Goal: Task Accomplishment & Management: Complete application form

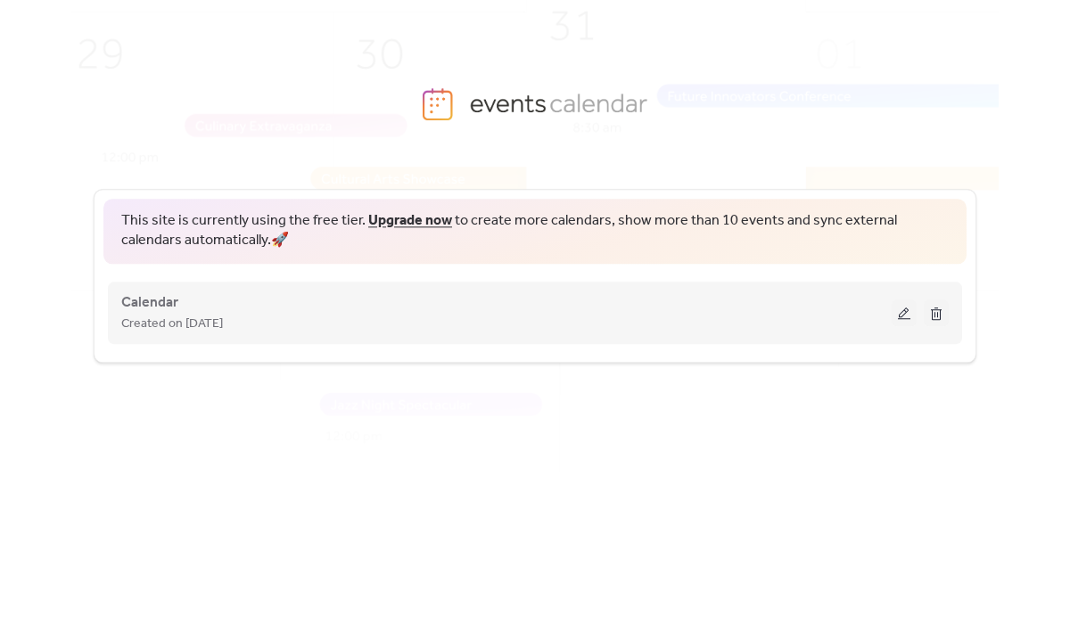
click at [898, 309] on button at bounding box center [904, 313] width 25 height 27
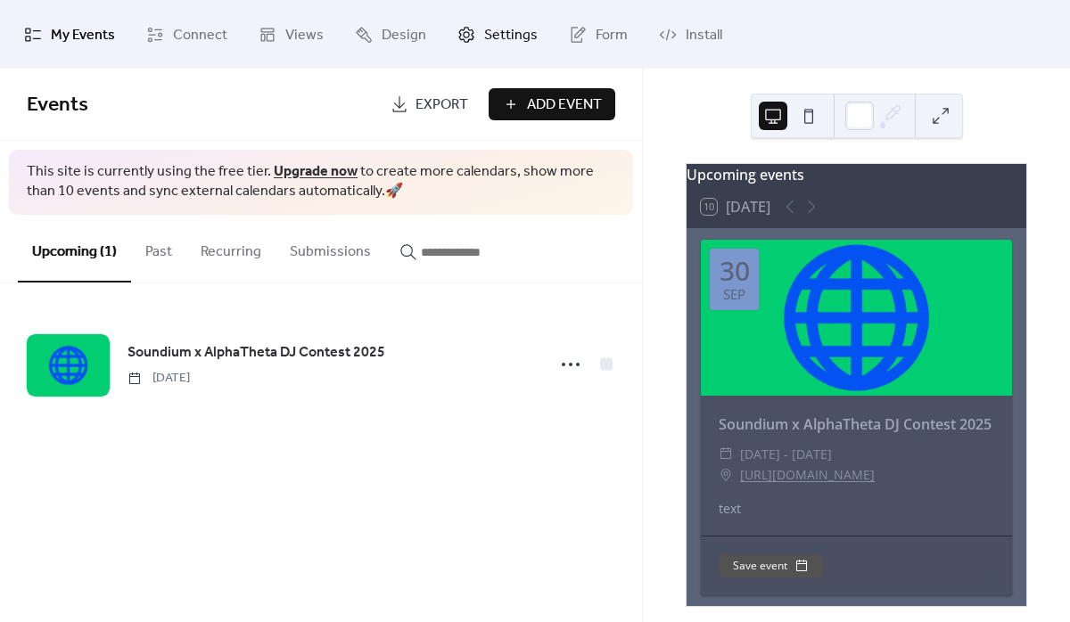
click at [519, 29] on span "Settings" at bounding box center [510, 35] width 53 height 28
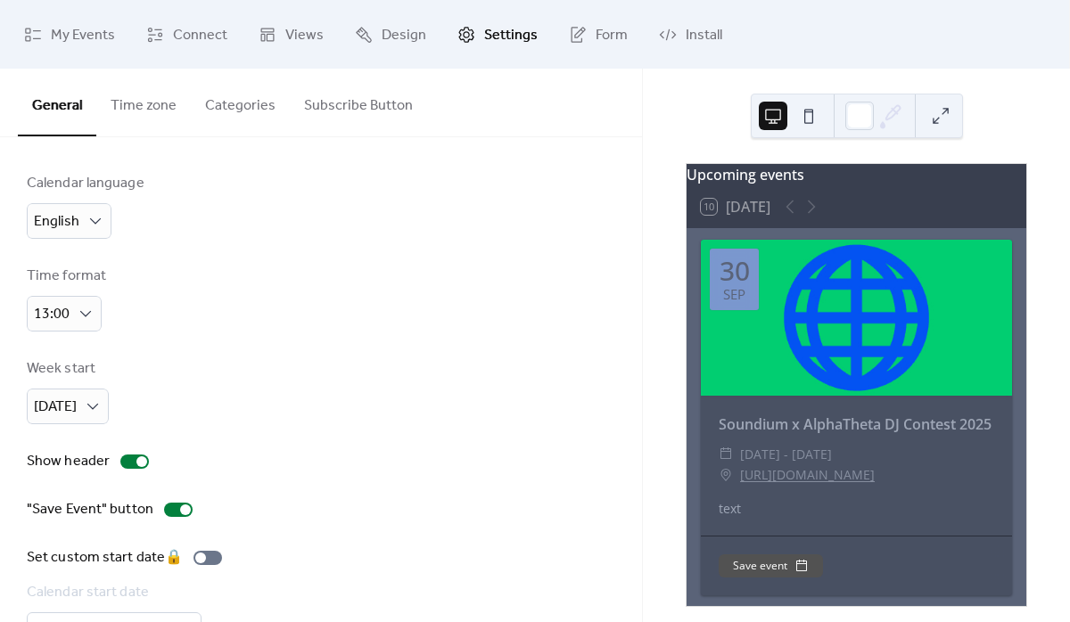
scroll to position [26, 0]
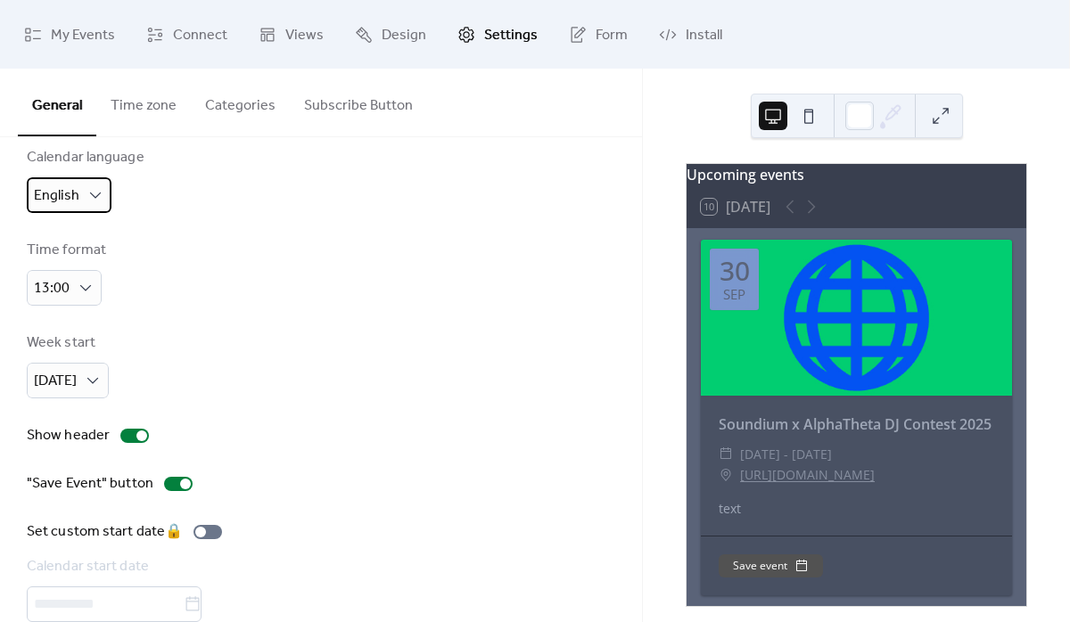
click at [83, 194] on div "English" at bounding box center [69, 195] width 85 height 36
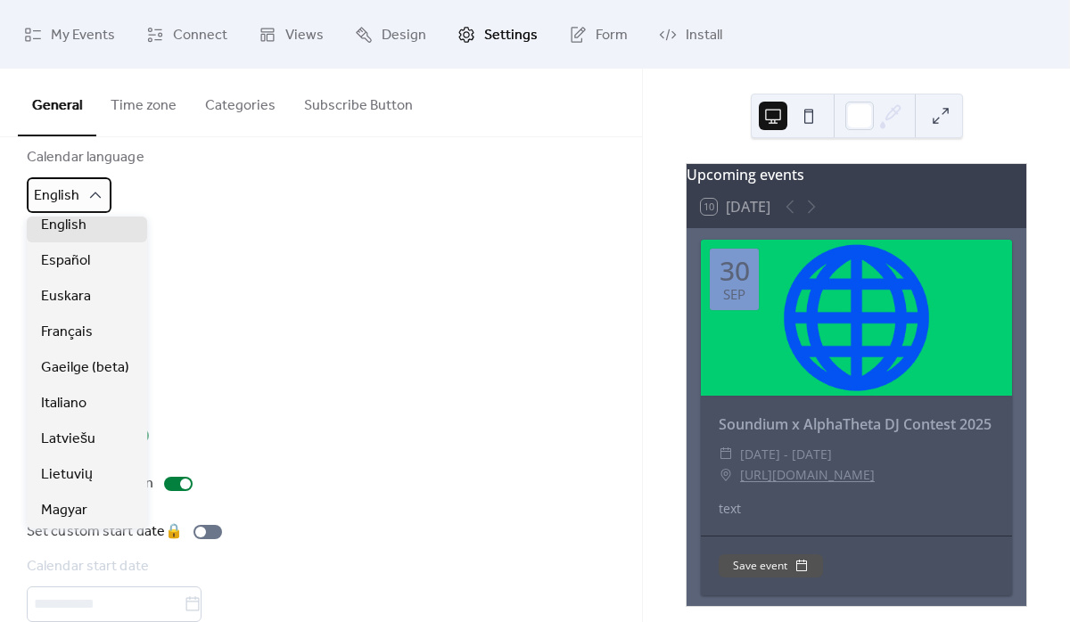
scroll to position [221, 0]
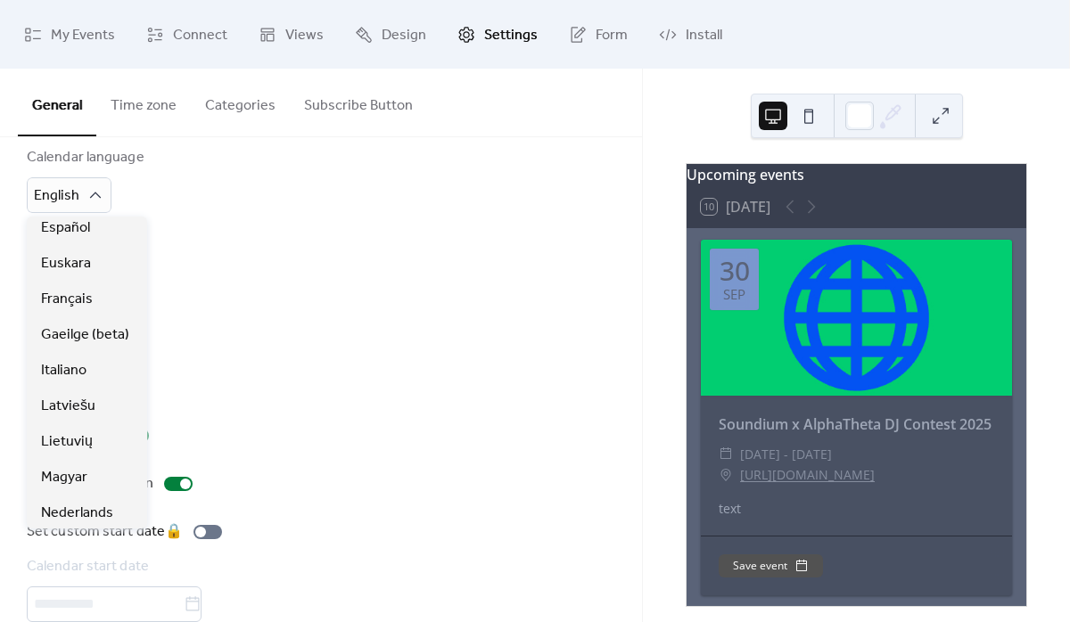
click at [258, 222] on div "Calendar language English Time format 13:00 Week start [DATE] Show header "Save…" at bounding box center [321, 384] width 588 height 475
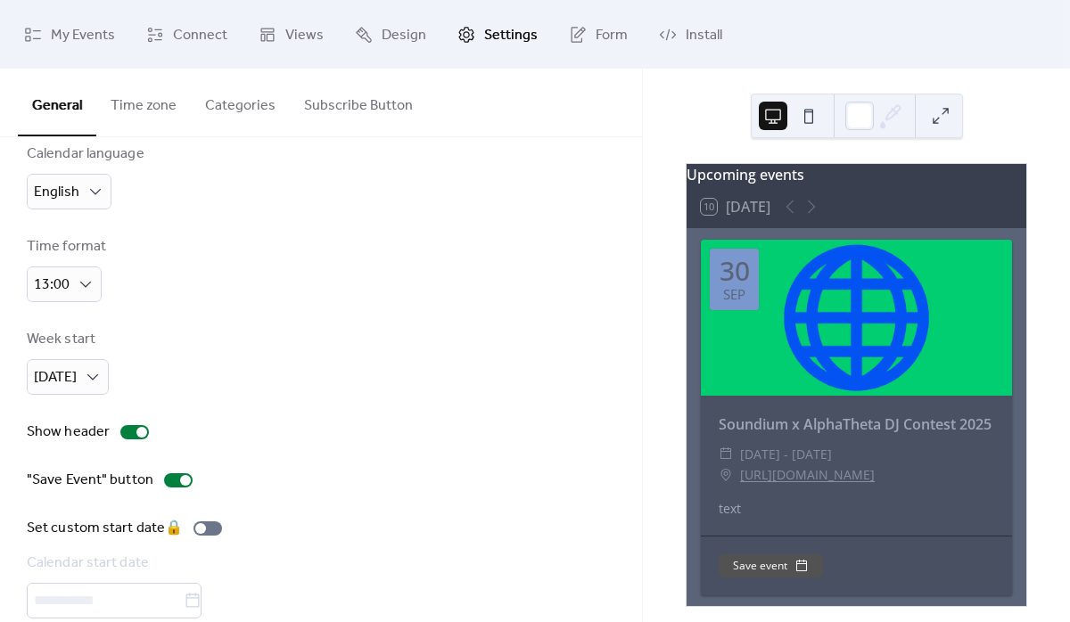
scroll to position [0, 0]
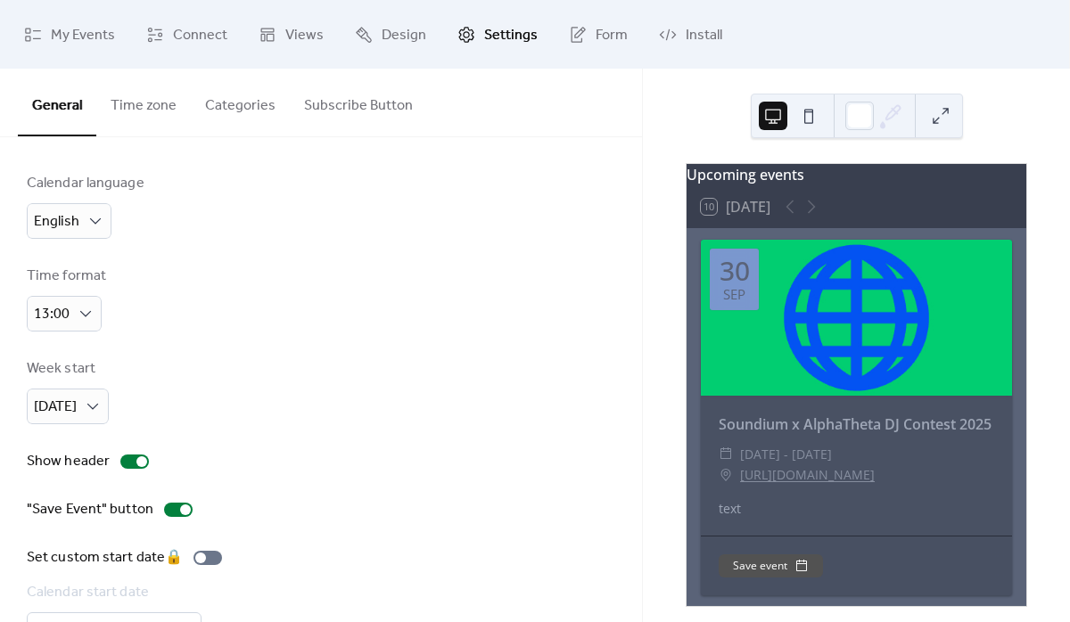
click at [159, 116] on button "Time zone" at bounding box center [143, 102] width 95 height 66
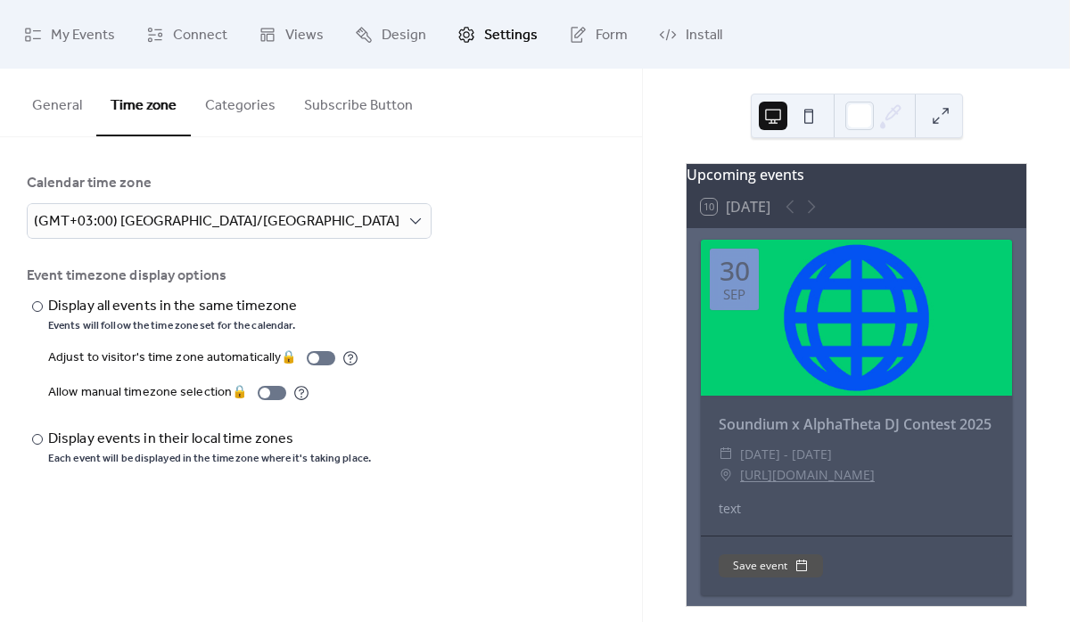
click at [224, 113] on button "Categories" at bounding box center [240, 102] width 99 height 66
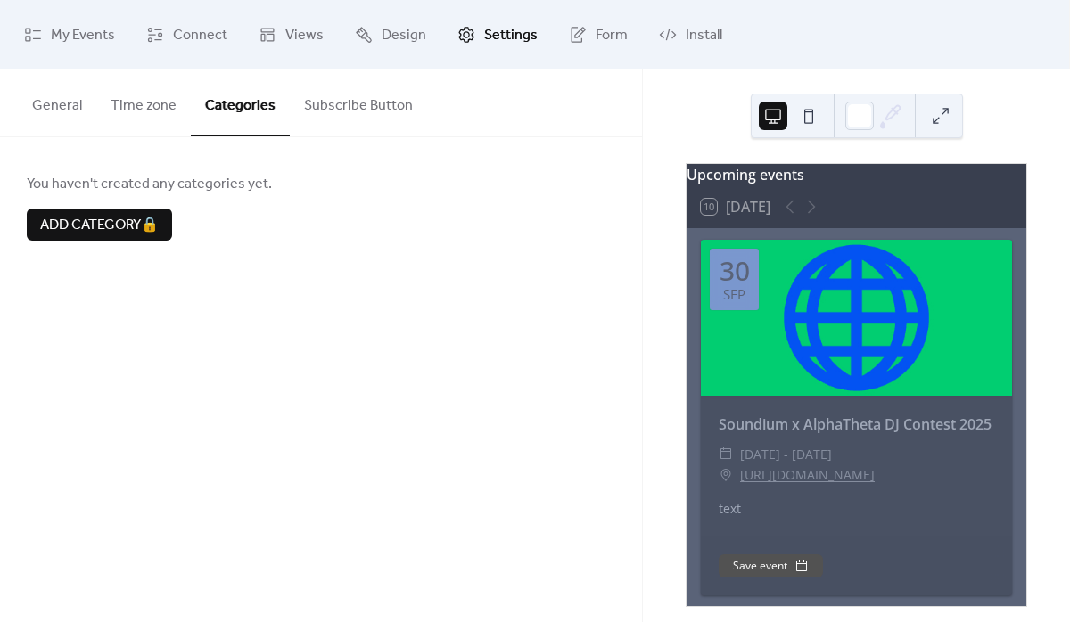
click at [318, 109] on button "Subscribe Button" at bounding box center [358, 102] width 137 height 66
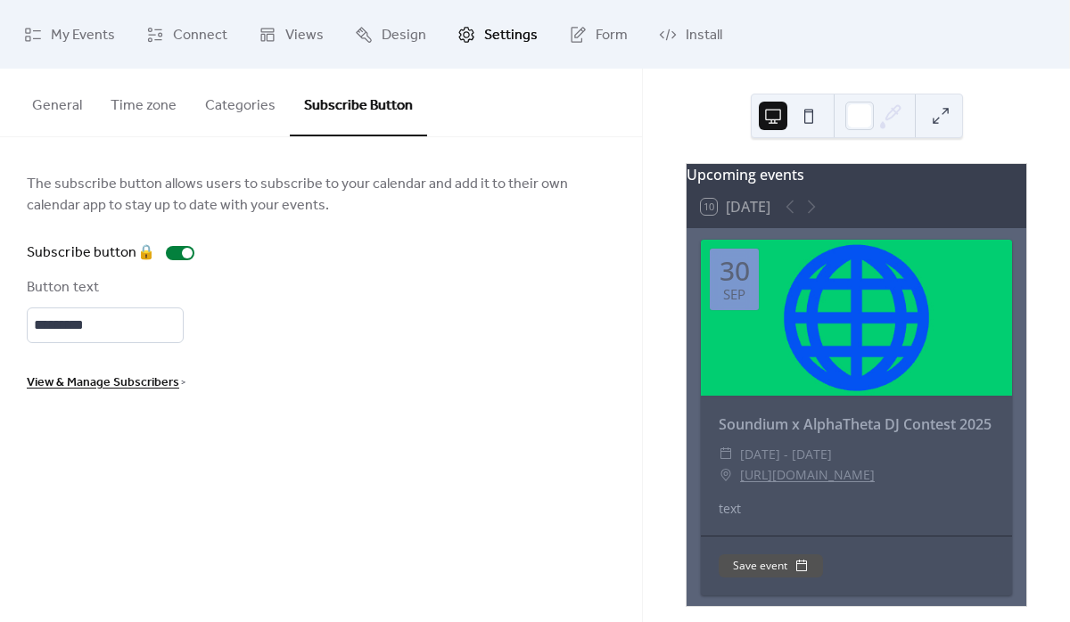
click at [101, 193] on span "The subscribe button allows users to subscribe to your calendar and add it to t…" at bounding box center [321, 195] width 588 height 43
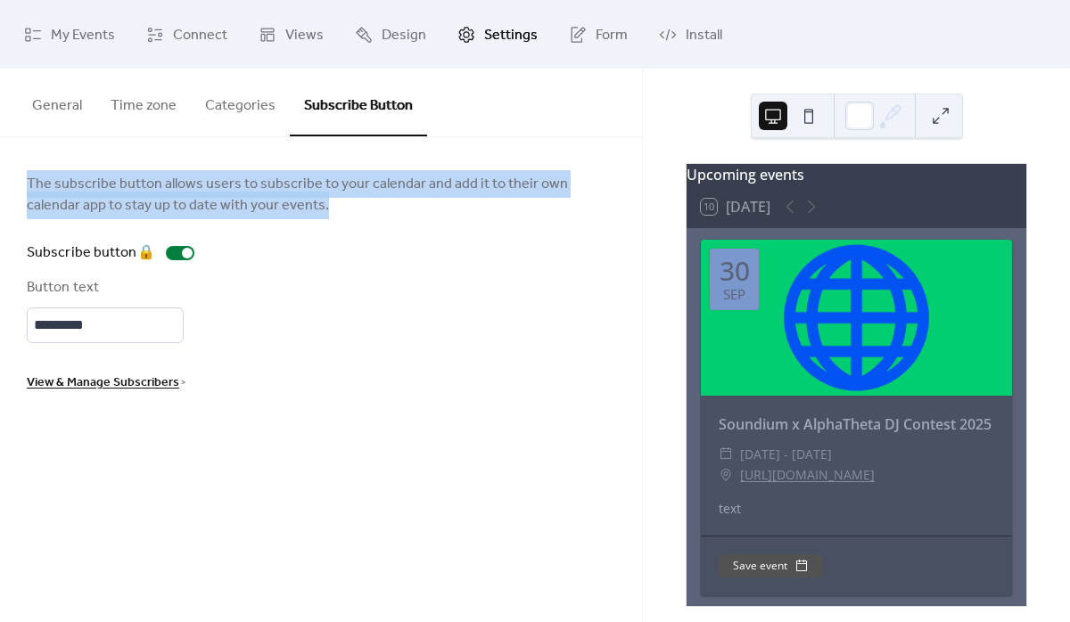
click at [185, 190] on span "The subscribe button allows users to subscribe to your calendar and add it to t…" at bounding box center [321, 195] width 588 height 43
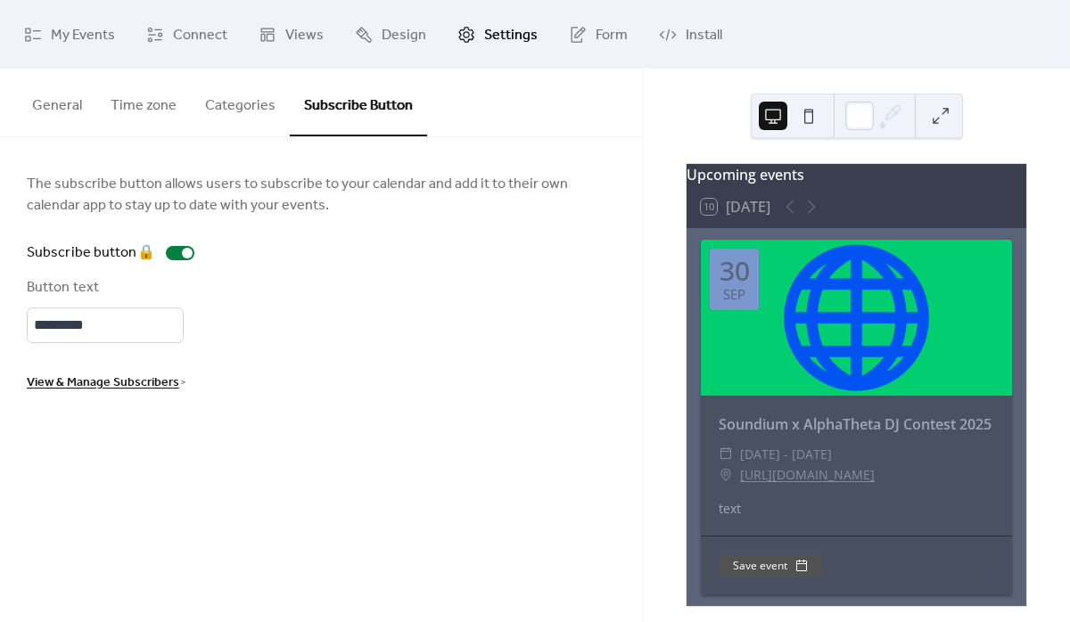
click at [185, 190] on span "The subscribe button allows users to subscribe to your calendar and add it to t…" at bounding box center [321, 195] width 588 height 43
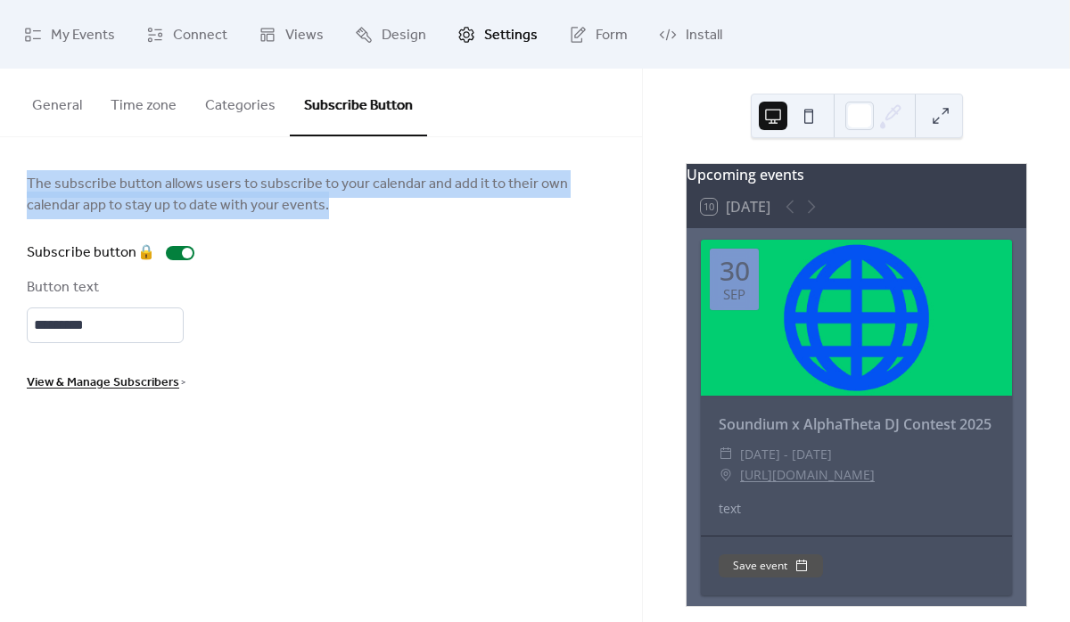
click at [252, 184] on span "The subscribe button allows users to subscribe to your calendar and add it to t…" at bounding box center [321, 195] width 588 height 43
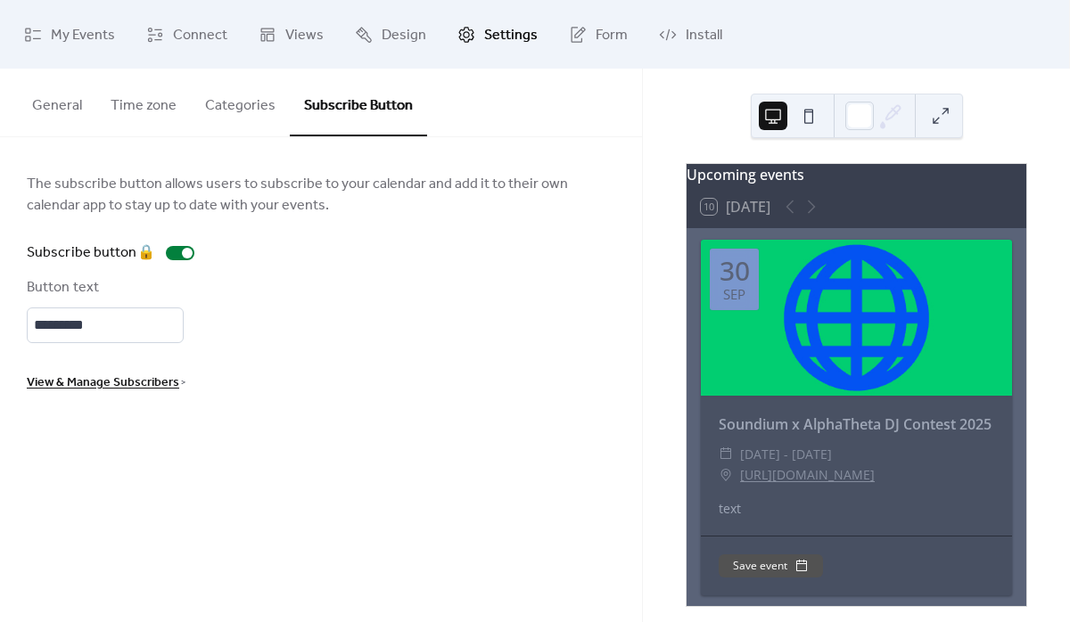
click at [252, 184] on span "The subscribe button allows users to subscribe to your calendar and add it to t…" at bounding box center [321, 195] width 588 height 43
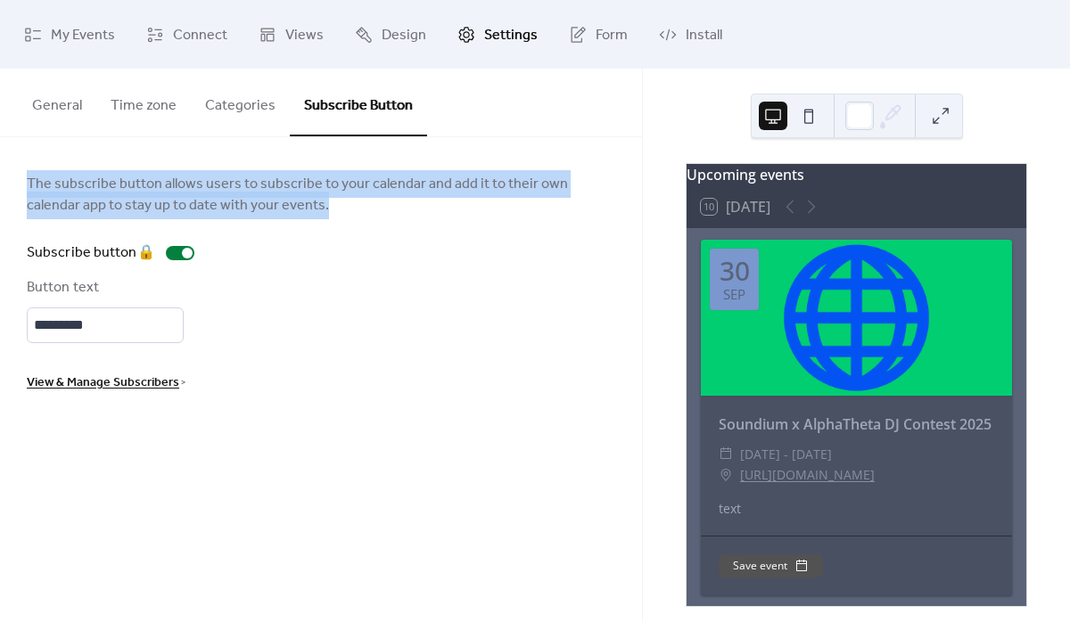
click at [290, 179] on span "The subscribe button allows users to subscribe to your calendar and add it to t…" at bounding box center [321, 195] width 588 height 43
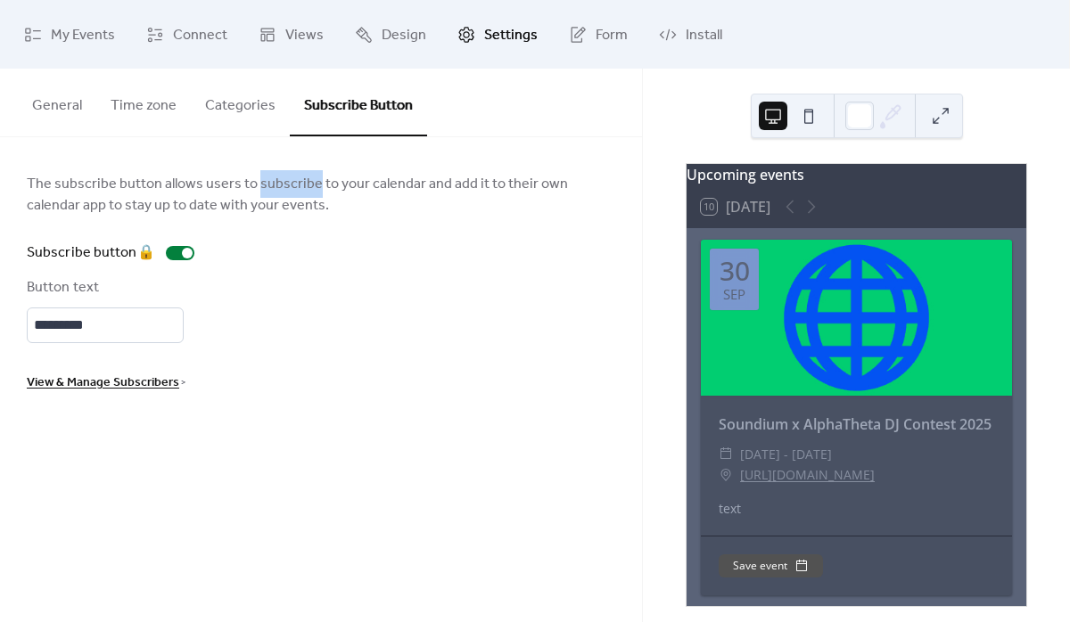
click at [290, 179] on span "The subscribe button allows users to subscribe to your calendar and add it to t…" at bounding box center [321, 195] width 588 height 43
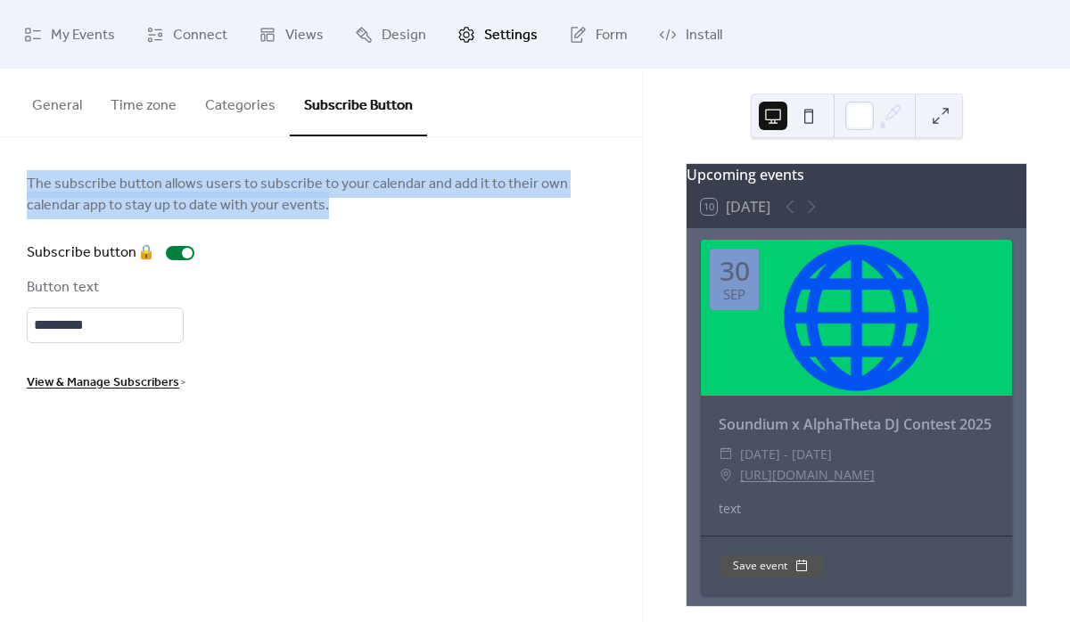
click at [190, 196] on span "The subscribe button allows users to subscribe to your calendar and add it to t…" at bounding box center [321, 195] width 588 height 43
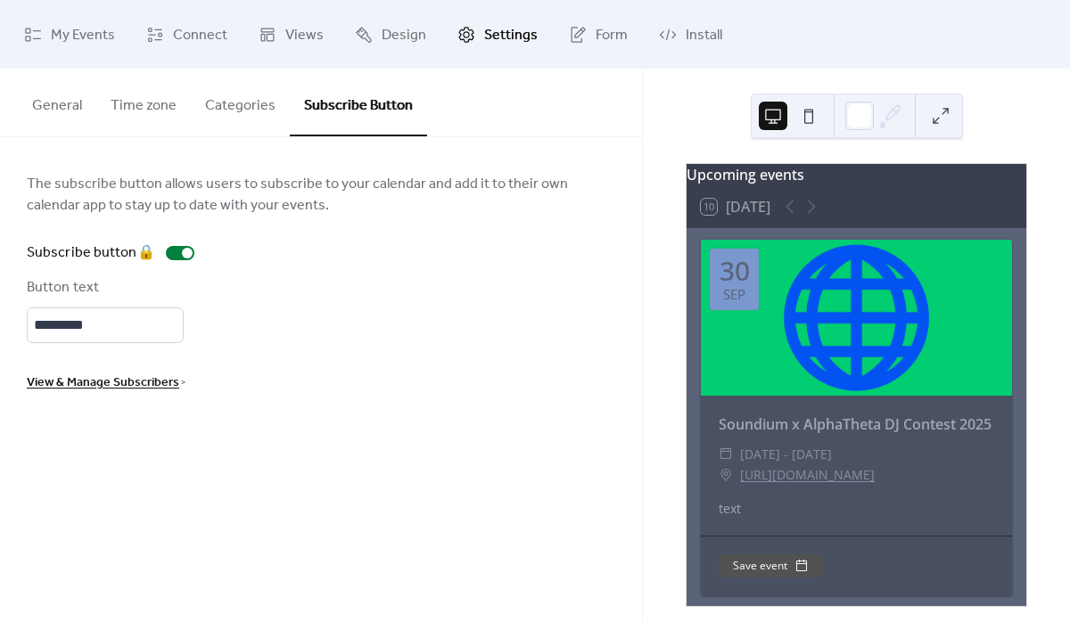
click at [190, 196] on span "The subscribe button allows users to subscribe to your calendar and add it to t…" at bounding box center [321, 195] width 588 height 43
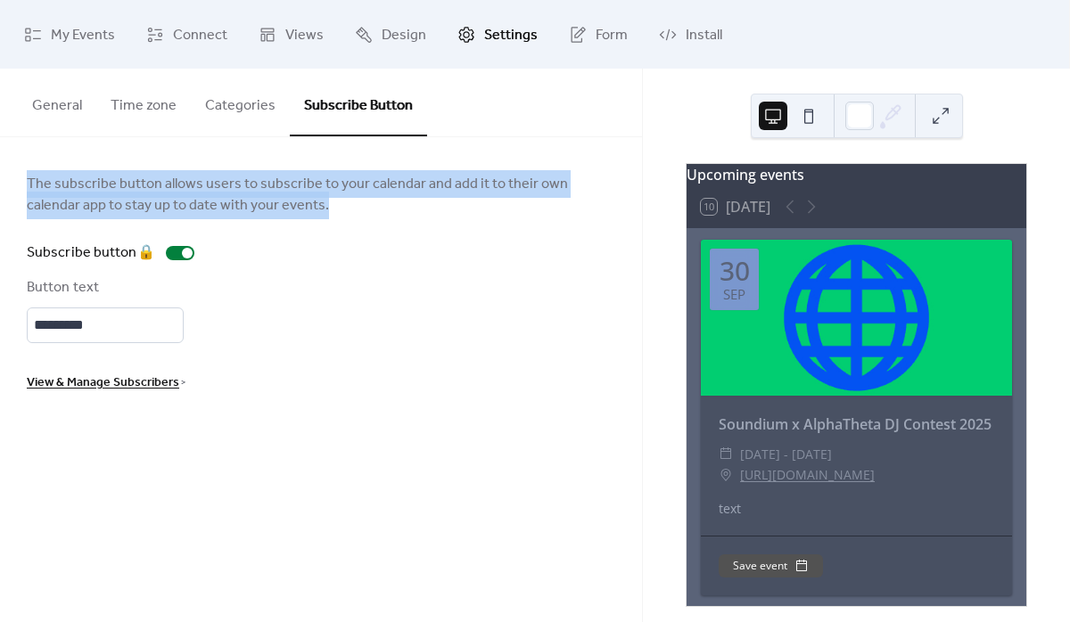
click at [216, 207] on span "The subscribe button allows users to subscribe to your calendar and add it to t…" at bounding box center [321, 195] width 588 height 43
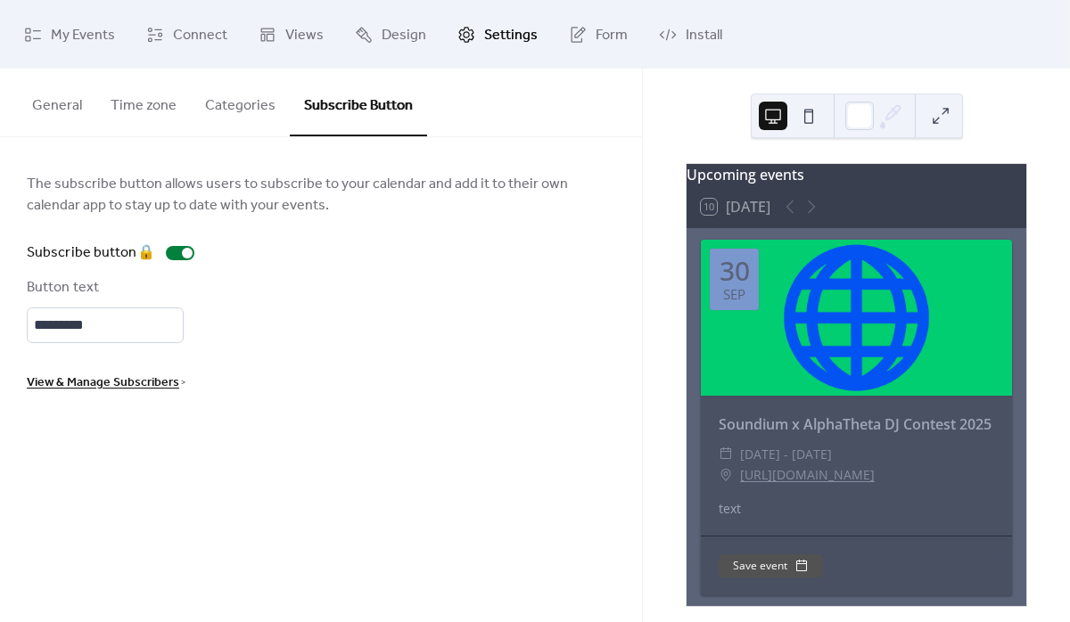
click at [216, 207] on span "The subscribe button allows users to subscribe to your calendar and add it to t…" at bounding box center [321, 195] width 588 height 43
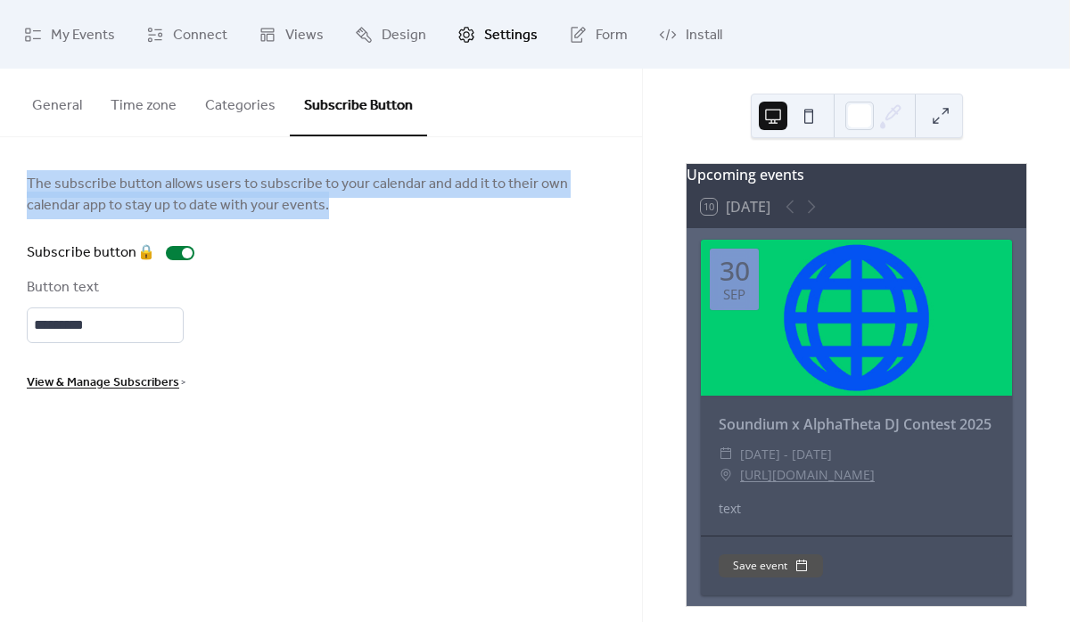
click at [245, 205] on span "The subscribe button allows users to subscribe to your calendar and add it to t…" at bounding box center [321, 195] width 588 height 43
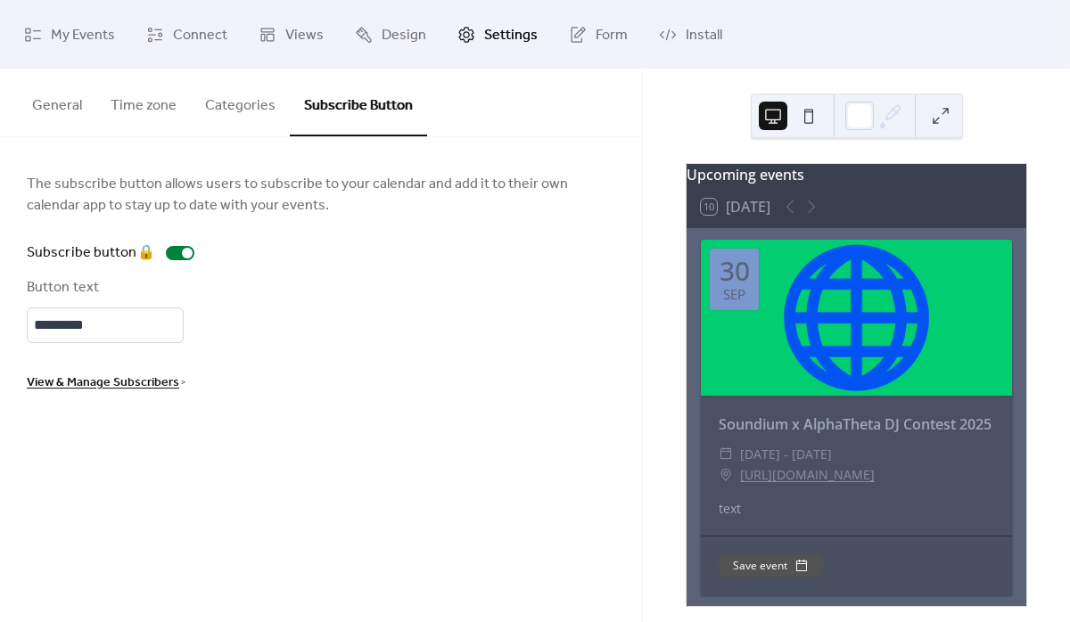
click at [245, 205] on span "The subscribe button allows users to subscribe to your calendar and add it to t…" at bounding box center [321, 195] width 588 height 43
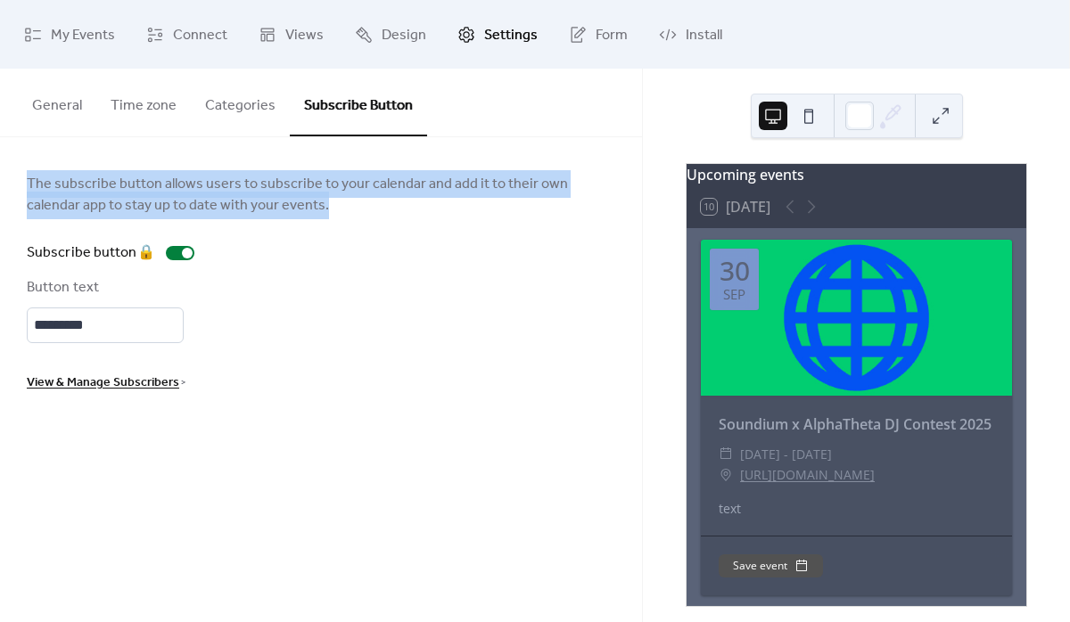
click at [268, 204] on span "The subscribe button allows users to subscribe to your calendar and add it to t…" at bounding box center [321, 195] width 588 height 43
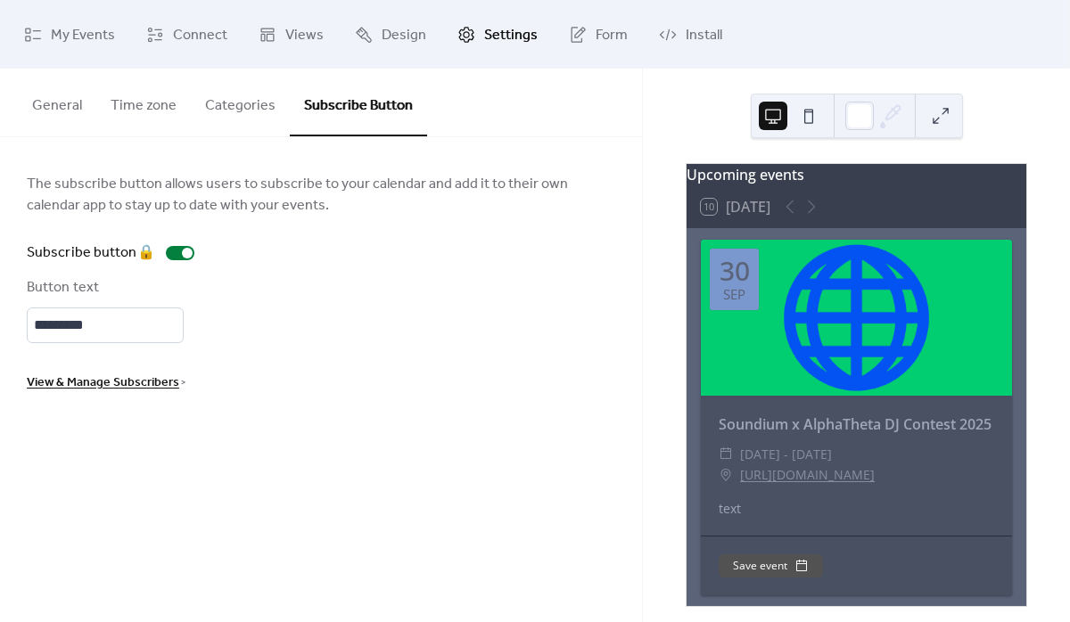
click at [268, 204] on span "The subscribe button allows users to subscribe to your calendar and add it to t…" at bounding box center [321, 195] width 588 height 43
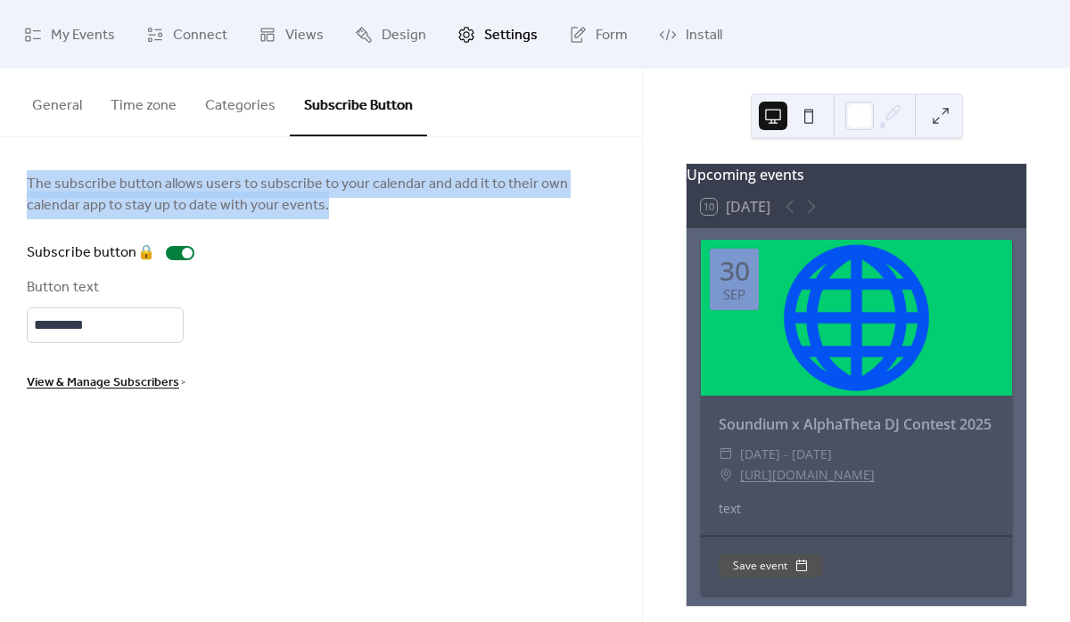
click at [297, 206] on span "The subscribe button allows users to subscribe to your calendar and add it to t…" at bounding box center [321, 195] width 588 height 43
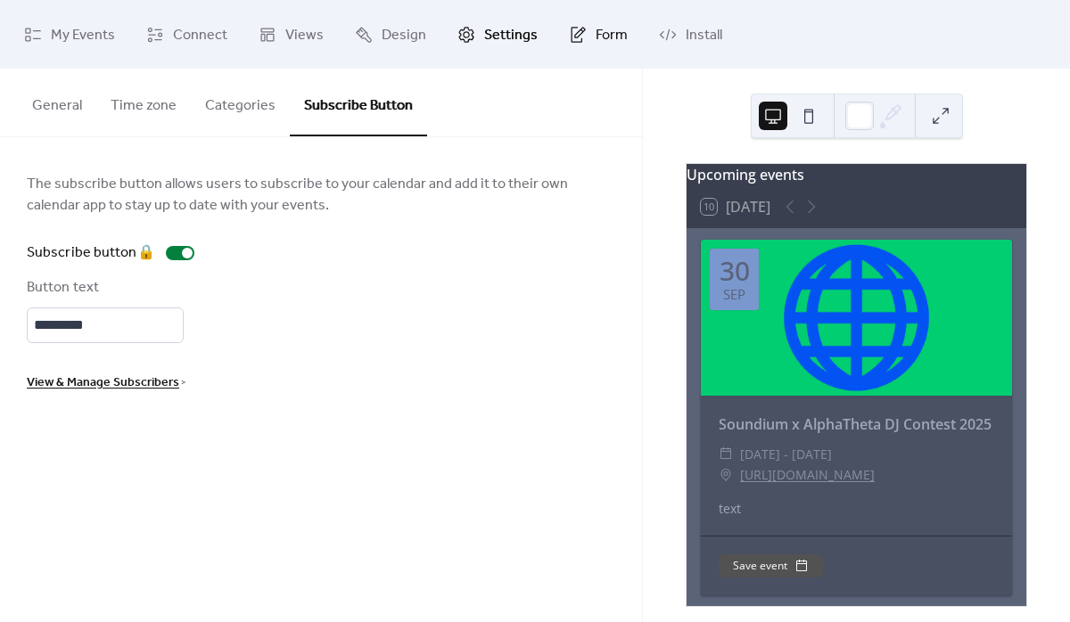
click at [597, 37] on span "Form" at bounding box center [612, 35] width 32 height 28
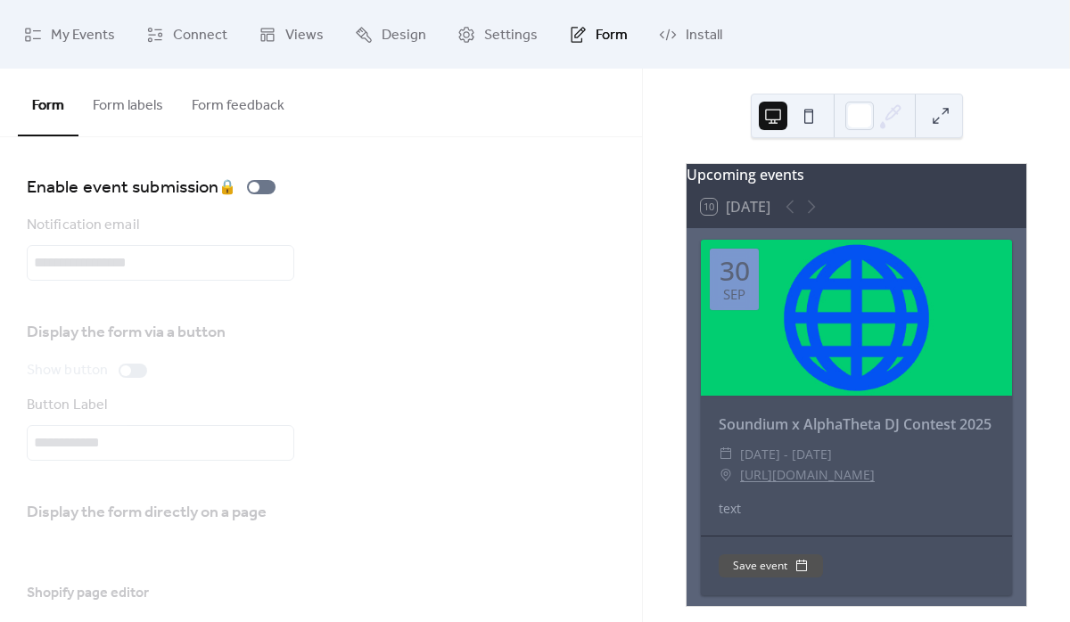
click at [135, 103] on button "Form labels" at bounding box center [127, 102] width 99 height 66
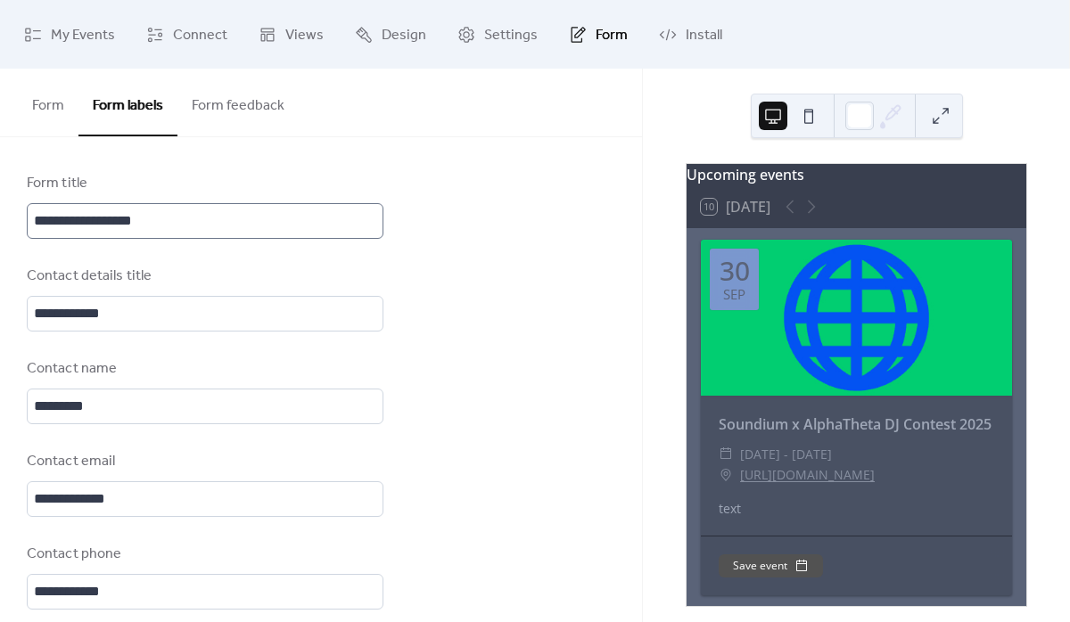
scroll to position [3, 0]
click at [232, 111] on button "Form feedback" at bounding box center [237, 102] width 121 height 66
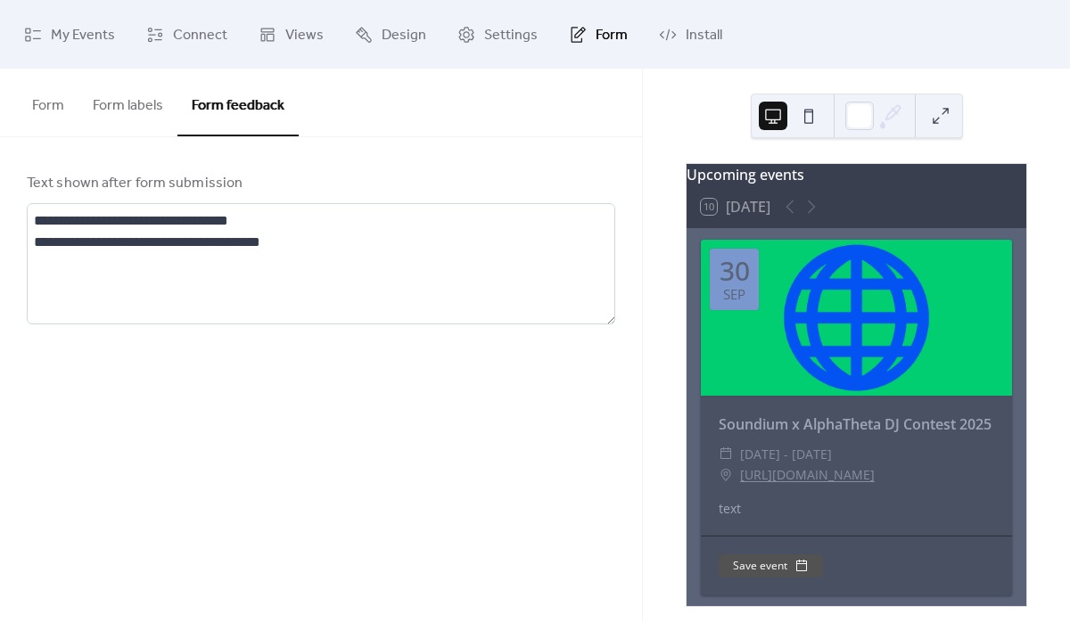
click at [147, 108] on button "Form labels" at bounding box center [127, 102] width 99 height 66
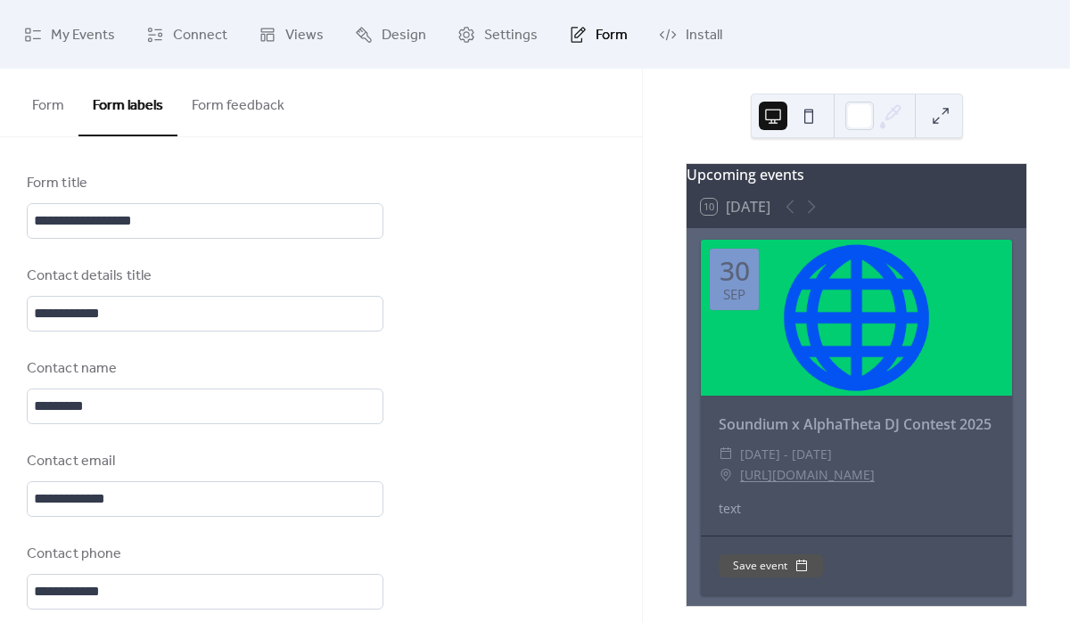
click at [45, 111] on button "Form" at bounding box center [48, 102] width 61 height 66
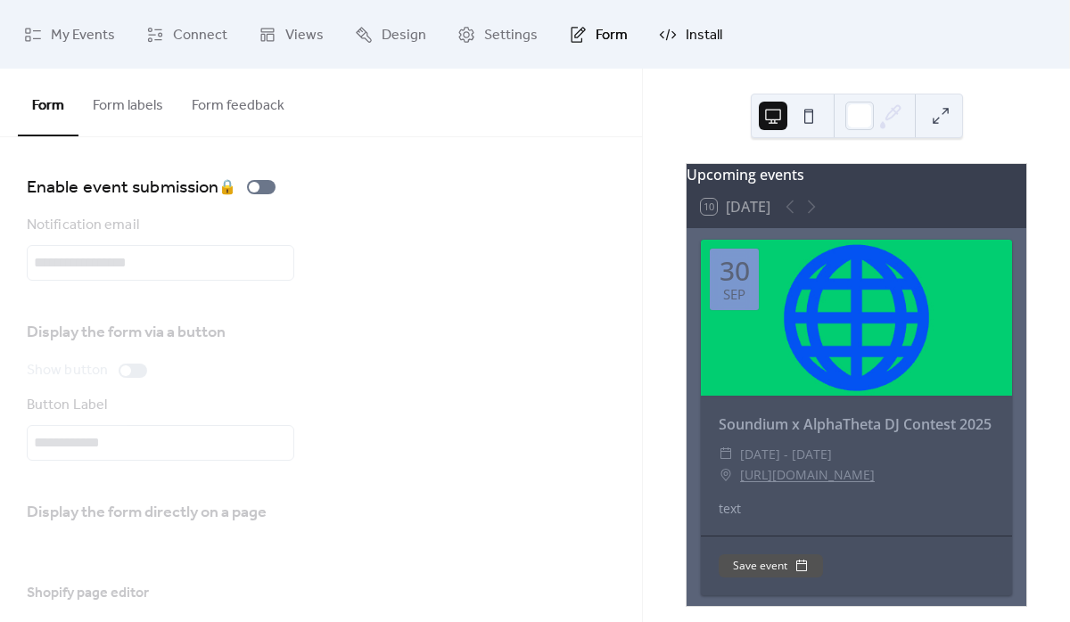
click at [687, 27] on span "Install" at bounding box center [704, 35] width 37 height 28
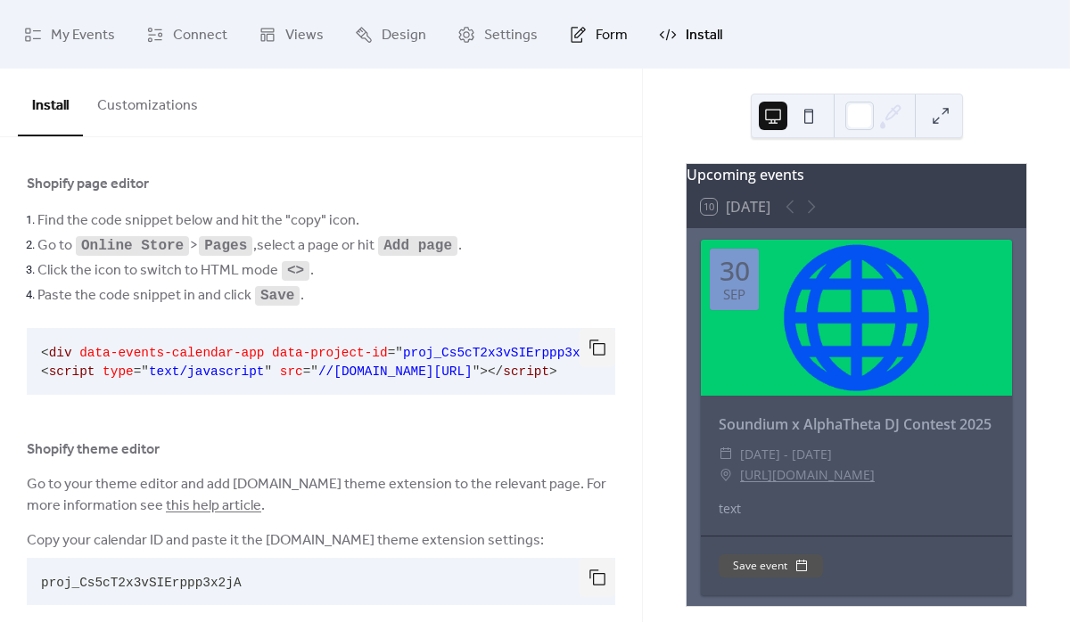
click at [568, 45] on link "Form" at bounding box center [598, 34] width 86 height 54
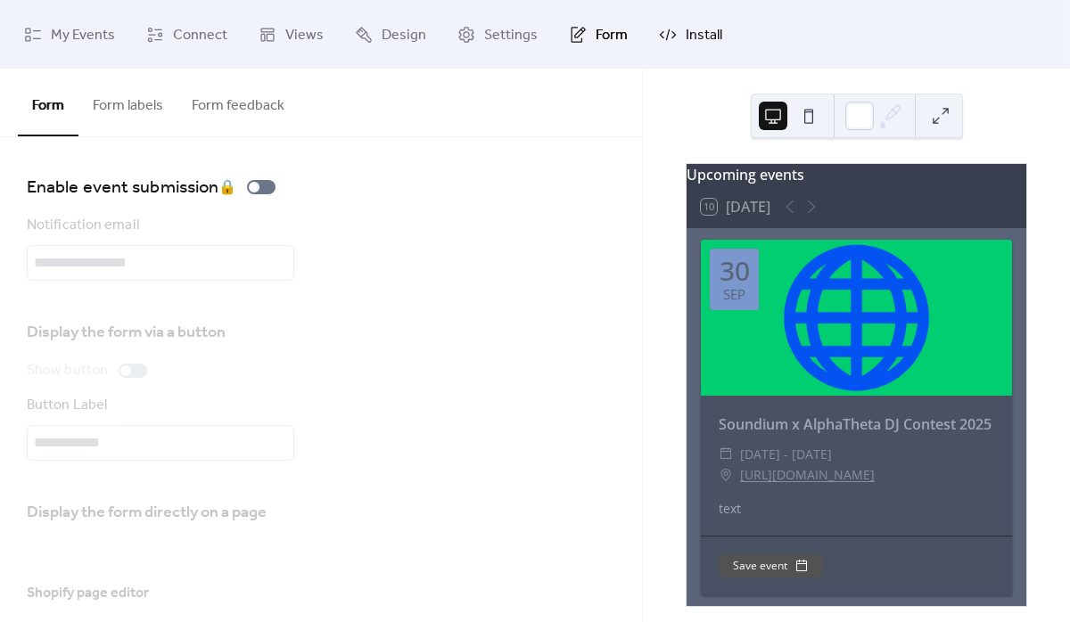
click at [669, 26] on icon at bounding box center [668, 35] width 18 height 18
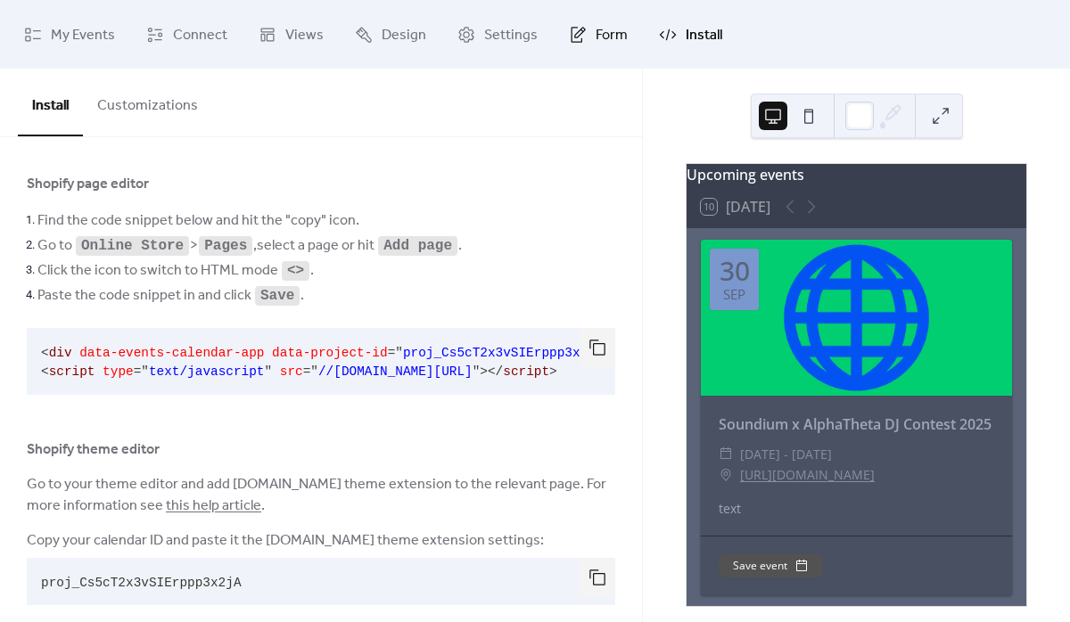
click at [596, 29] on span "Form" at bounding box center [612, 35] width 32 height 28
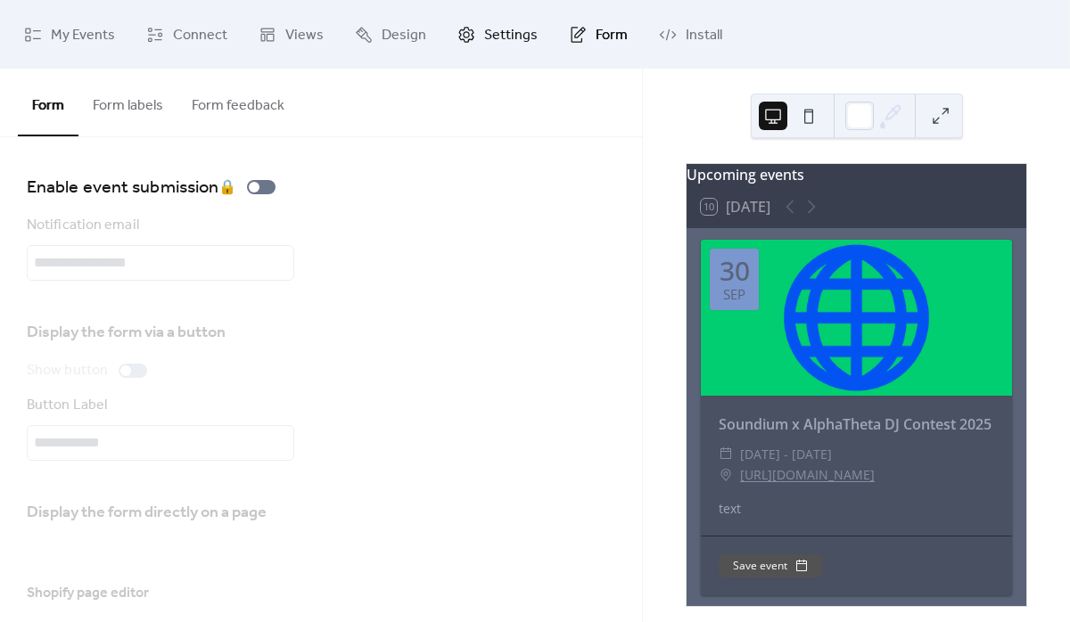
click at [474, 33] on link "Settings" at bounding box center [497, 34] width 107 height 54
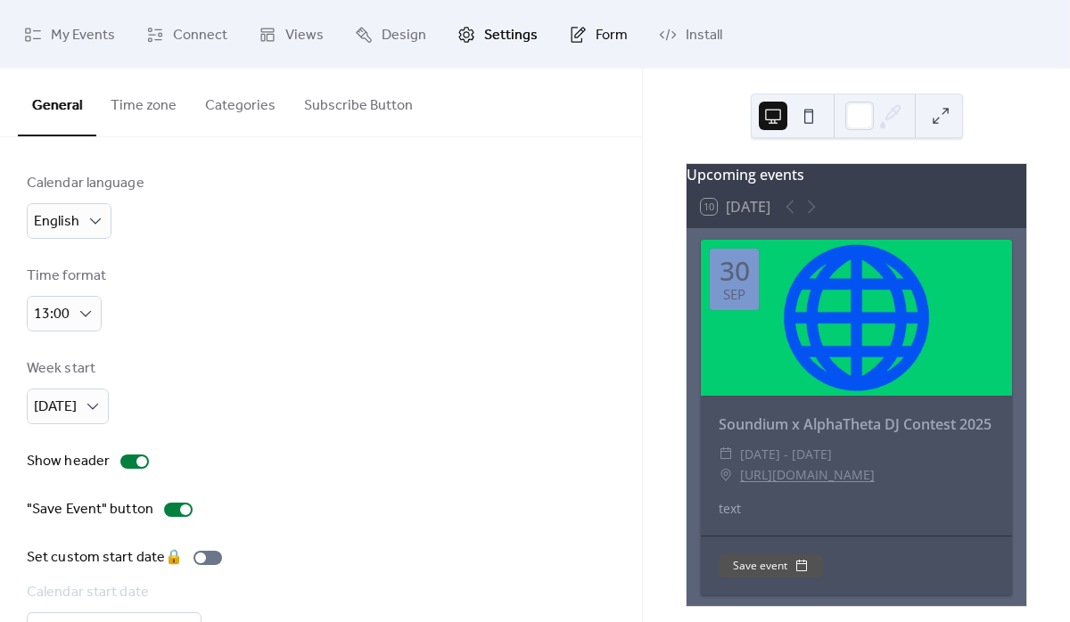
click at [612, 31] on span "Form" at bounding box center [612, 35] width 32 height 28
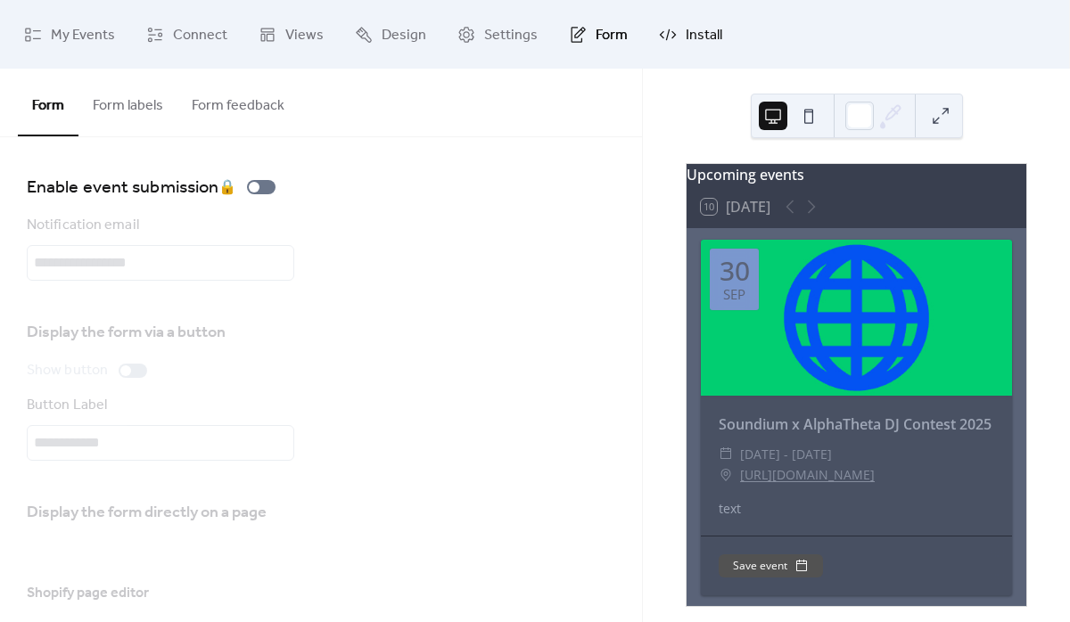
click at [671, 31] on link "Install" at bounding box center [691, 34] width 90 height 54
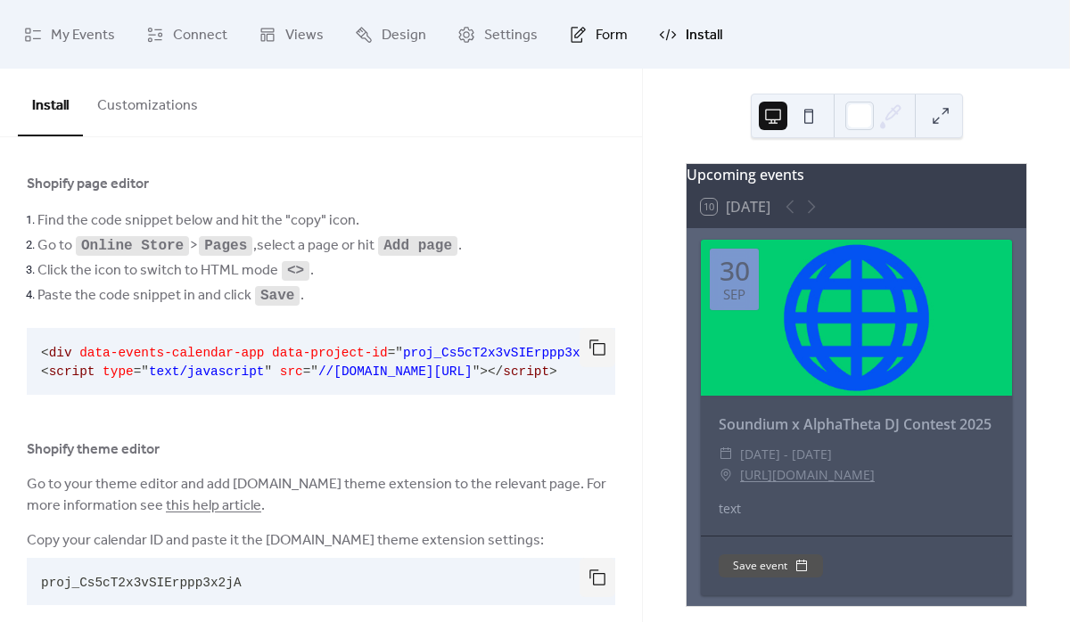
click at [564, 48] on link "Form" at bounding box center [598, 34] width 86 height 54
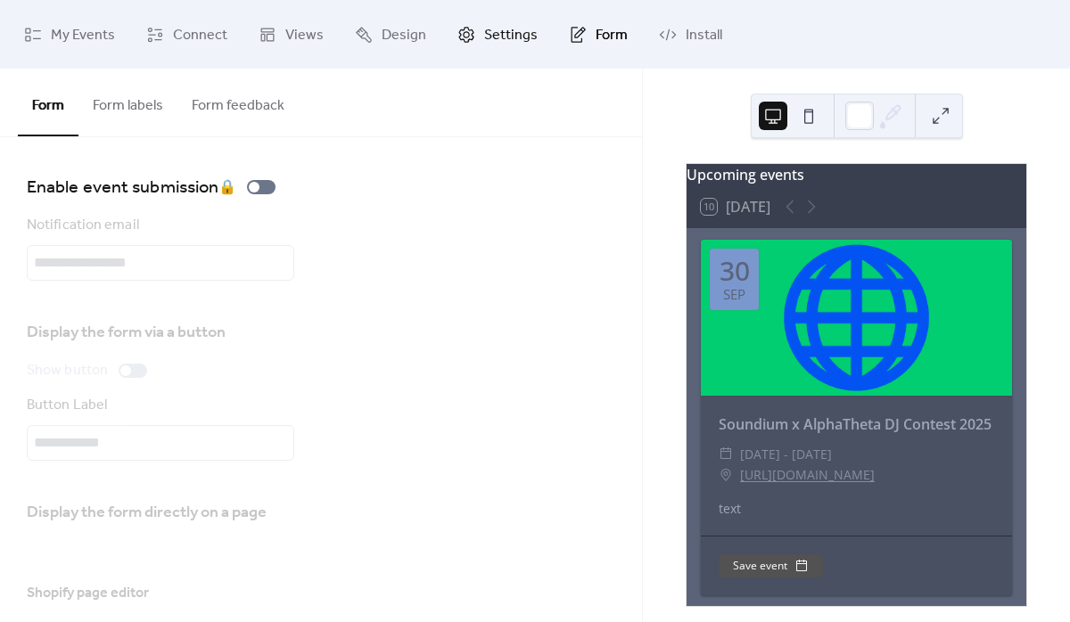
click at [503, 40] on span "Settings" at bounding box center [510, 35] width 53 height 28
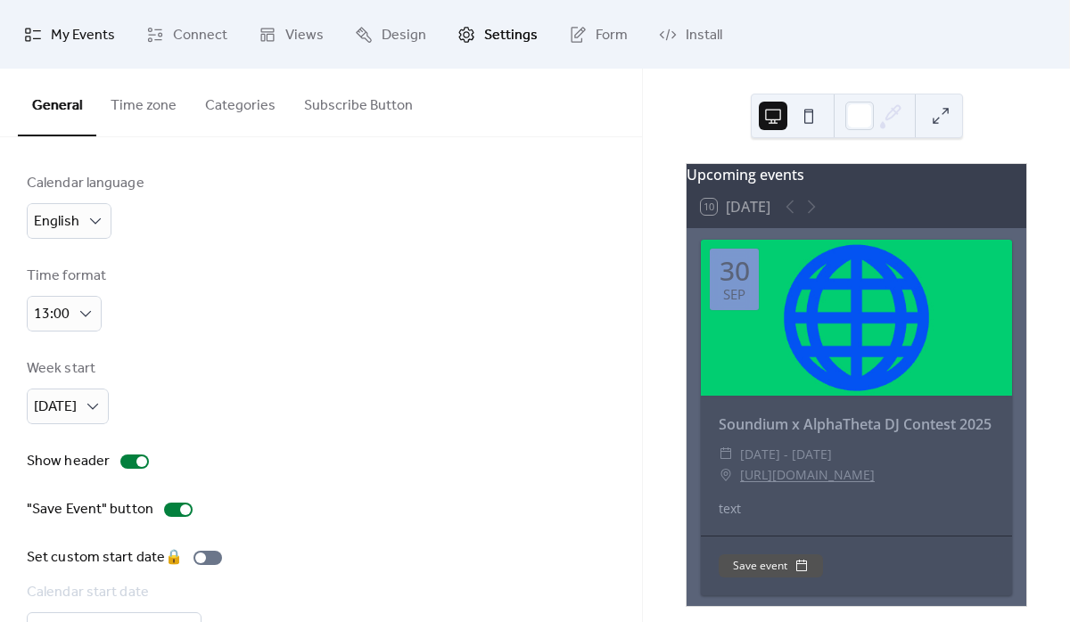
click at [82, 40] on span "My Events" at bounding box center [83, 35] width 64 height 28
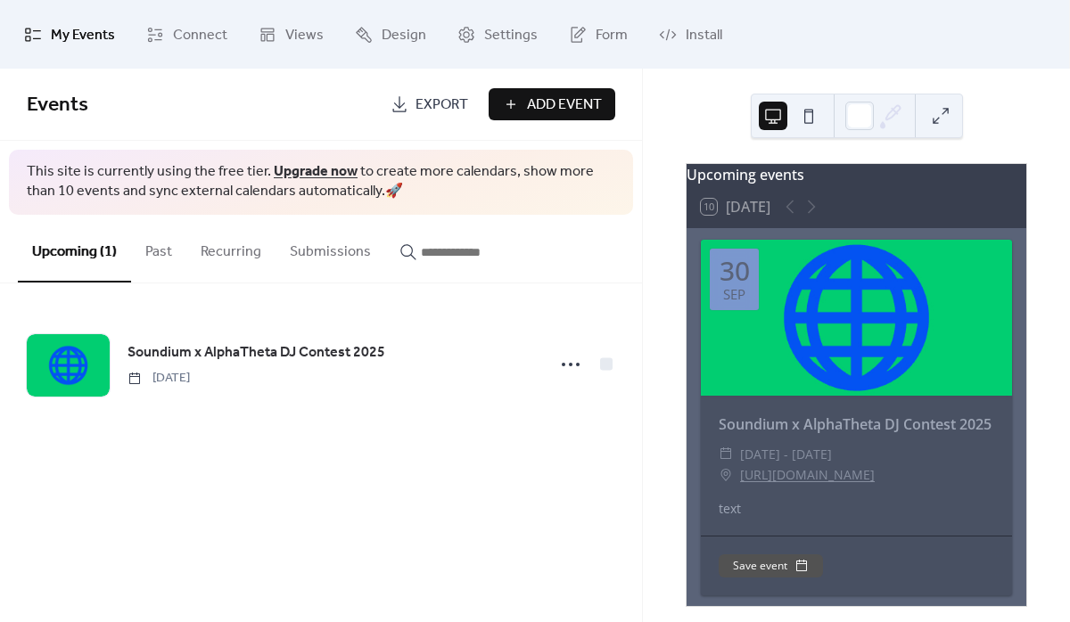
click at [342, 284] on div "Soundium x AlphaTheta DJ Contest 2025 [DATE]" at bounding box center [321, 365] width 642 height 162
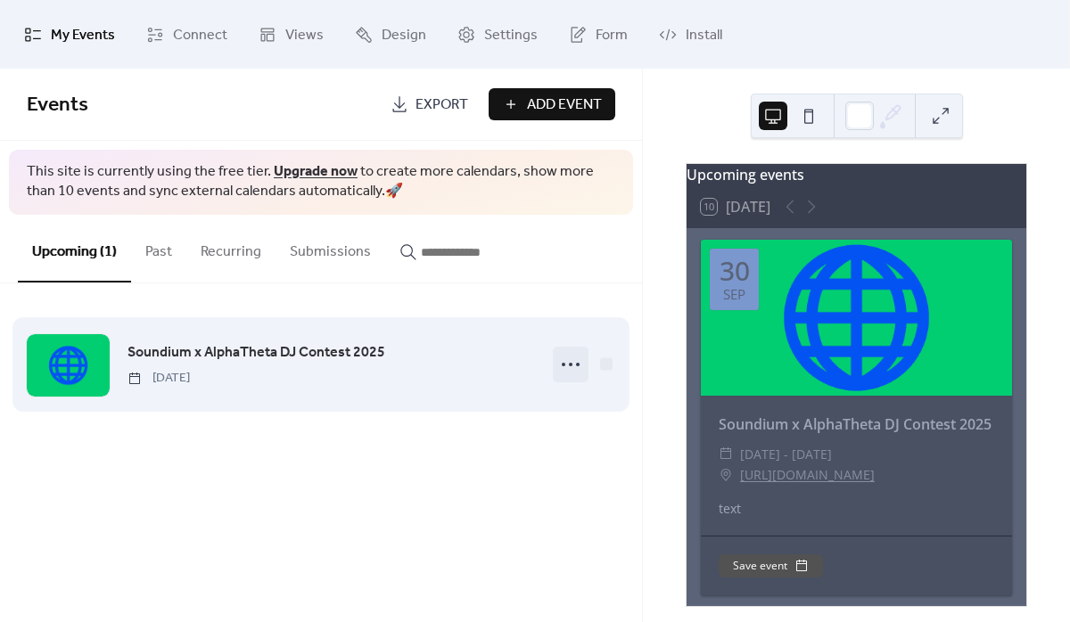
click at [567, 361] on icon at bounding box center [570, 364] width 29 height 29
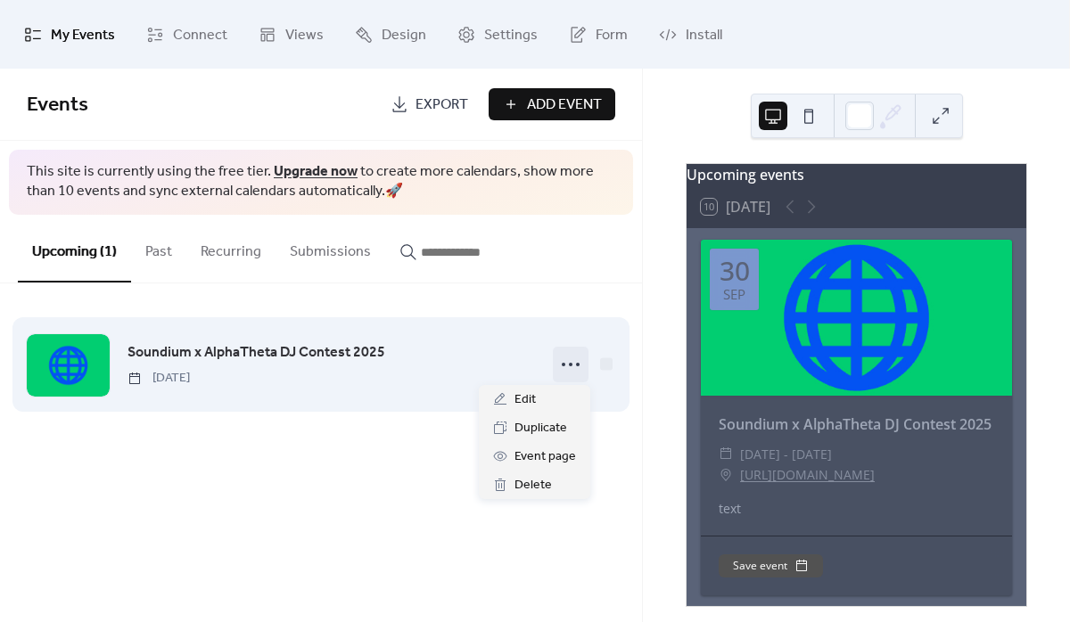
click at [567, 361] on icon at bounding box center [570, 364] width 29 height 29
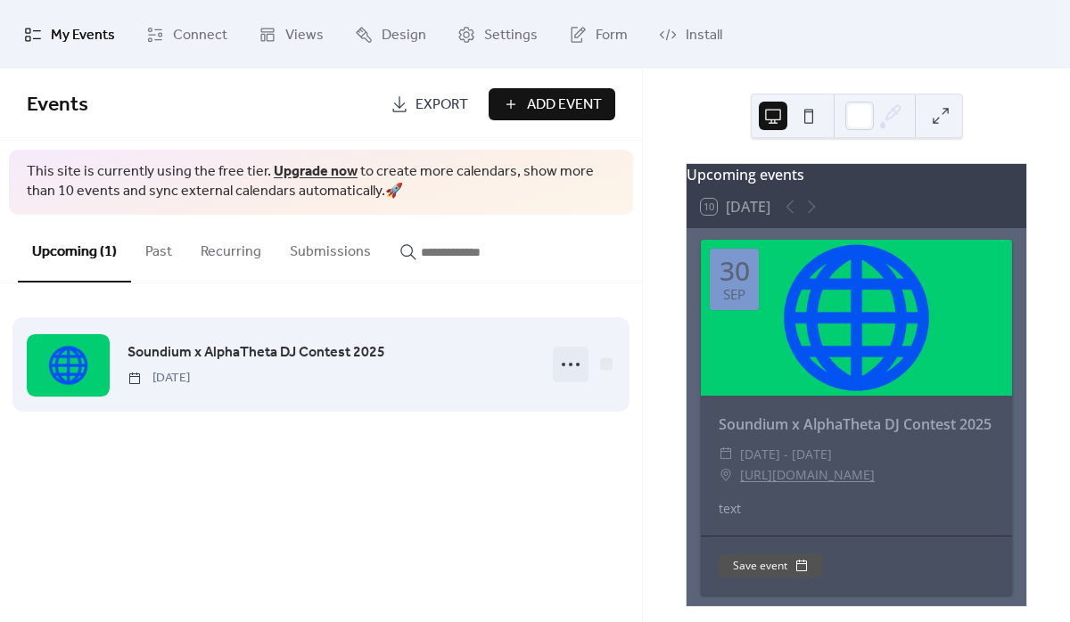
click at [567, 361] on icon at bounding box center [570, 364] width 29 height 29
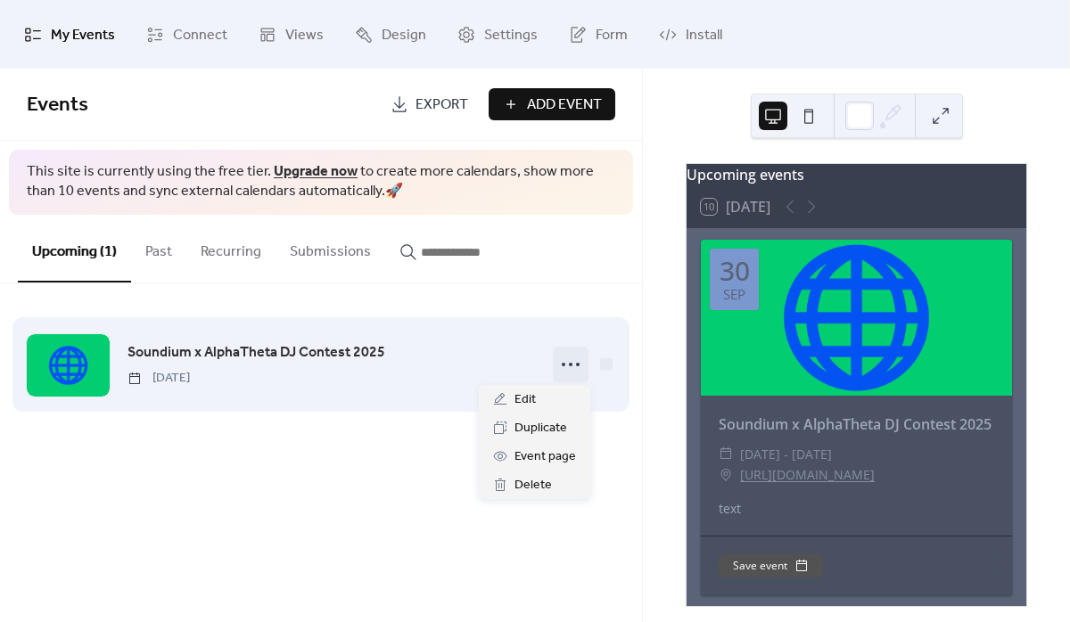
click at [567, 361] on icon at bounding box center [570, 364] width 29 height 29
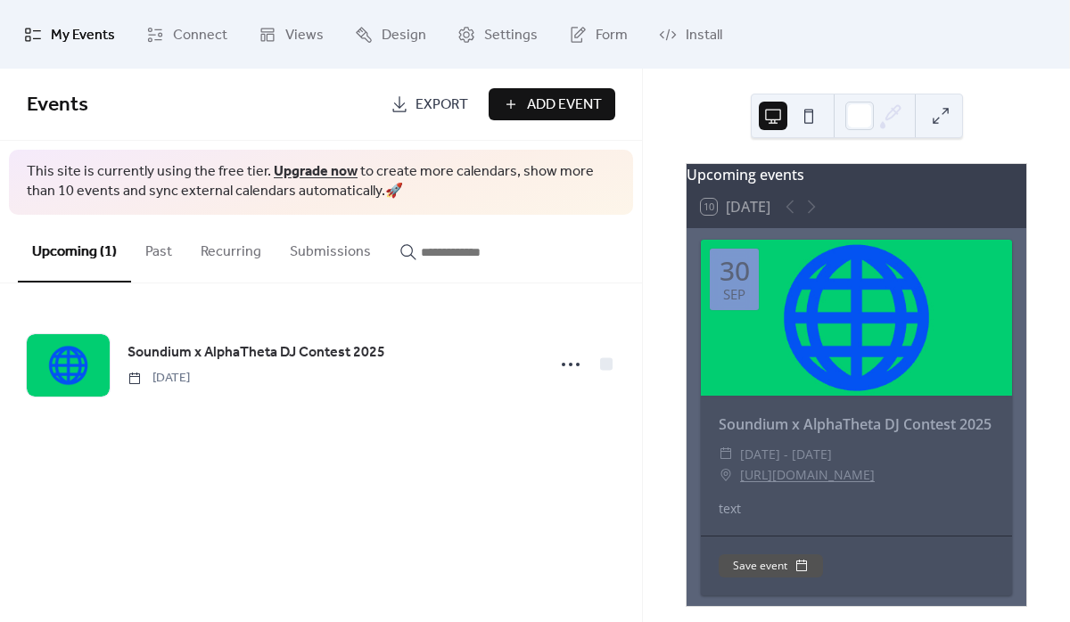
click at [507, 112] on button "Add Event" at bounding box center [552, 104] width 127 height 32
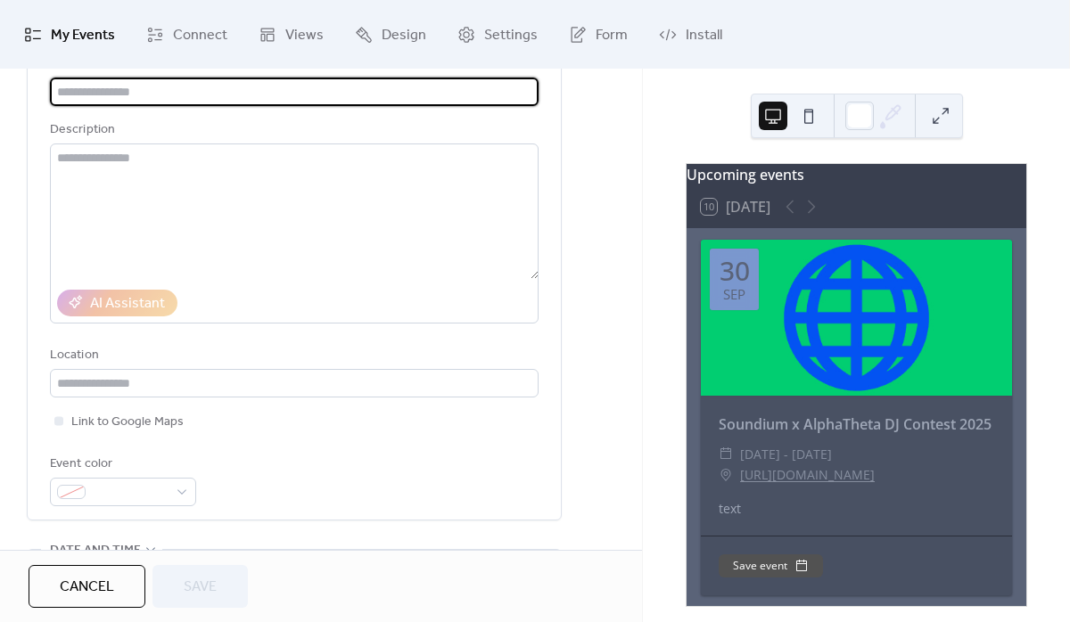
scroll to position [140, 0]
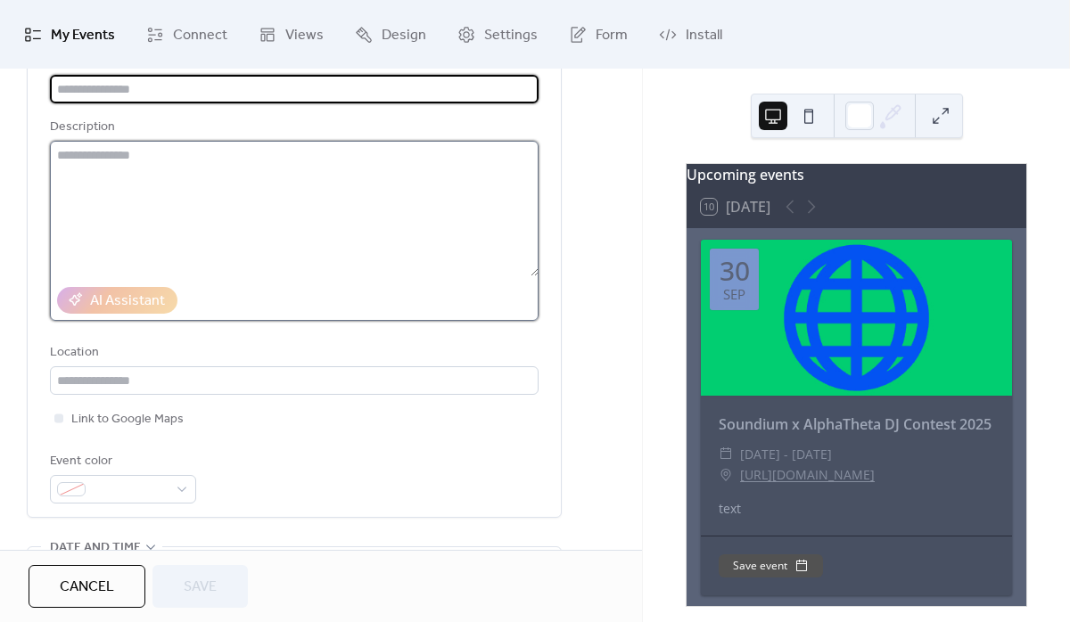
click at [193, 226] on textarea at bounding box center [294, 209] width 489 height 136
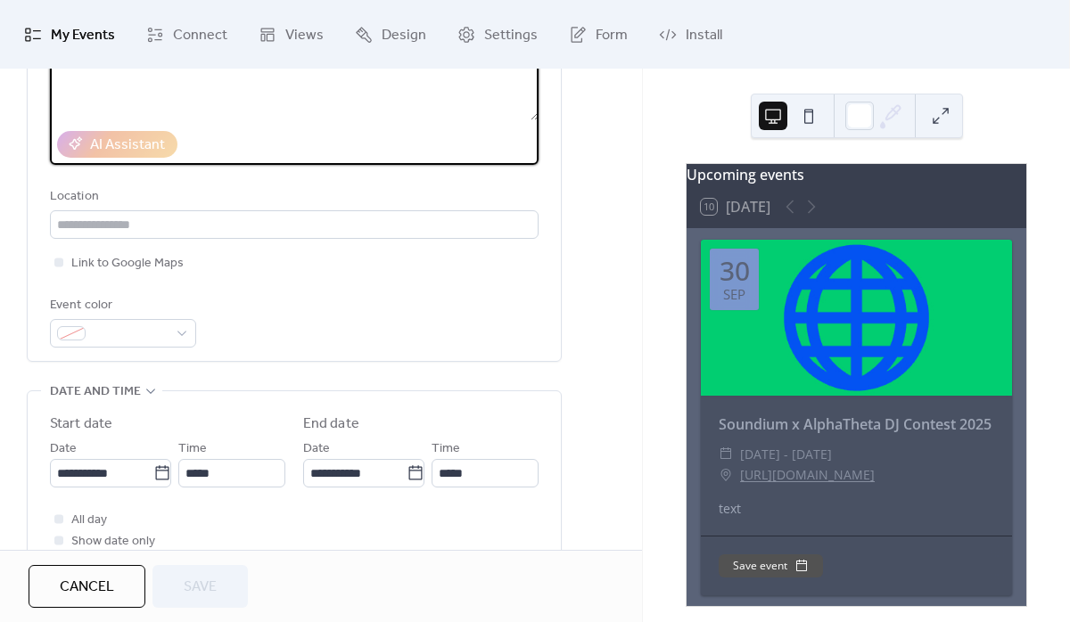
scroll to position [311, 0]
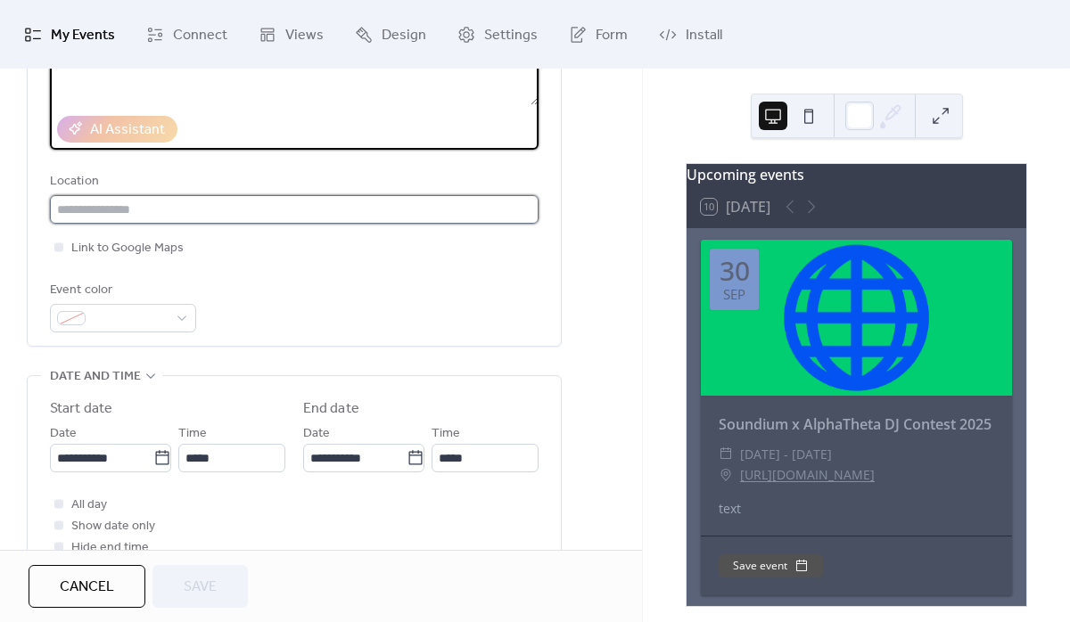
click at [184, 218] on input "text" at bounding box center [294, 209] width 489 height 29
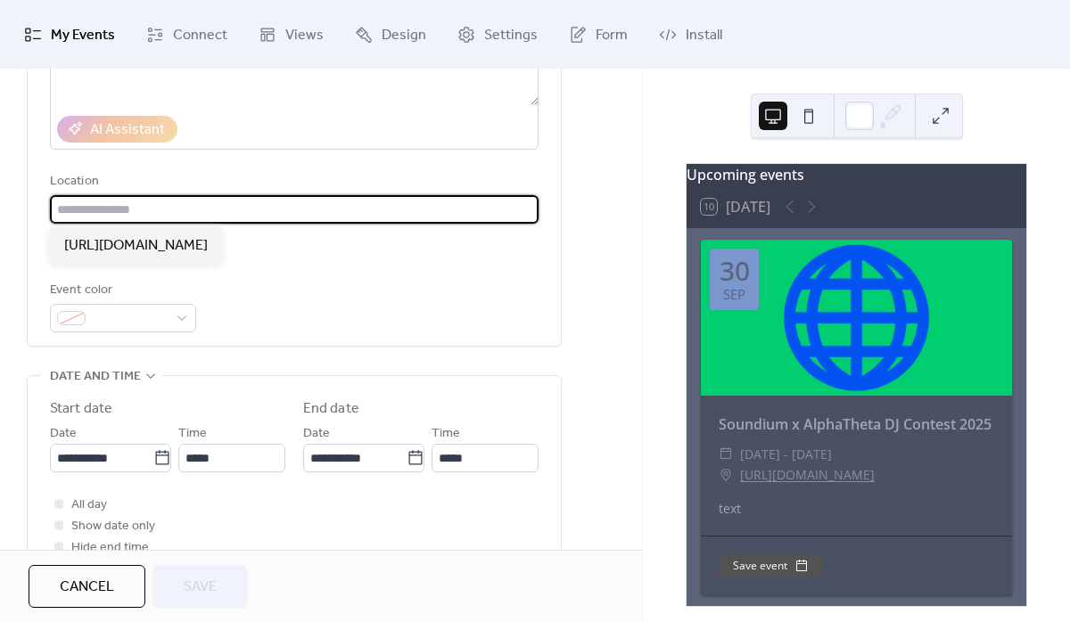
click at [217, 171] on div "Location" at bounding box center [292, 181] width 485 height 21
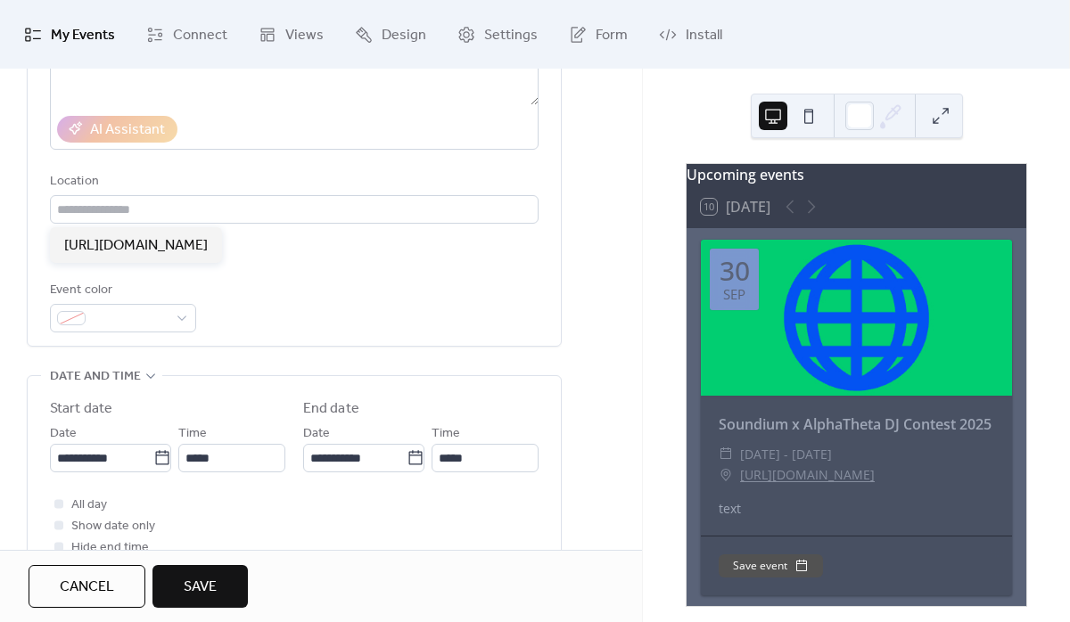
click at [36, 251] on div "Title Description AI Assistant Location Link to Google Maps Event color" at bounding box center [294, 101] width 533 height 489
click at [61, 247] on div at bounding box center [58, 247] width 9 height 9
click at [59, 243] on div at bounding box center [58, 247] width 9 height 9
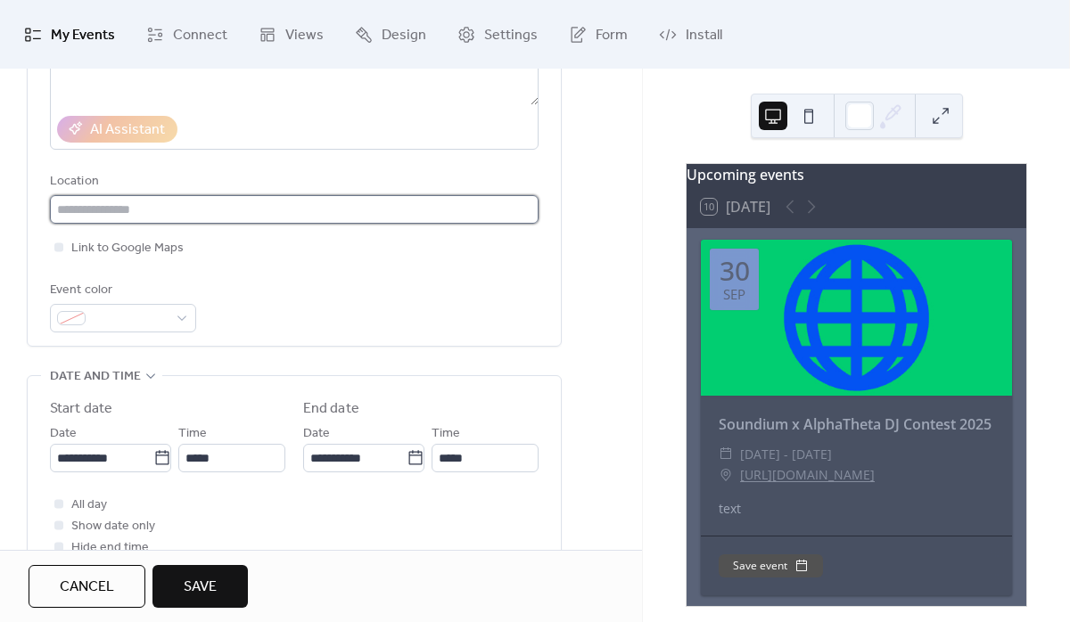
click at [100, 209] on input "text" at bounding box center [294, 209] width 489 height 29
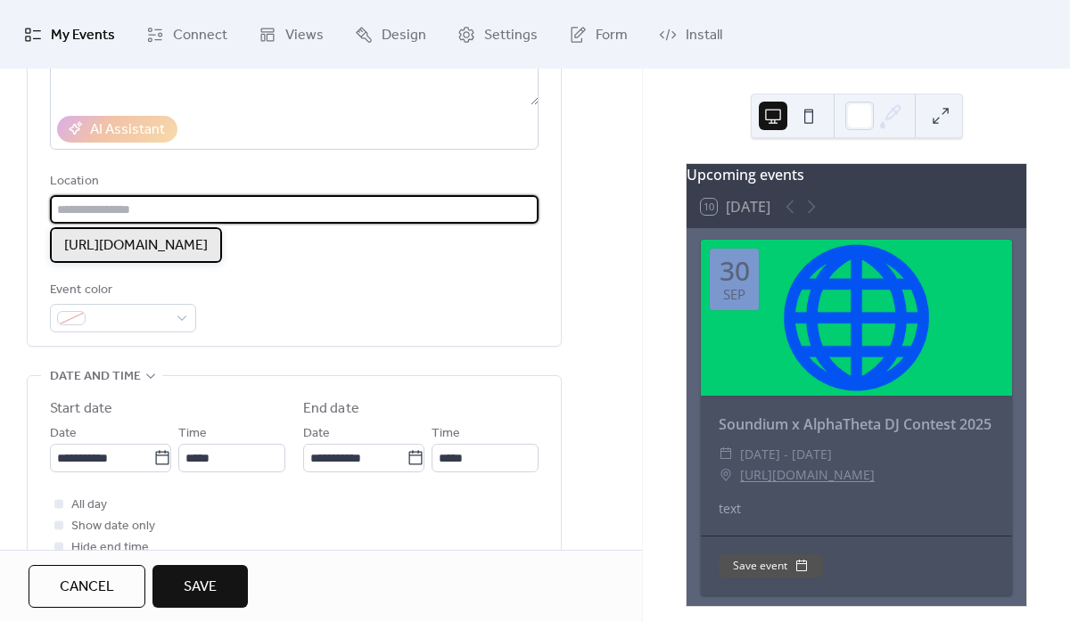
click at [118, 253] on span "[URL][DOMAIN_NAME]" at bounding box center [136, 245] width 144 height 21
type input "**********"
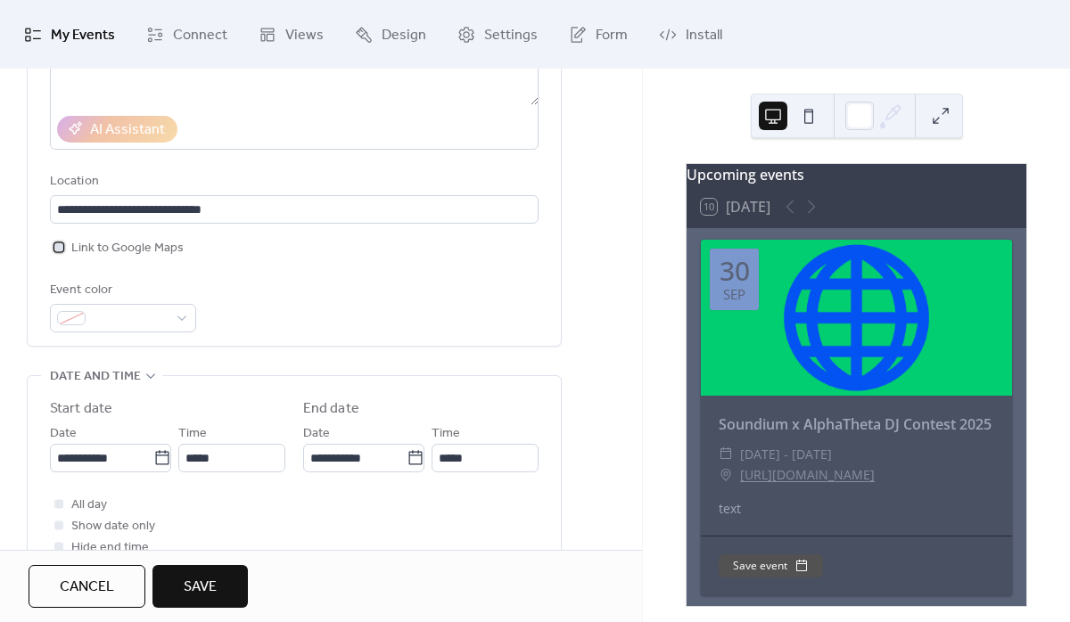
click at [67, 250] on div at bounding box center [59, 247] width 18 height 18
click at [24, 261] on div "**********" at bounding box center [321, 462] width 642 height 1212
click at [131, 318] on span at bounding box center [130, 319] width 75 height 21
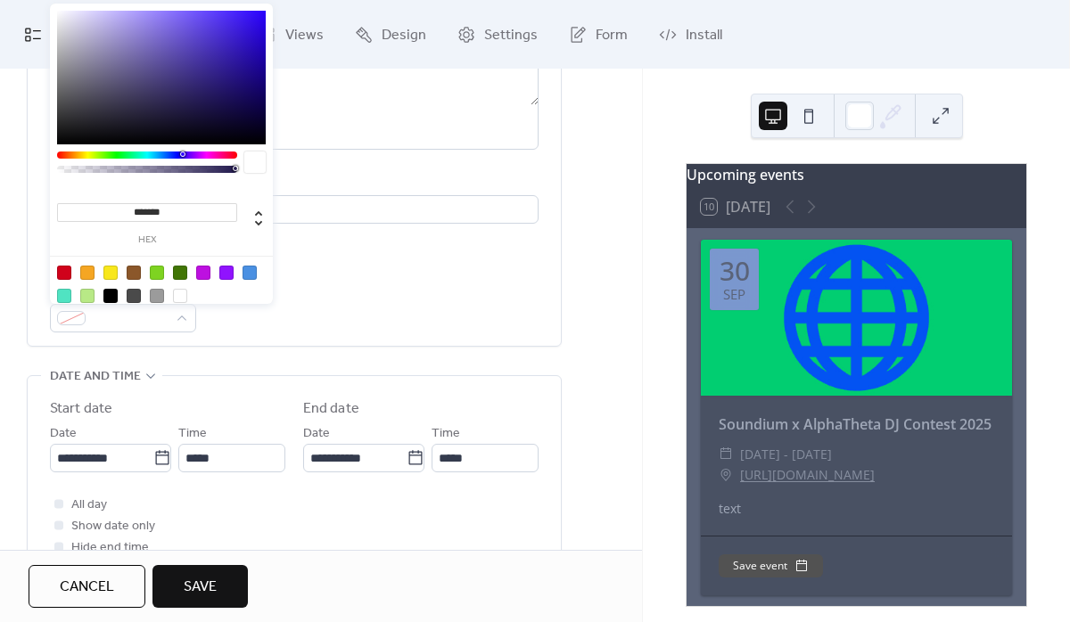
click at [108, 273] on div at bounding box center [110, 273] width 14 height 14
type input "*******"
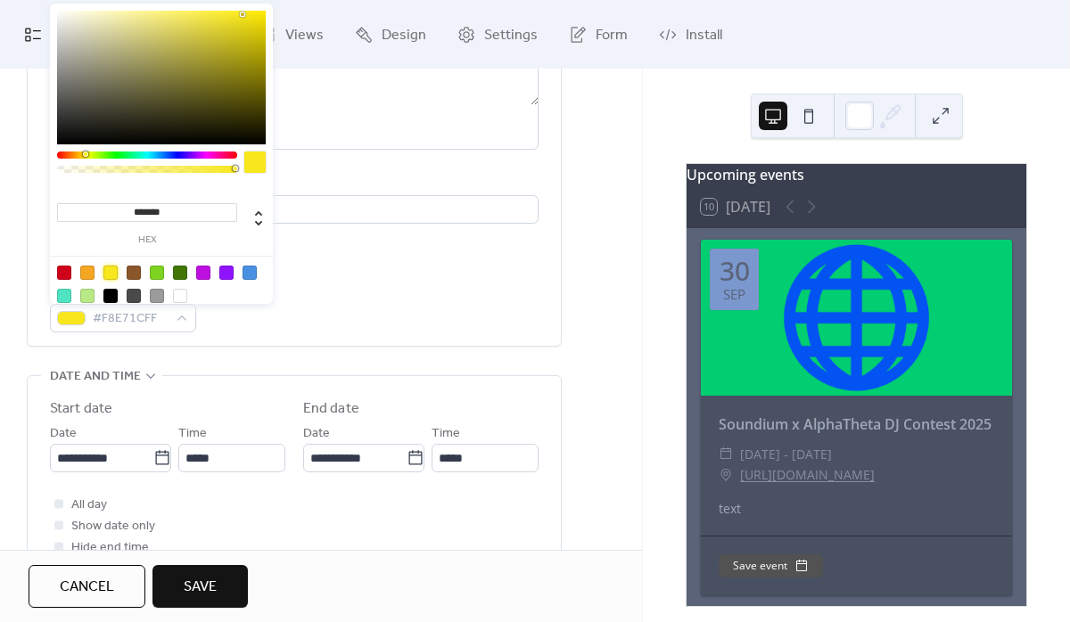
click at [18, 306] on div "**********" at bounding box center [321, 462] width 642 height 1212
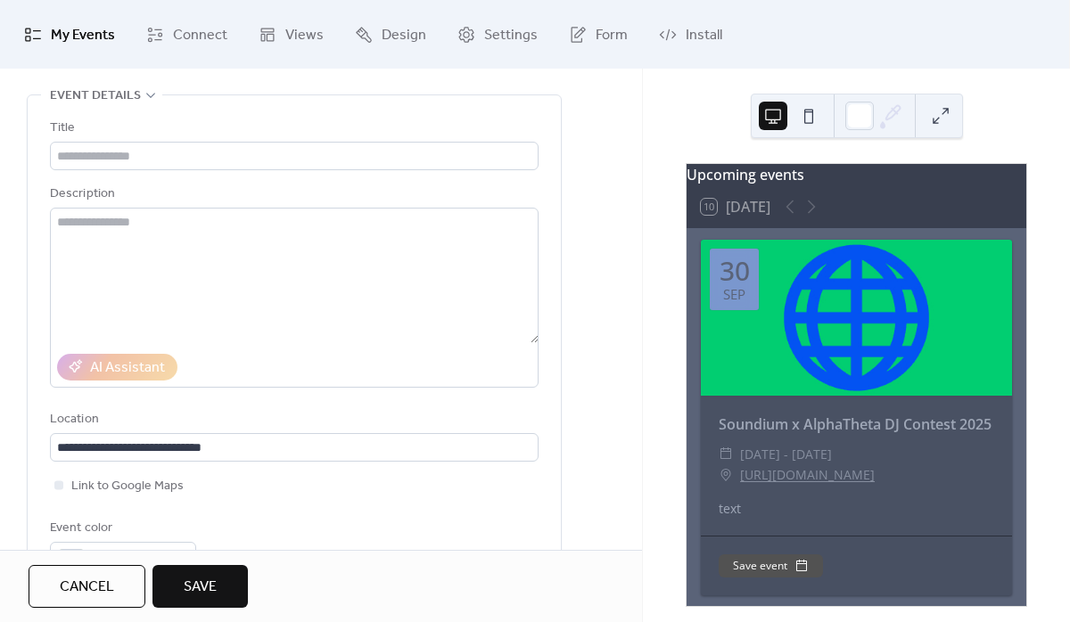
scroll to position [0, 0]
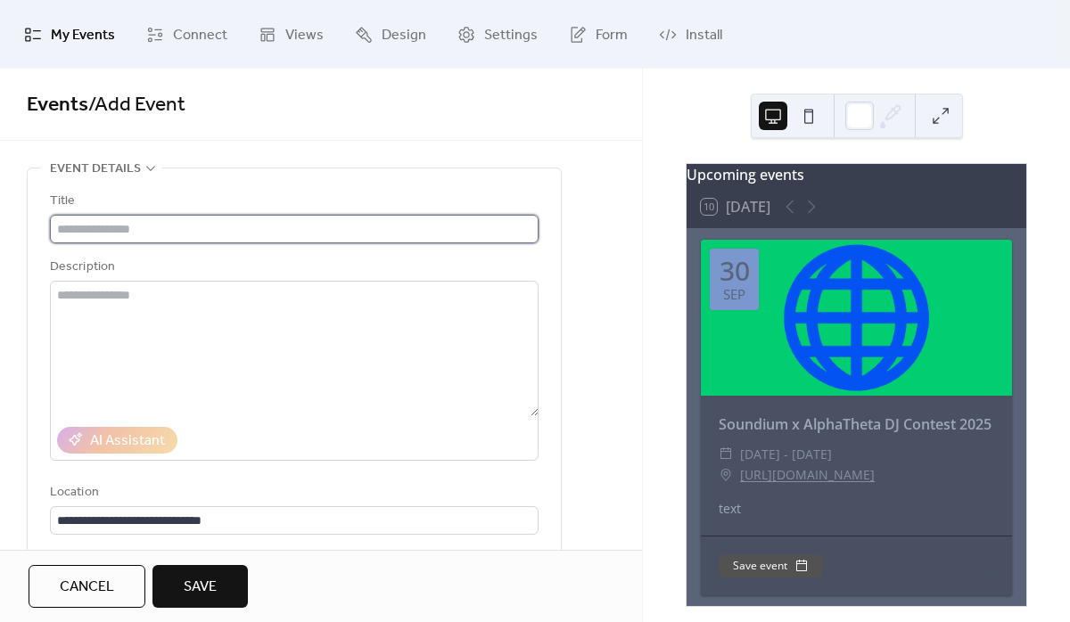
click at [138, 218] on input "text" at bounding box center [294, 229] width 489 height 29
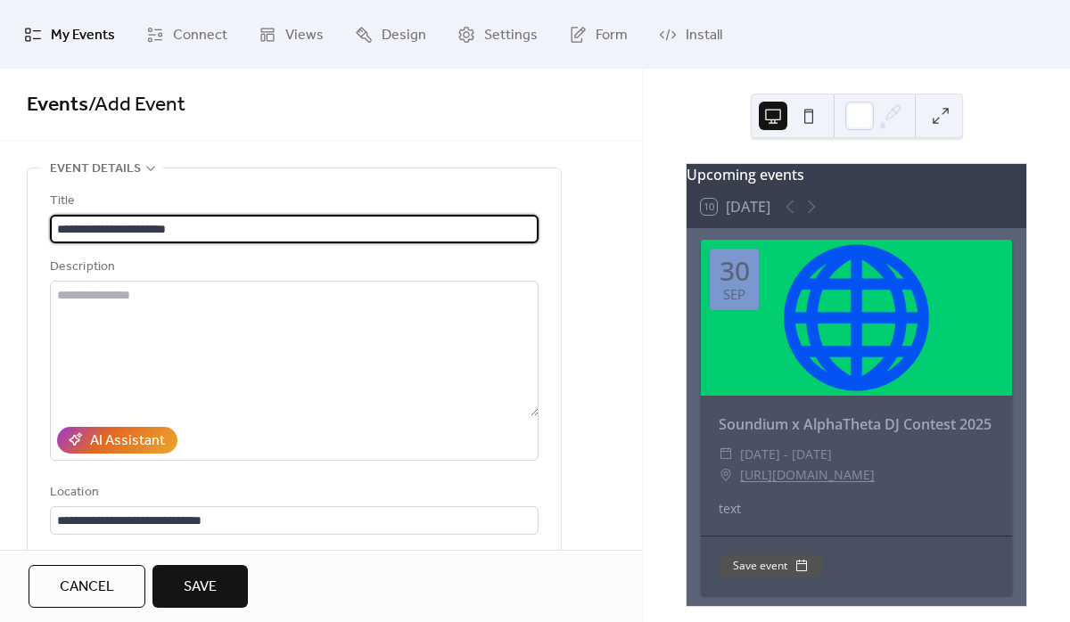
click at [117, 237] on input "**********" at bounding box center [294, 229] width 489 height 29
type input "**********"
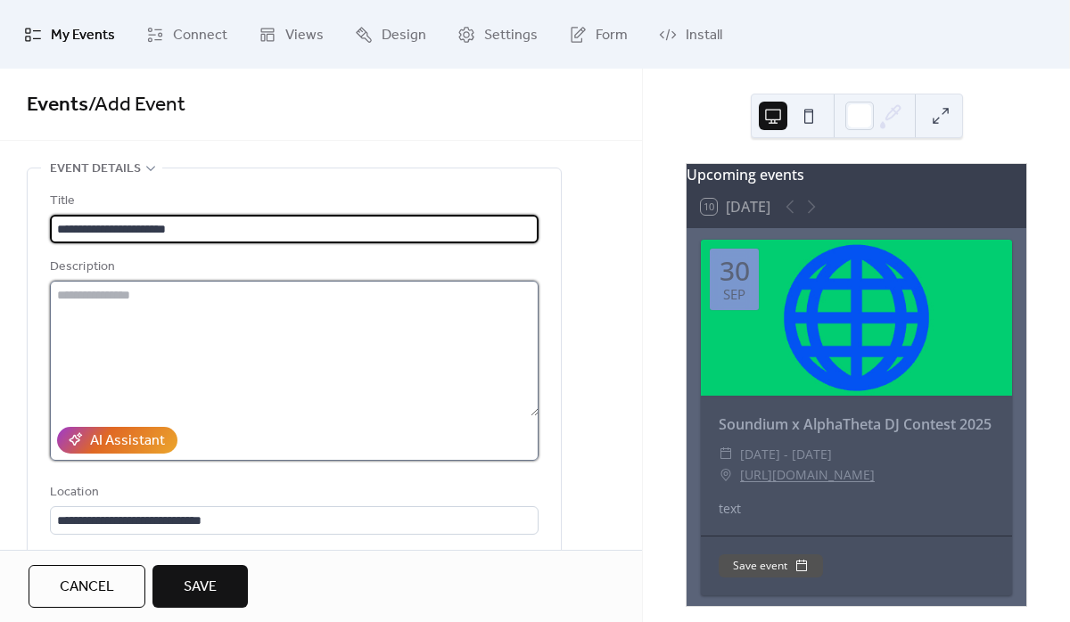
click at [103, 306] on textarea at bounding box center [294, 349] width 489 height 136
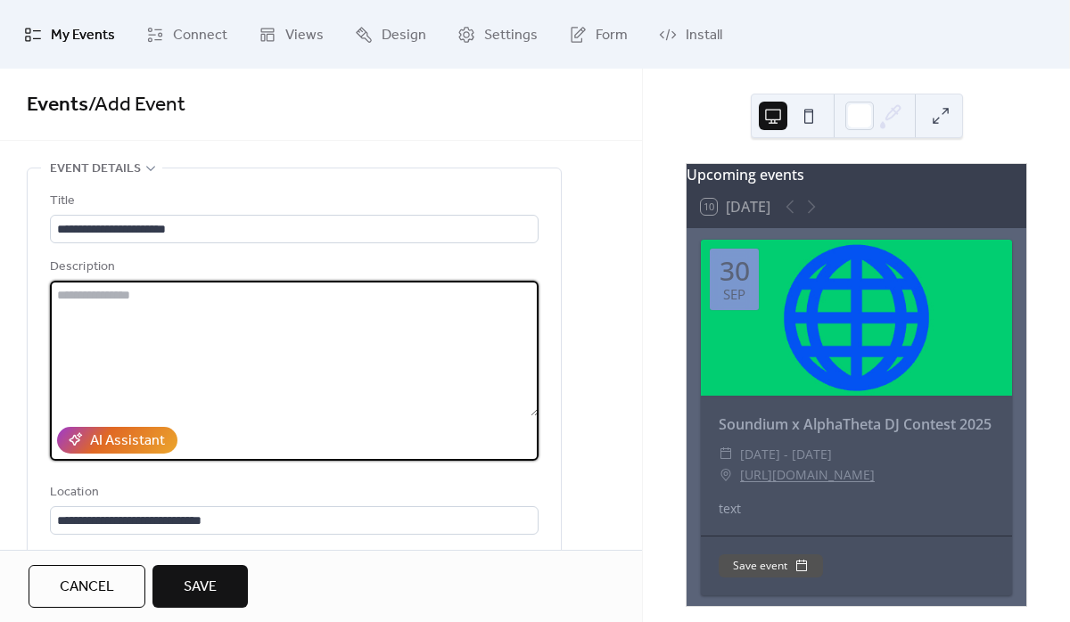
paste textarea "**********"
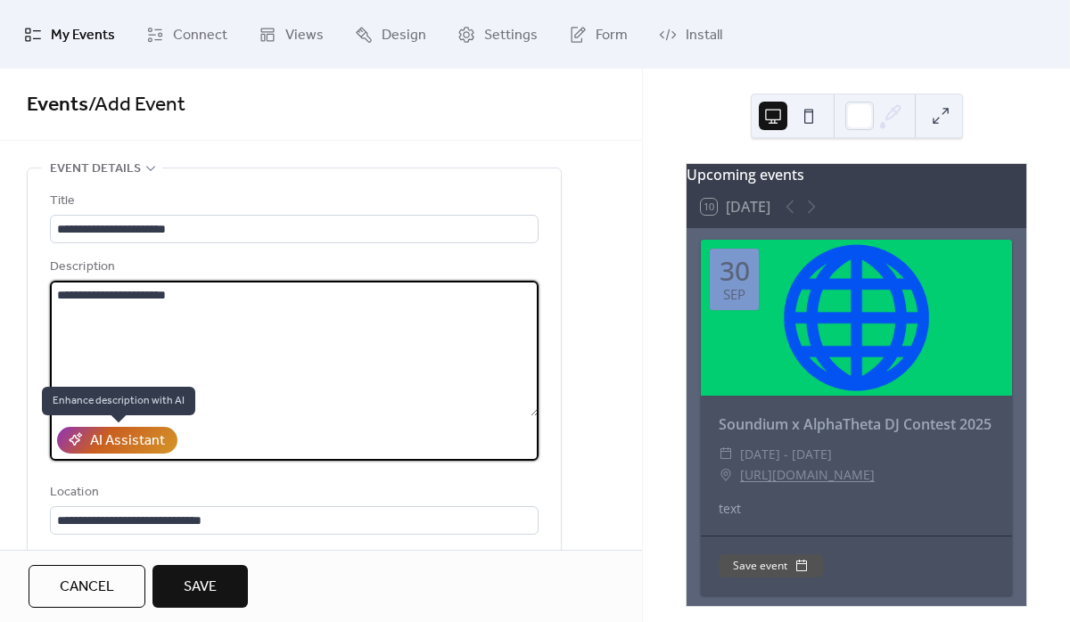
type textarea "**********"
click at [108, 440] on div "AI Assistant" at bounding box center [127, 441] width 75 height 21
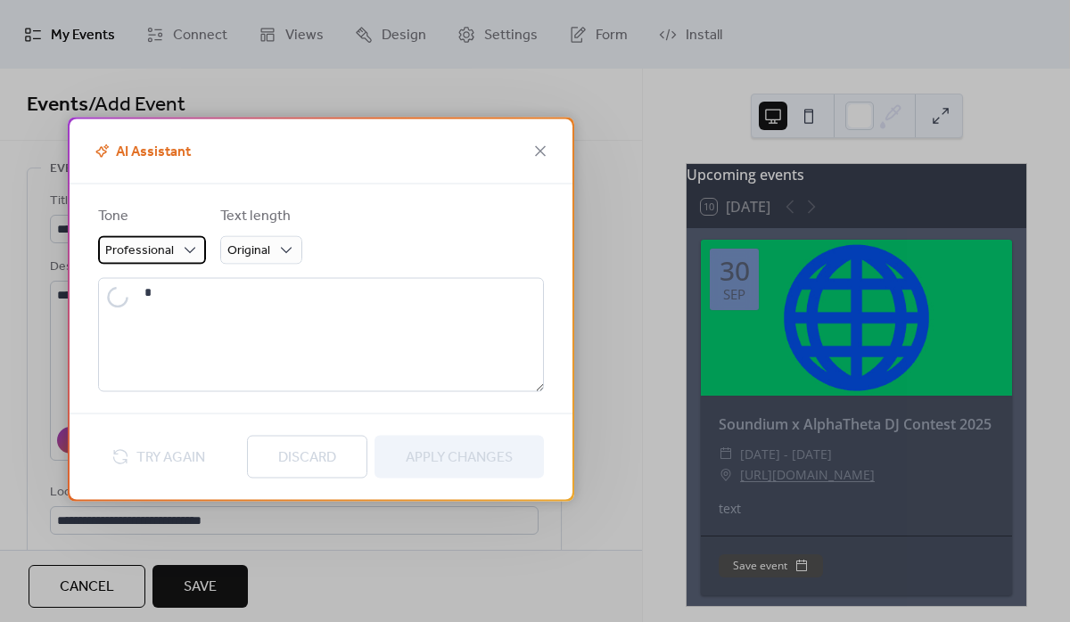
click at [161, 253] on span "Professional" at bounding box center [139, 250] width 69 height 24
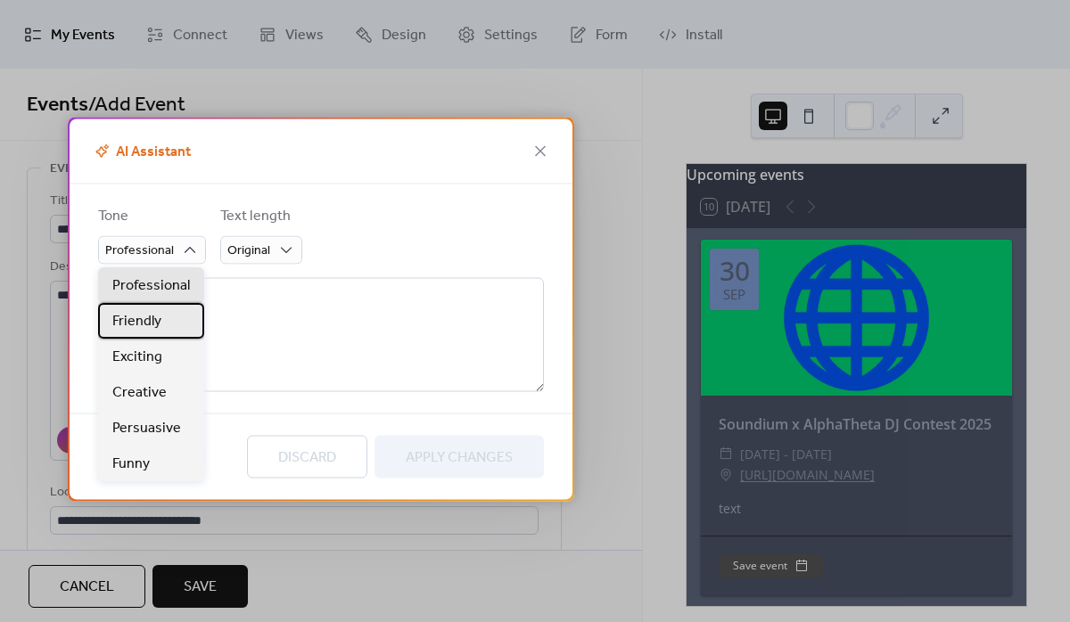
click at [160, 330] on span "Friendly" at bounding box center [136, 321] width 49 height 21
type textarea "**********"
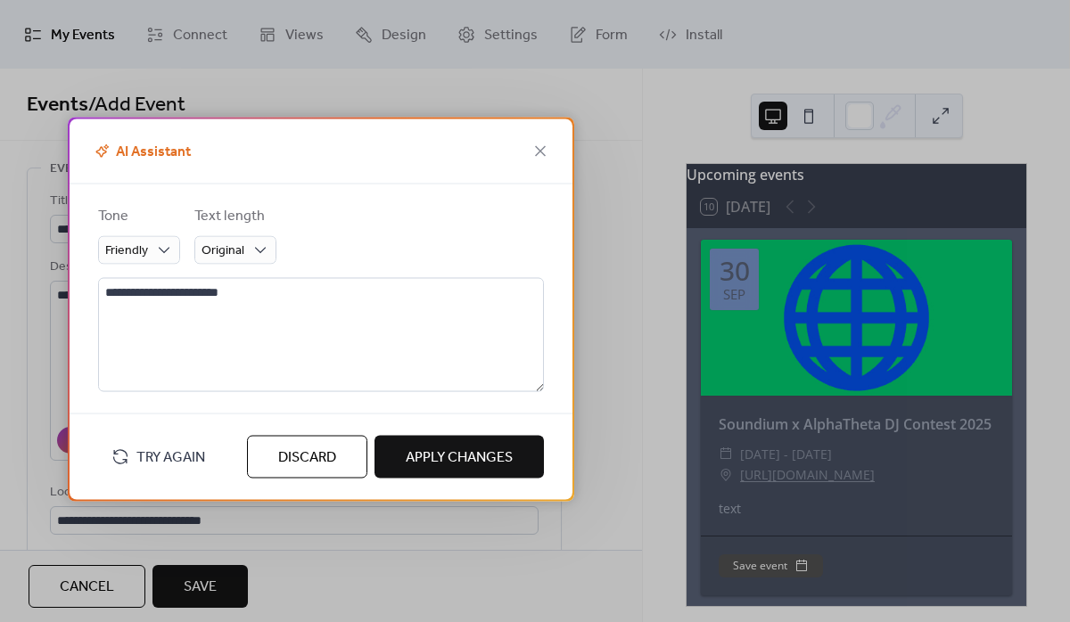
click at [410, 447] on span "Apply Changes" at bounding box center [459, 457] width 107 height 21
type textarea "**********"
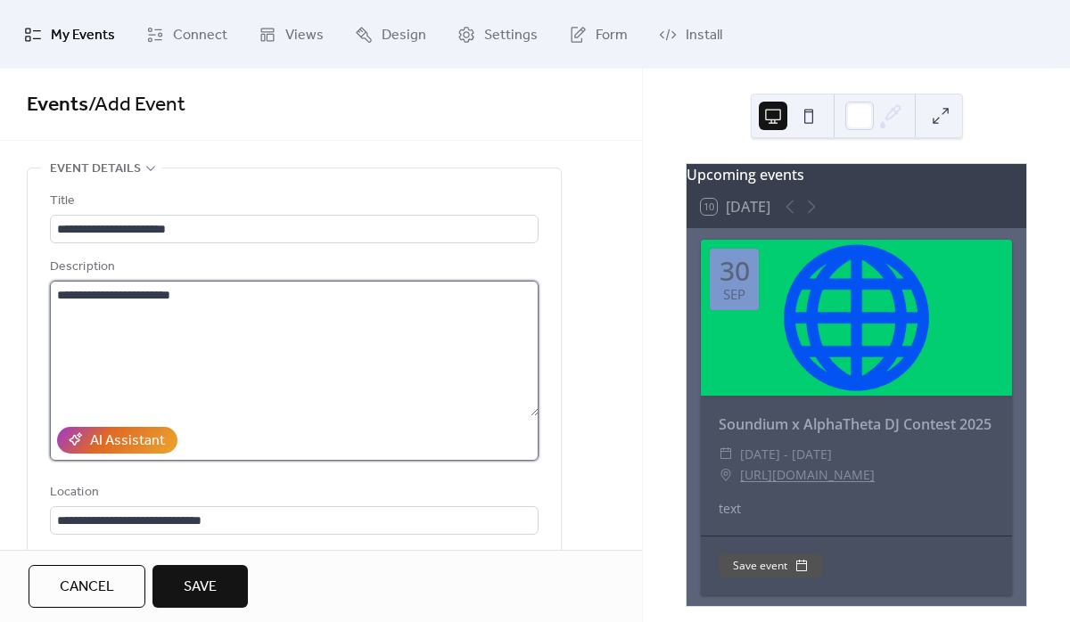
click at [171, 321] on textarea "**********" at bounding box center [294, 349] width 489 height 136
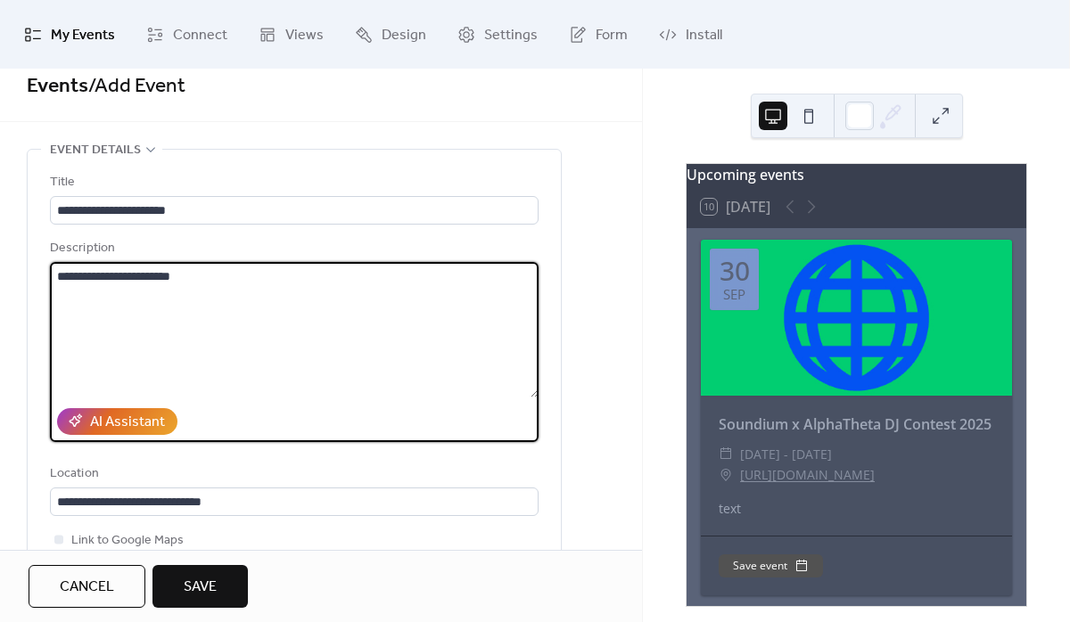
scroll to position [21, 0]
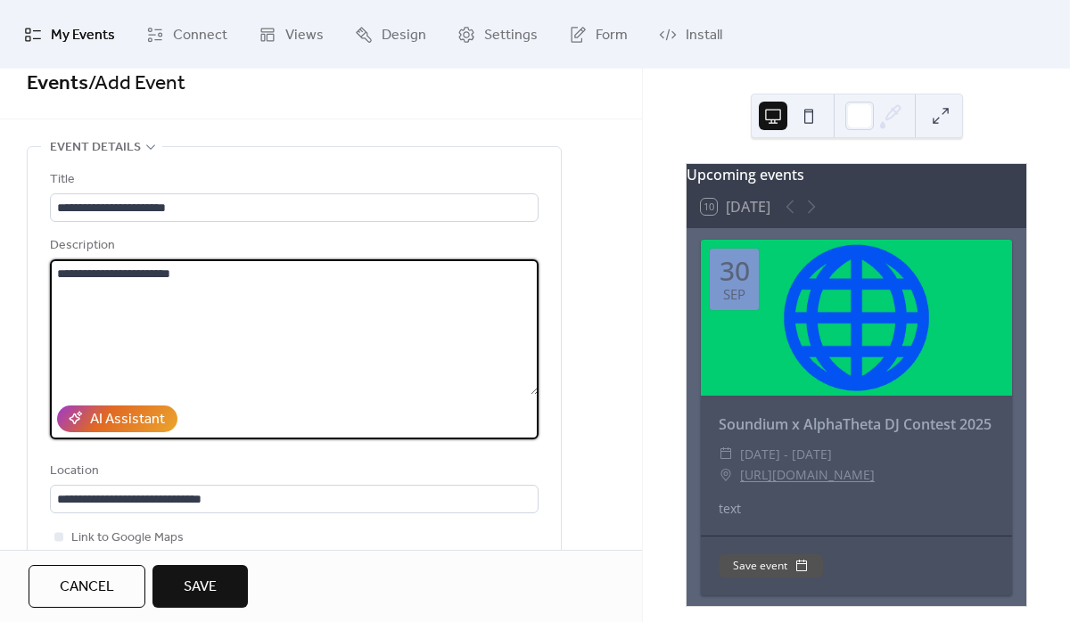
click at [191, 281] on textarea "**********" at bounding box center [294, 327] width 489 height 136
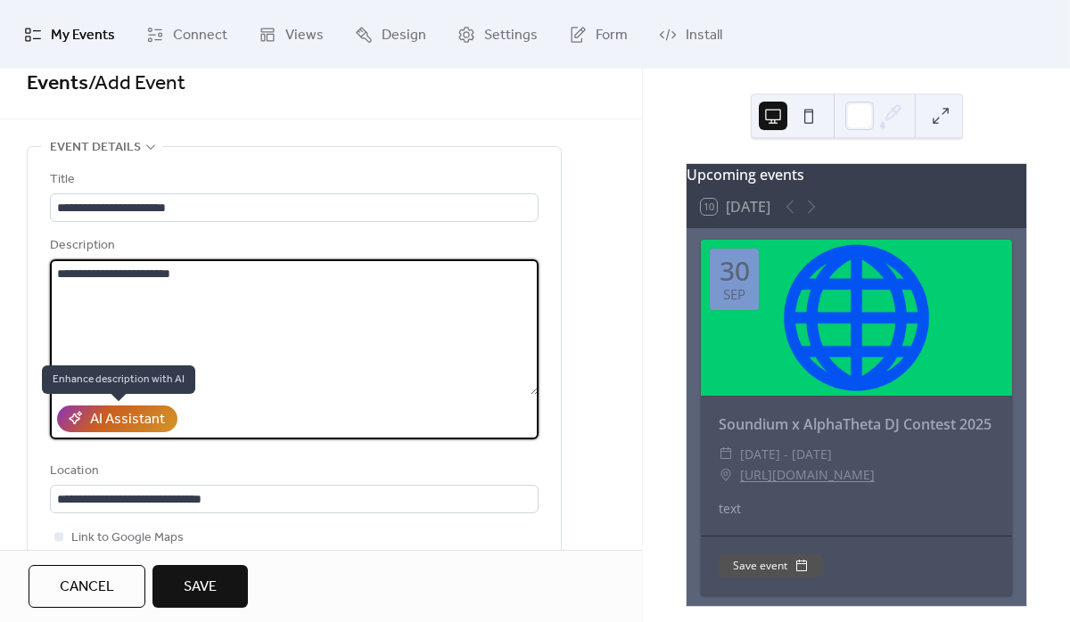
click at [113, 412] on div "AI Assistant" at bounding box center [127, 419] width 75 height 21
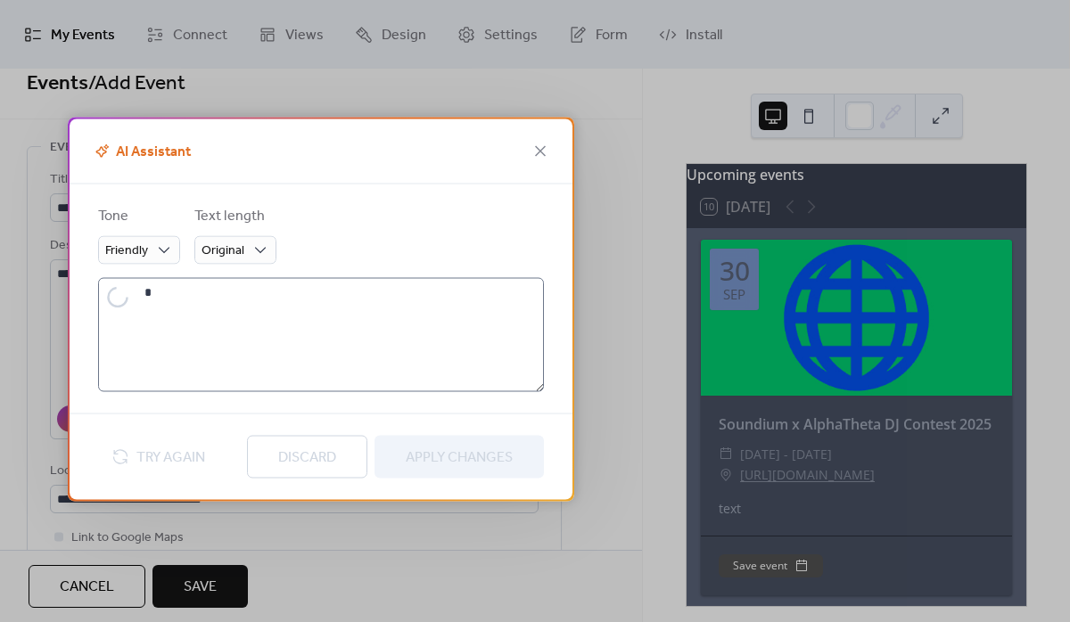
type textarea "**********"
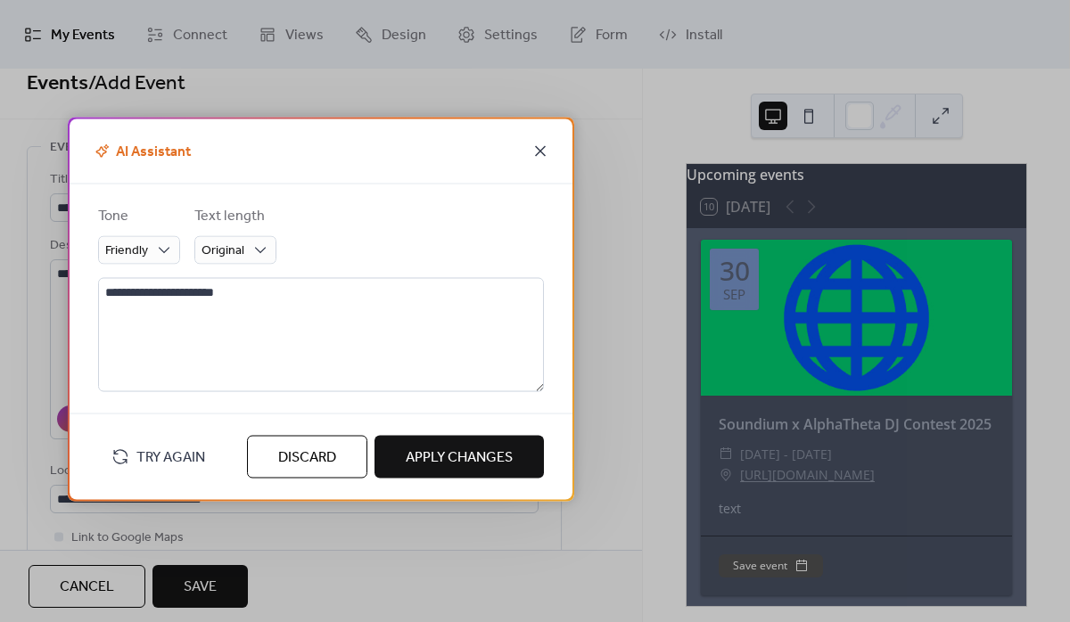
click at [546, 149] on icon at bounding box center [540, 150] width 21 height 21
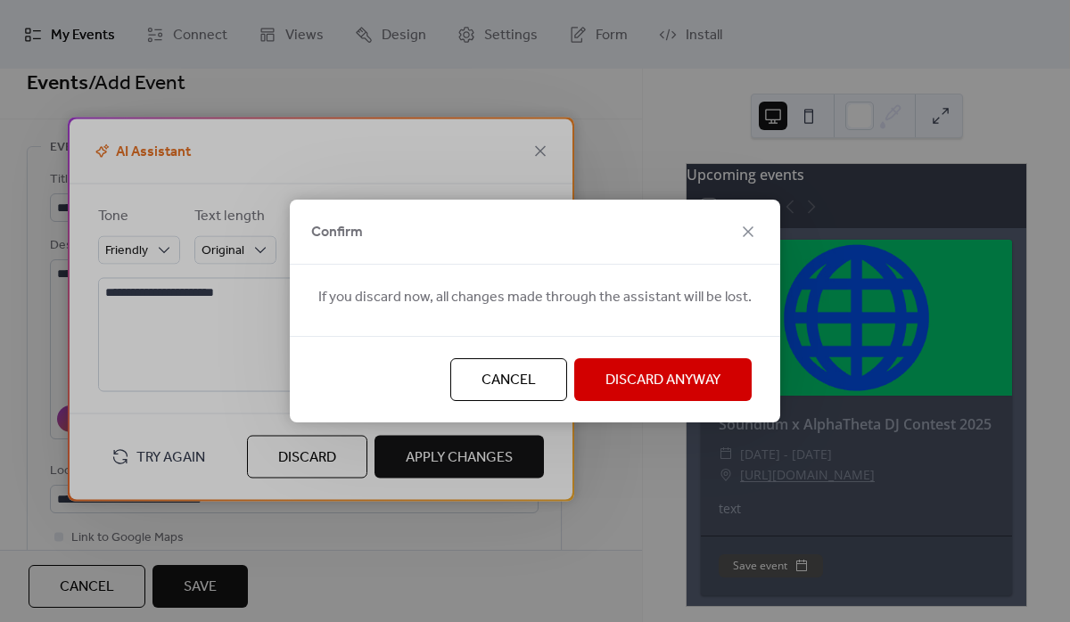
click at [668, 375] on span "Discard Anyway" at bounding box center [662, 380] width 115 height 21
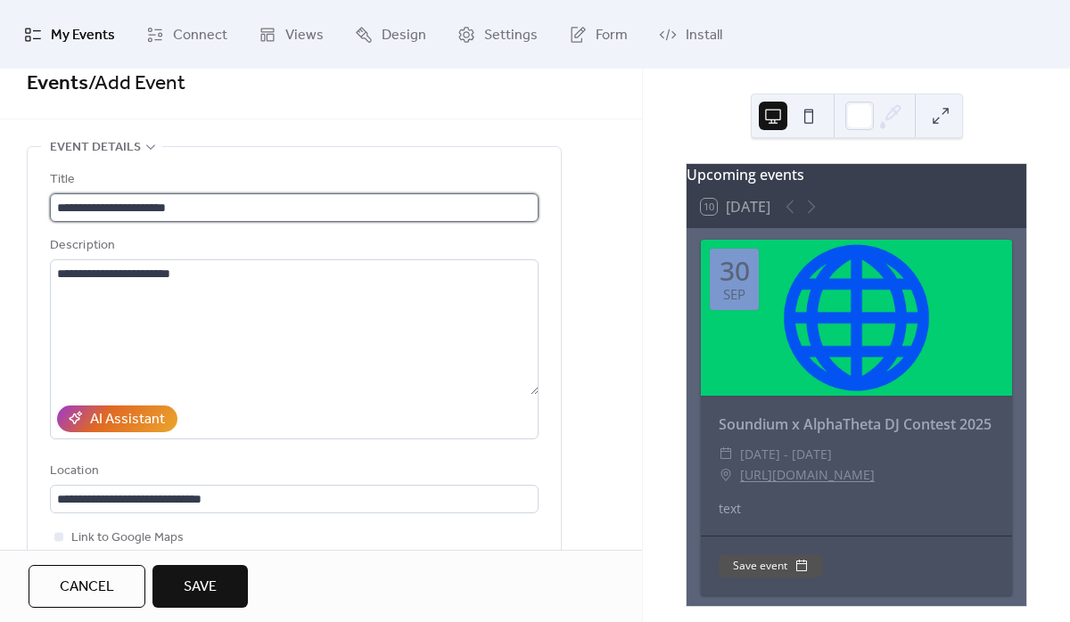
click at [240, 202] on input "**********" at bounding box center [294, 207] width 489 height 29
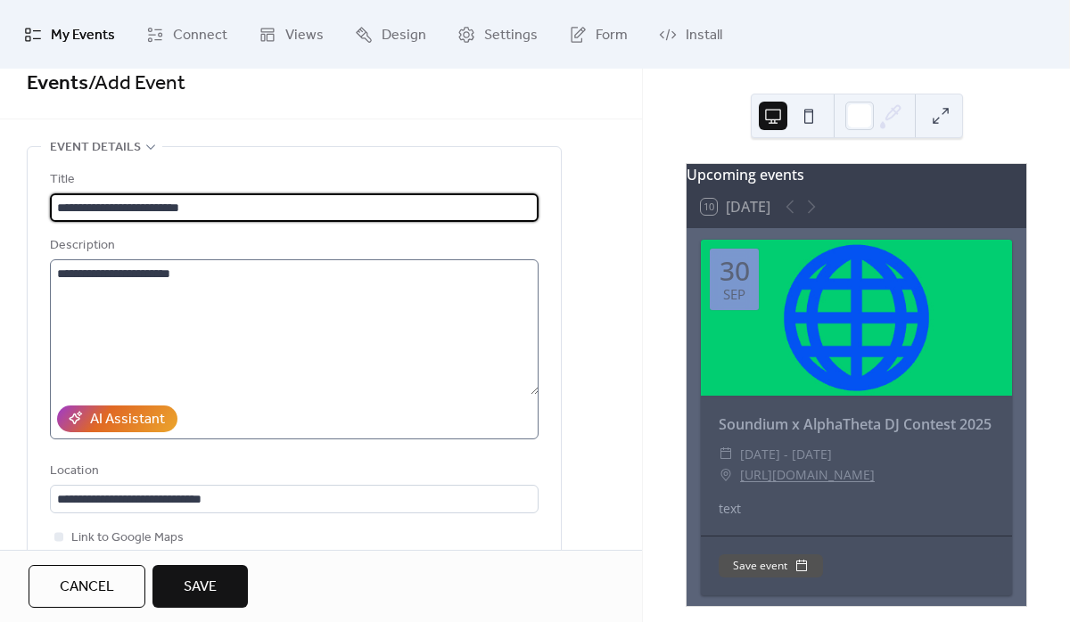
type input "**********"
click at [121, 274] on textarea "**********" at bounding box center [294, 327] width 489 height 136
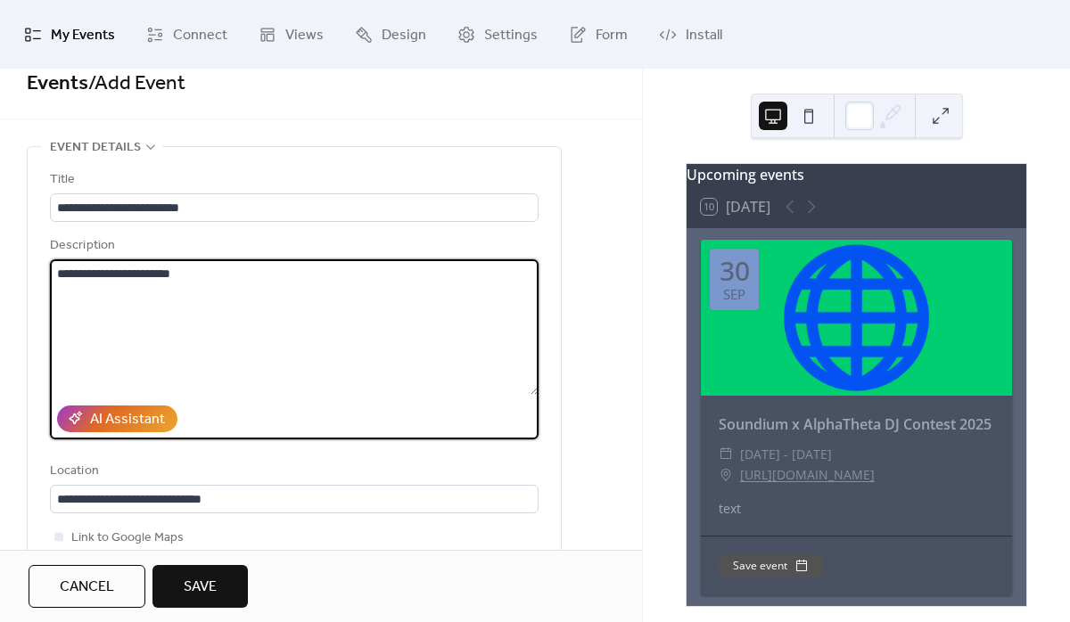
click at [121, 274] on textarea "**********" at bounding box center [294, 327] width 489 height 136
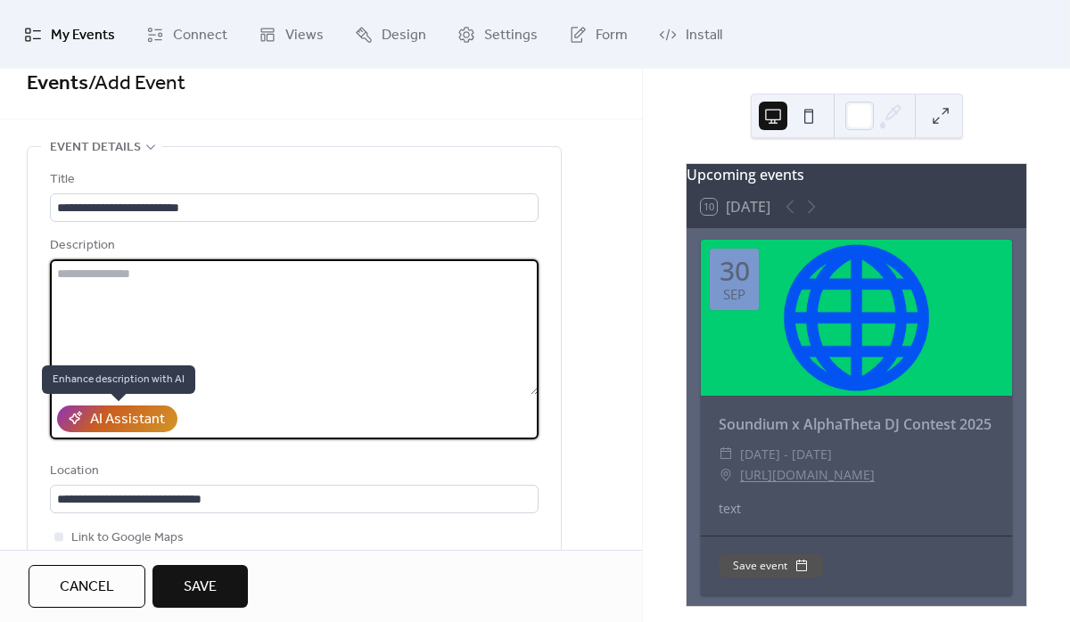
click at [99, 420] on div "AI Assistant" at bounding box center [127, 419] width 75 height 21
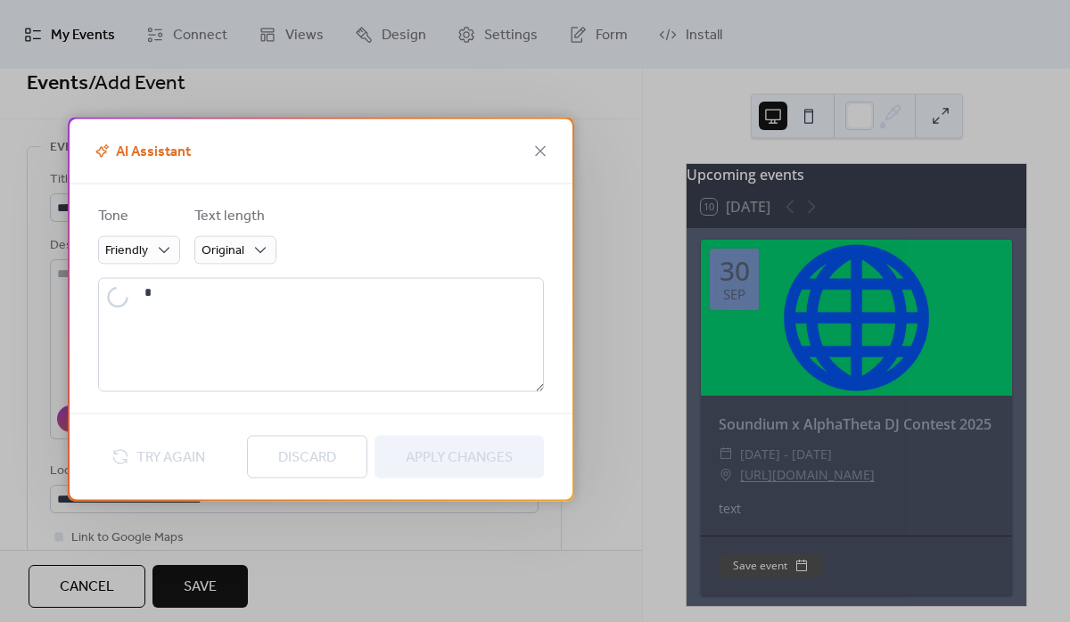
type textarea "**********"
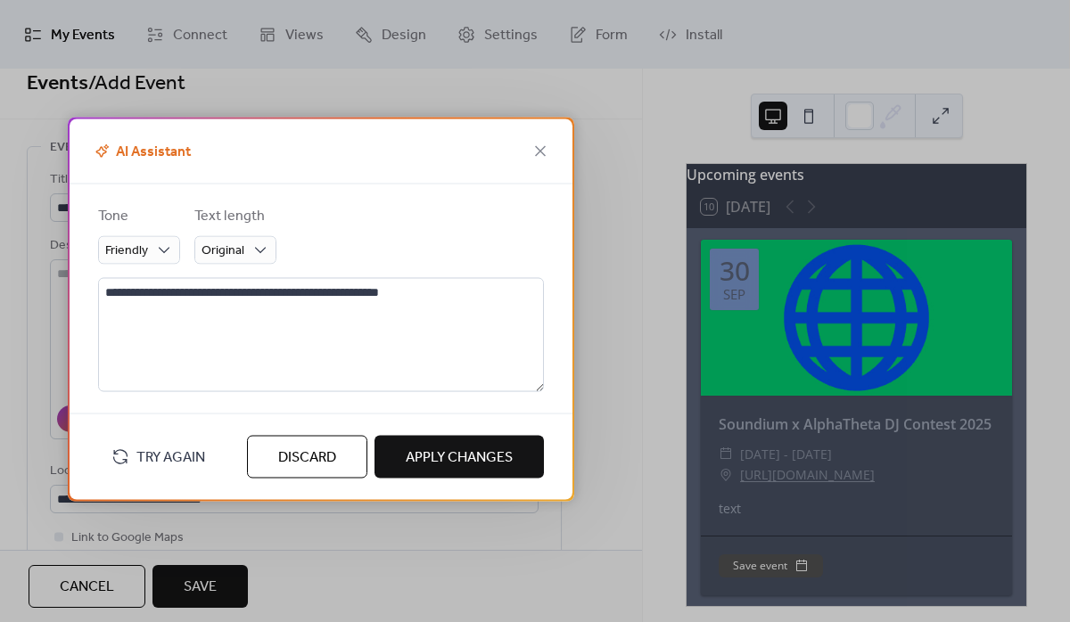
click at [431, 449] on span "Apply Changes" at bounding box center [459, 457] width 107 height 21
type textarea "**********"
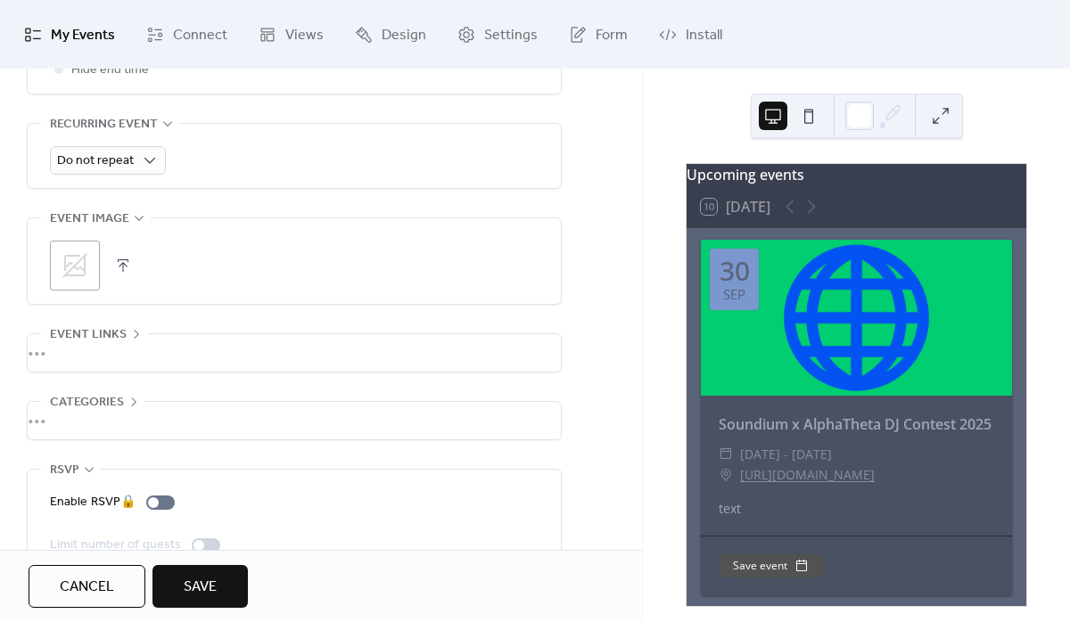
scroll to position [797, 0]
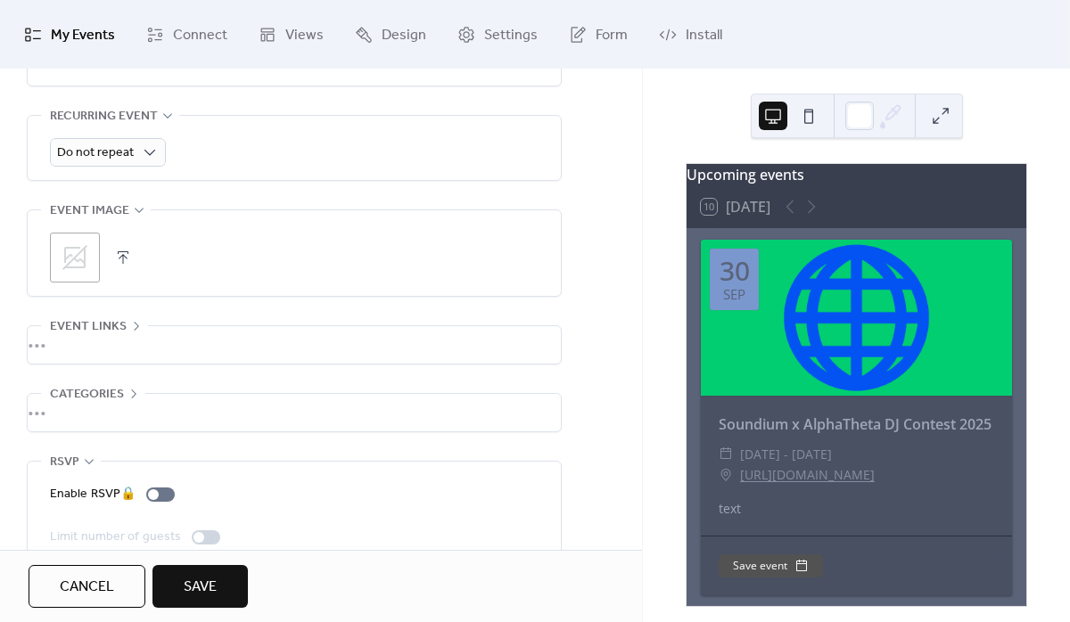
click at [71, 259] on icon at bounding box center [74, 257] width 25 height 25
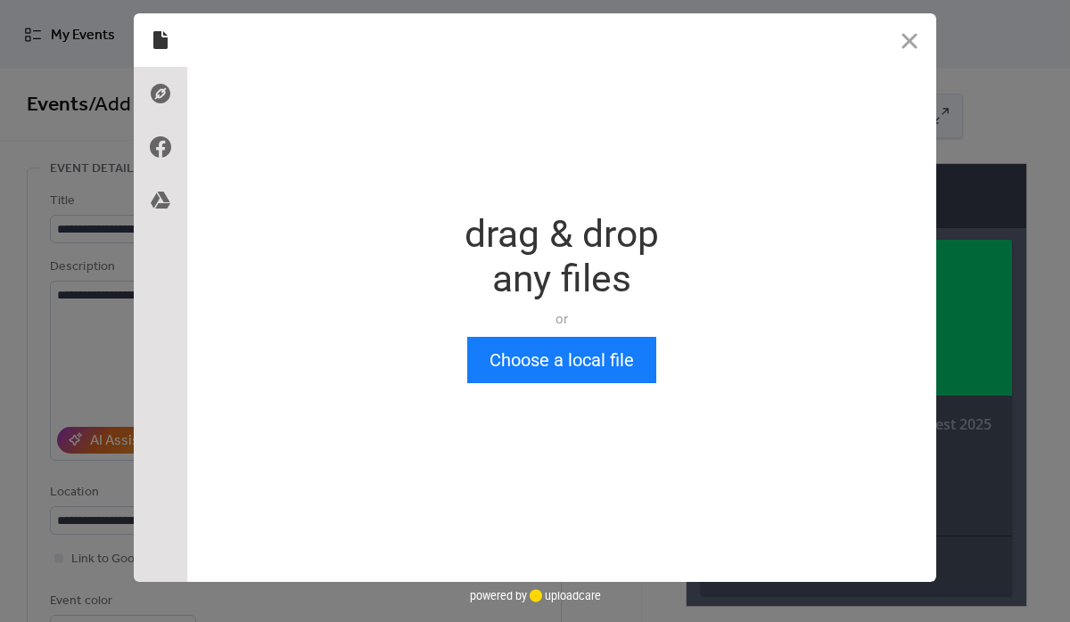
scroll to position [0, 0]
click at [152, 94] on use at bounding box center [161, 94] width 20 height 20
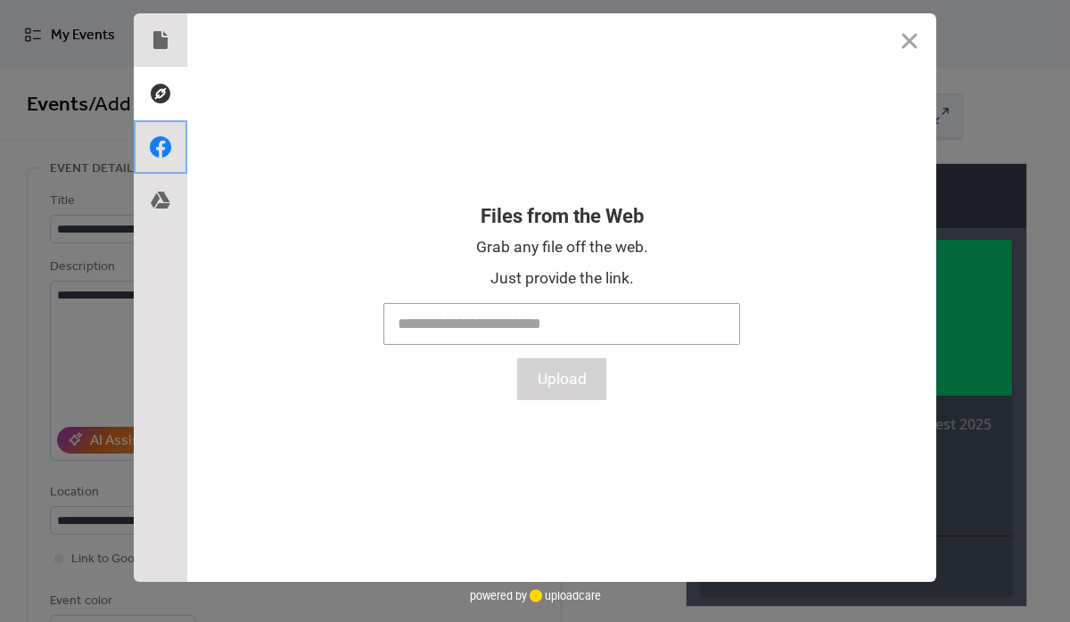
click at [158, 152] on use at bounding box center [160, 146] width 21 height 21
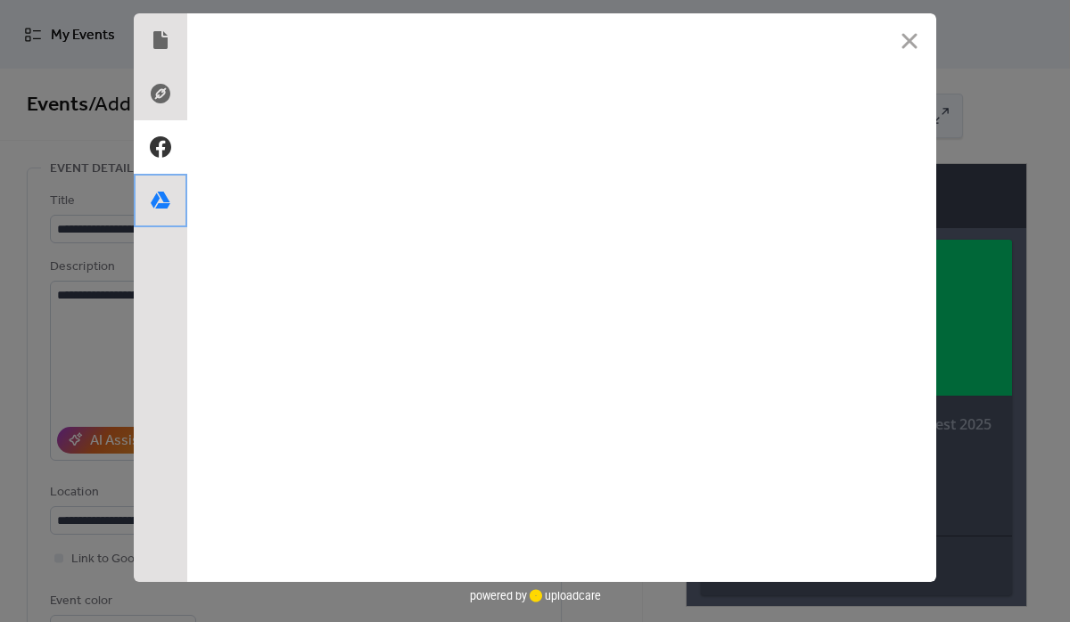
click at [160, 208] on use at bounding box center [161, 200] width 20 height 17
click at [159, 33] on use at bounding box center [160, 40] width 14 height 18
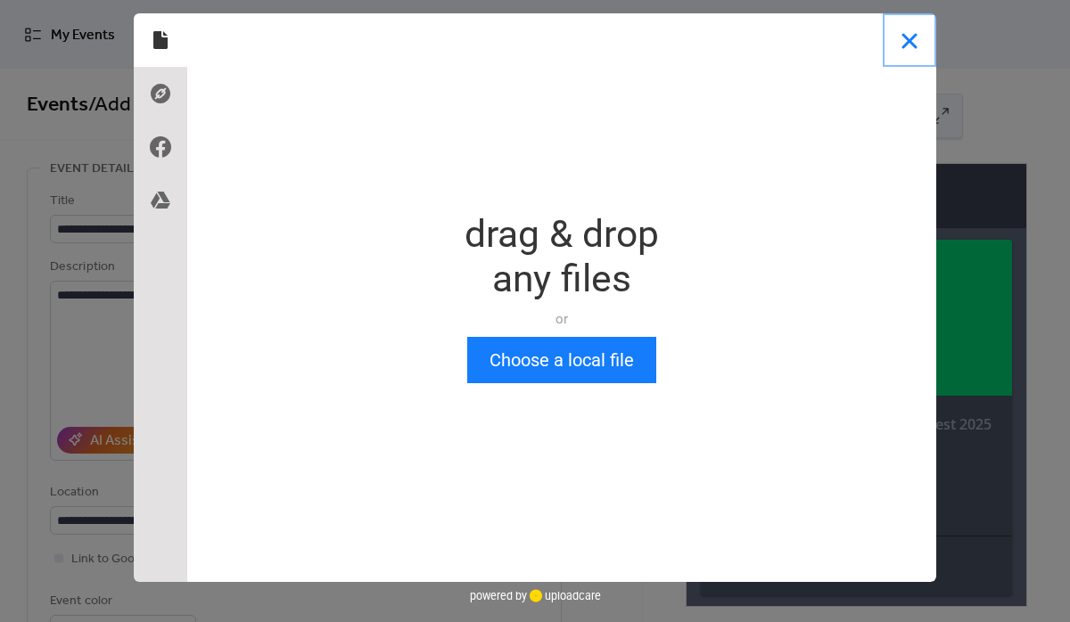
click at [915, 37] on button "Close" at bounding box center [909, 39] width 53 height 53
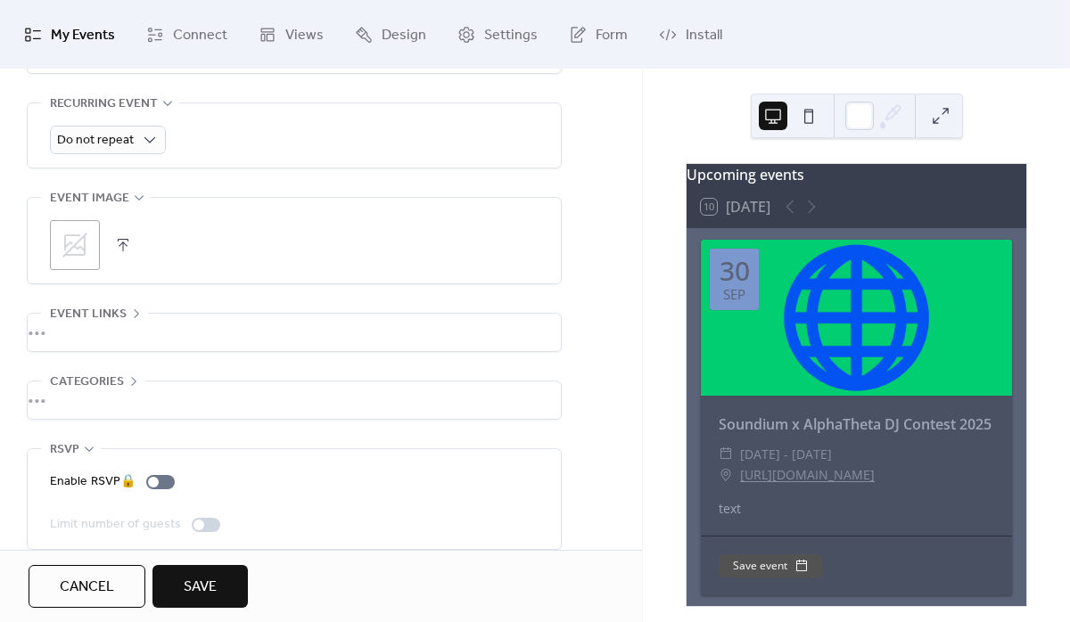
scroll to position [830, 0]
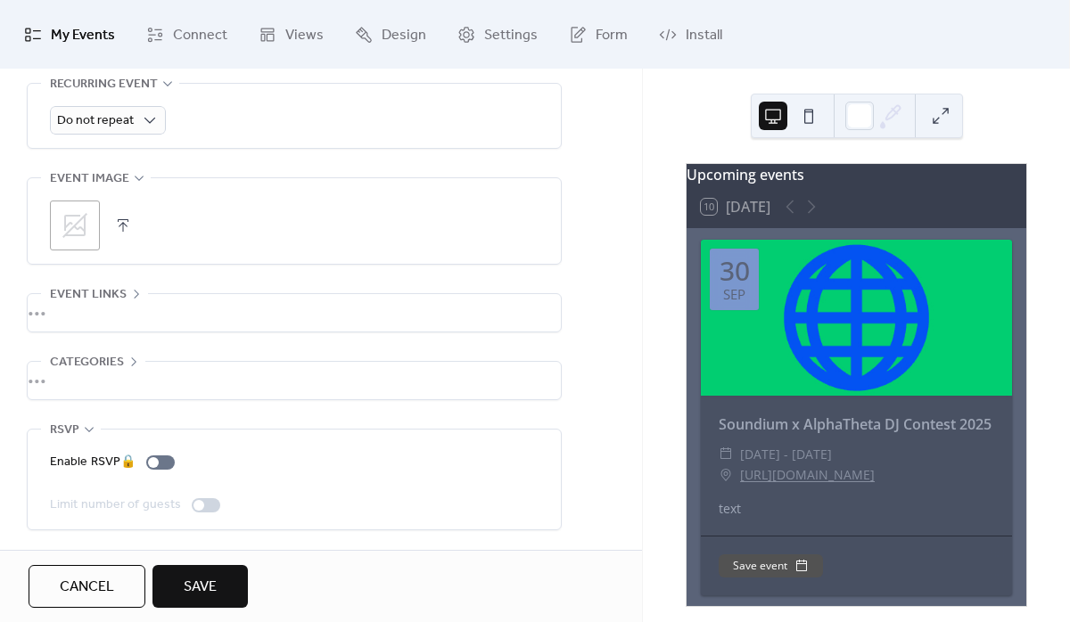
click at [95, 290] on span "Event links" at bounding box center [88, 294] width 77 height 21
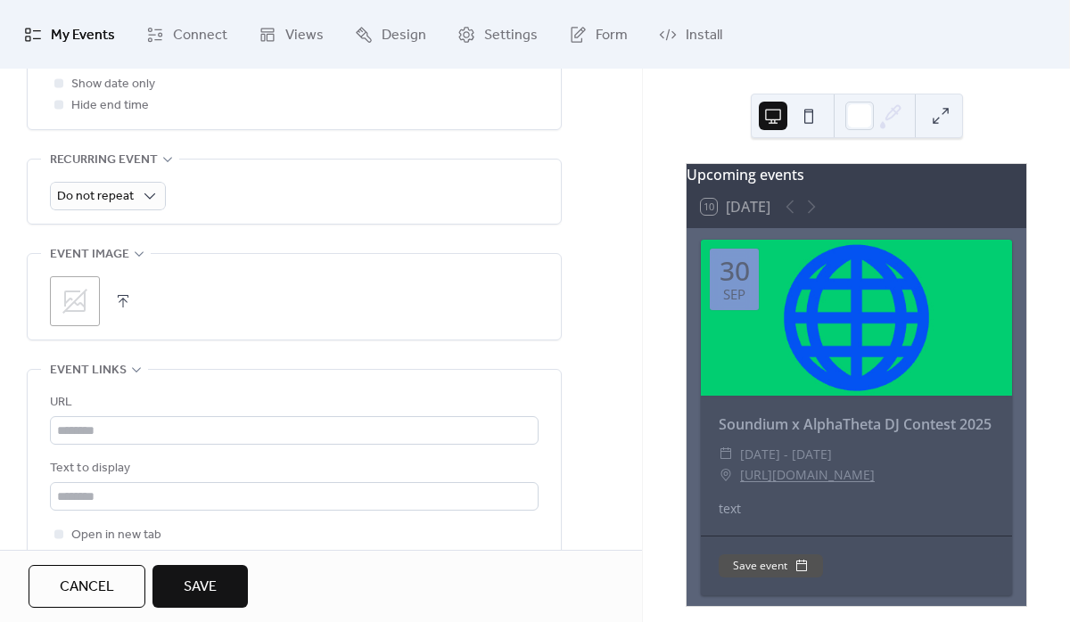
scroll to position [982, 0]
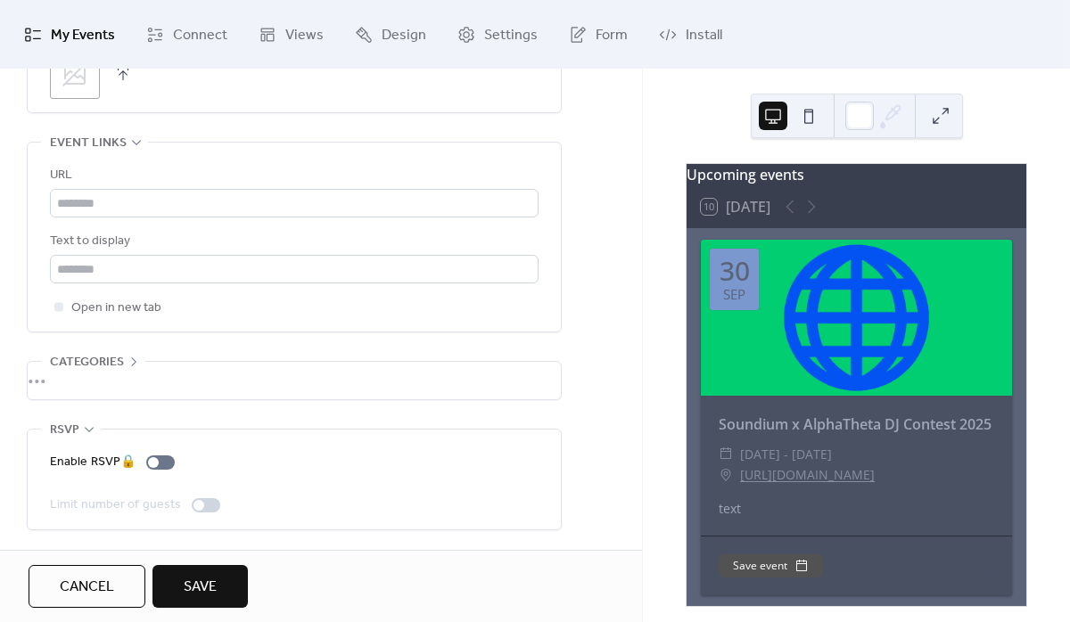
click at [193, 580] on span "Save" at bounding box center [200, 587] width 33 height 21
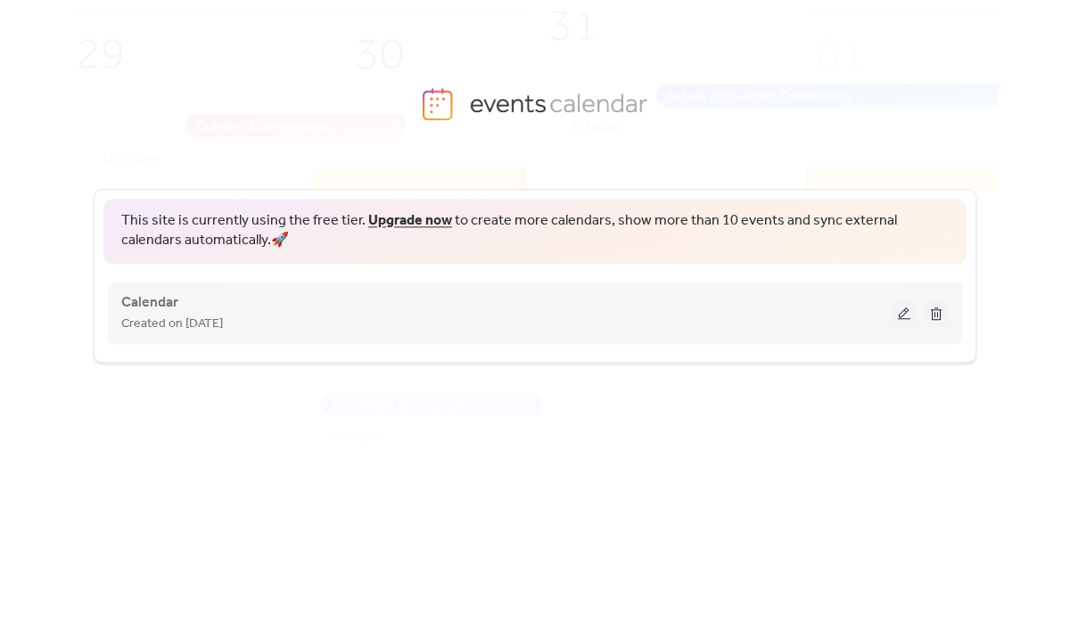
click at [906, 314] on button at bounding box center [904, 313] width 25 height 27
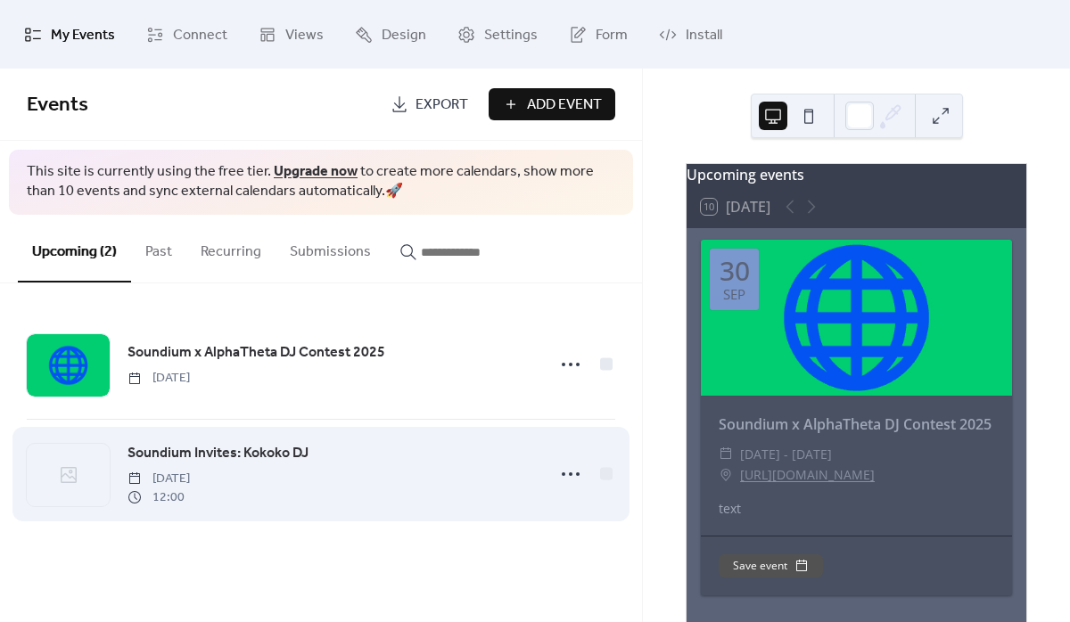
click at [275, 449] on span "Soundium Invites: Kokoko DJ" at bounding box center [218, 453] width 181 height 21
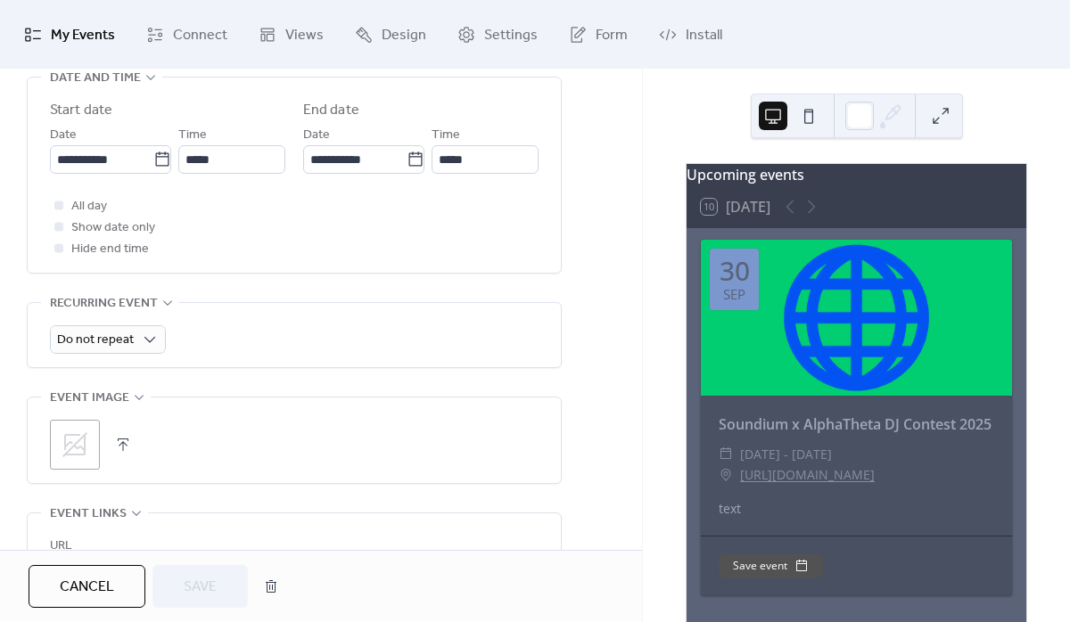
scroll to position [777, 0]
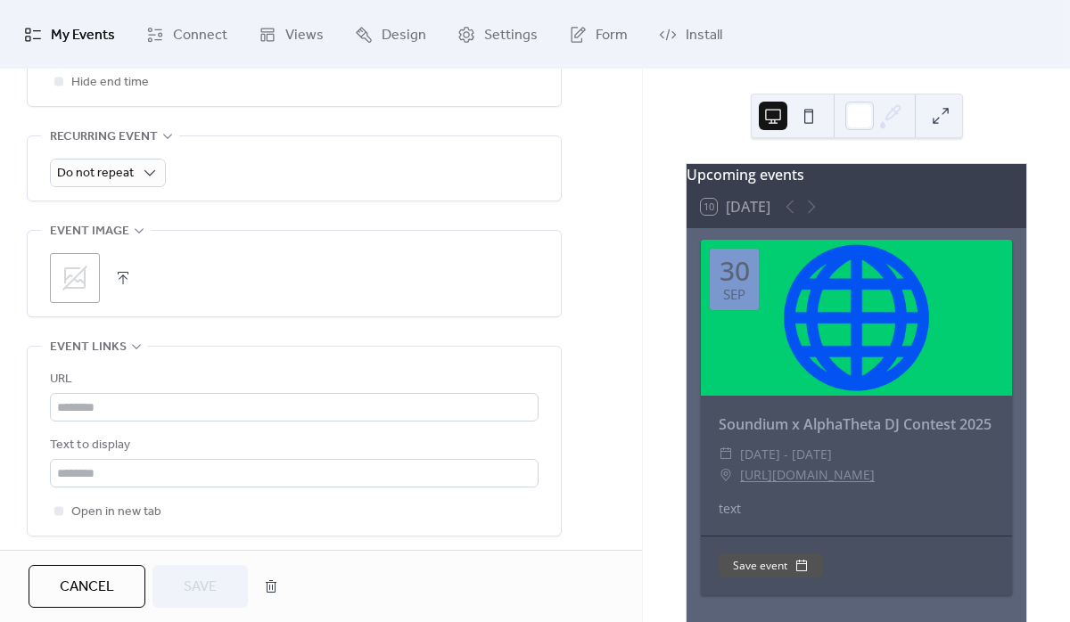
click at [84, 276] on icon at bounding box center [74, 278] width 25 height 25
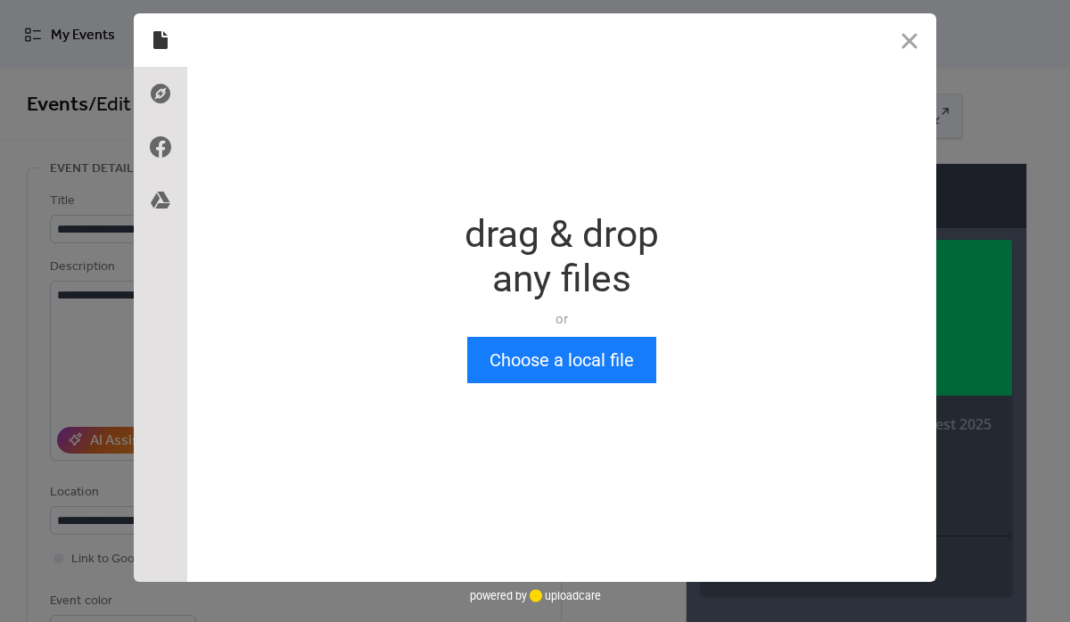
scroll to position [0, 0]
click at [548, 344] on button "Choose a local file" at bounding box center [561, 360] width 189 height 46
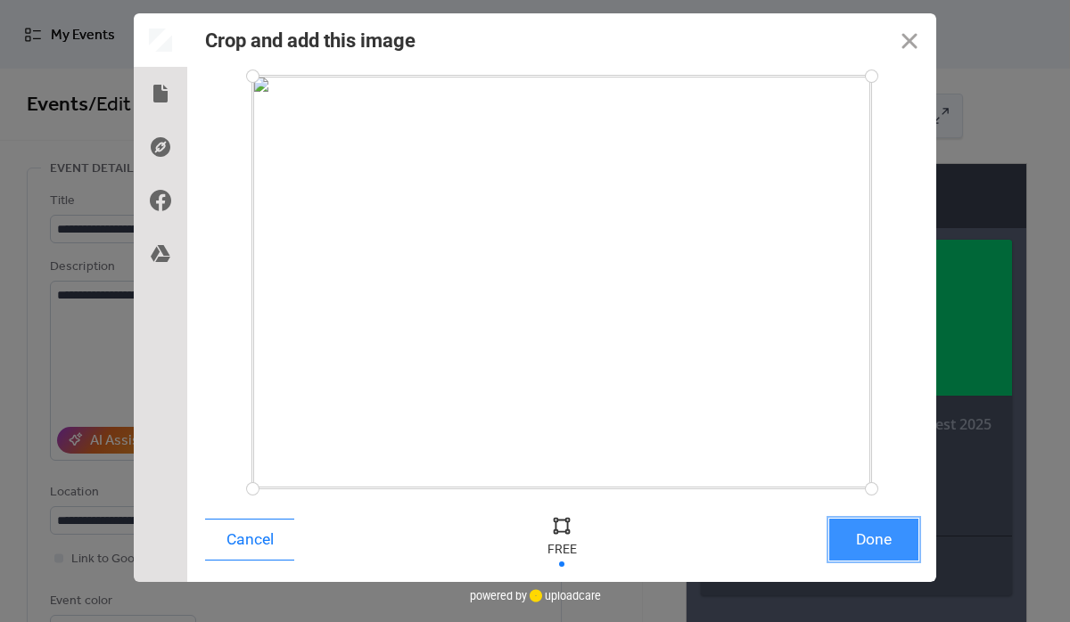
click at [875, 558] on button "Done" at bounding box center [873, 540] width 89 height 42
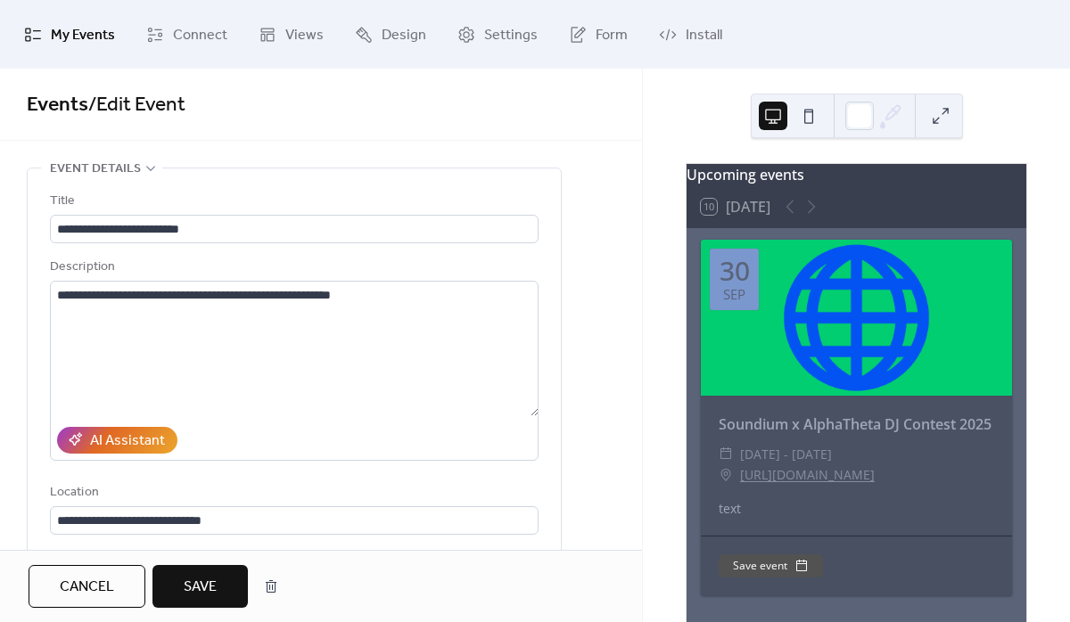
click at [185, 584] on span "Save" at bounding box center [200, 587] width 33 height 21
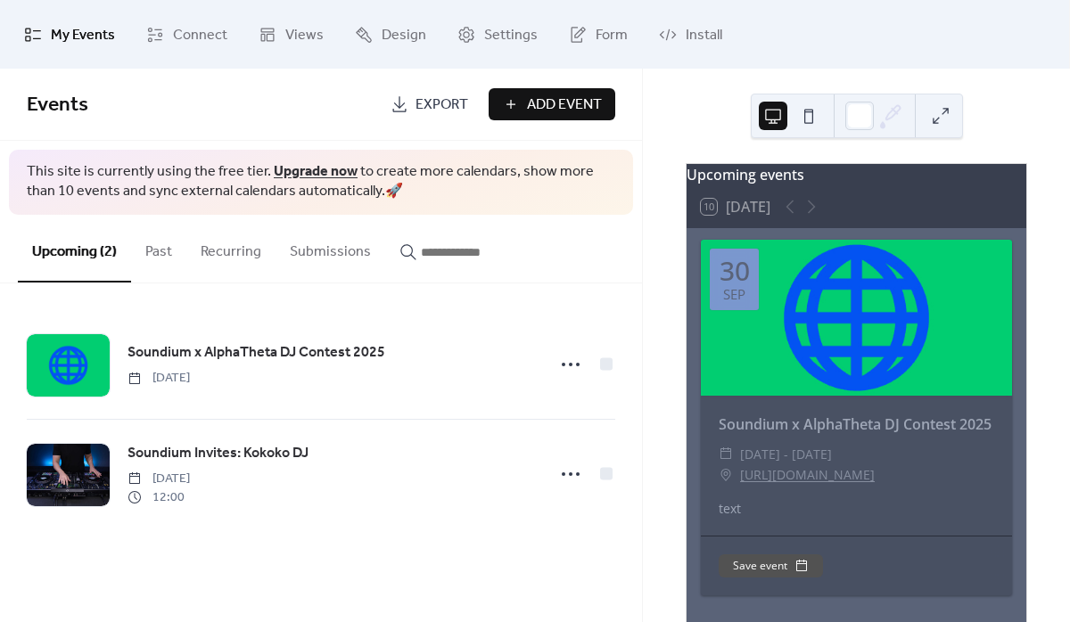
click at [196, 174] on span "This site is currently using the free tier. Upgrade now to create more calendar…" at bounding box center [321, 182] width 588 height 40
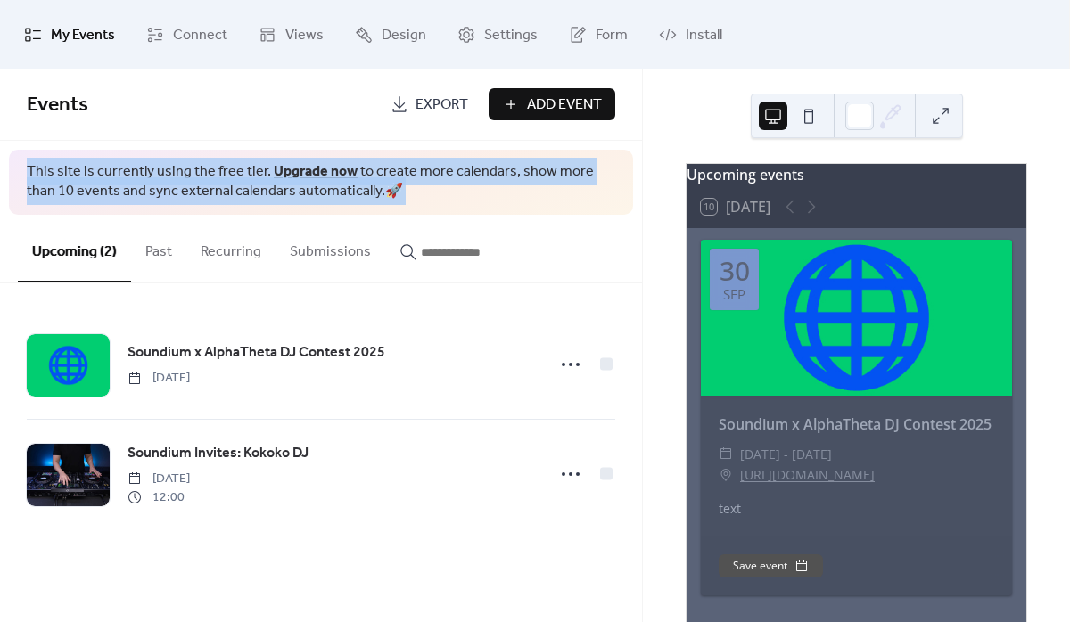
click at [226, 177] on span "This site is currently using the free tier. Upgrade now to create more calendar…" at bounding box center [321, 182] width 588 height 40
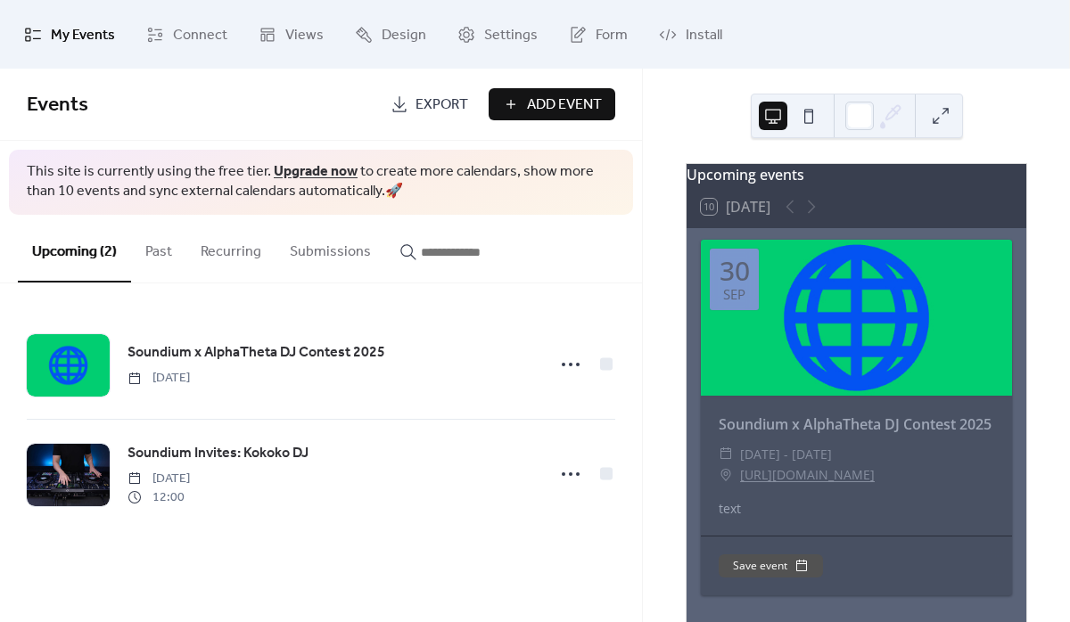
click at [226, 177] on span "This site is currently using the free tier. Upgrade now to create more calendar…" at bounding box center [321, 182] width 588 height 40
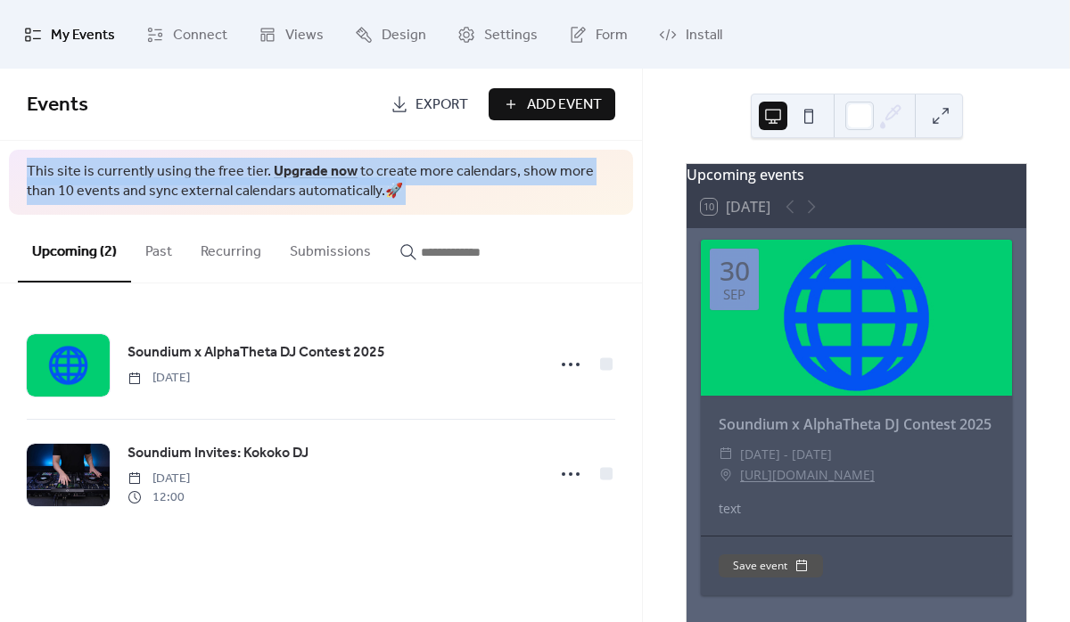
click at [247, 172] on span "This site is currently using the free tier. Upgrade now to create more calendar…" at bounding box center [321, 182] width 588 height 40
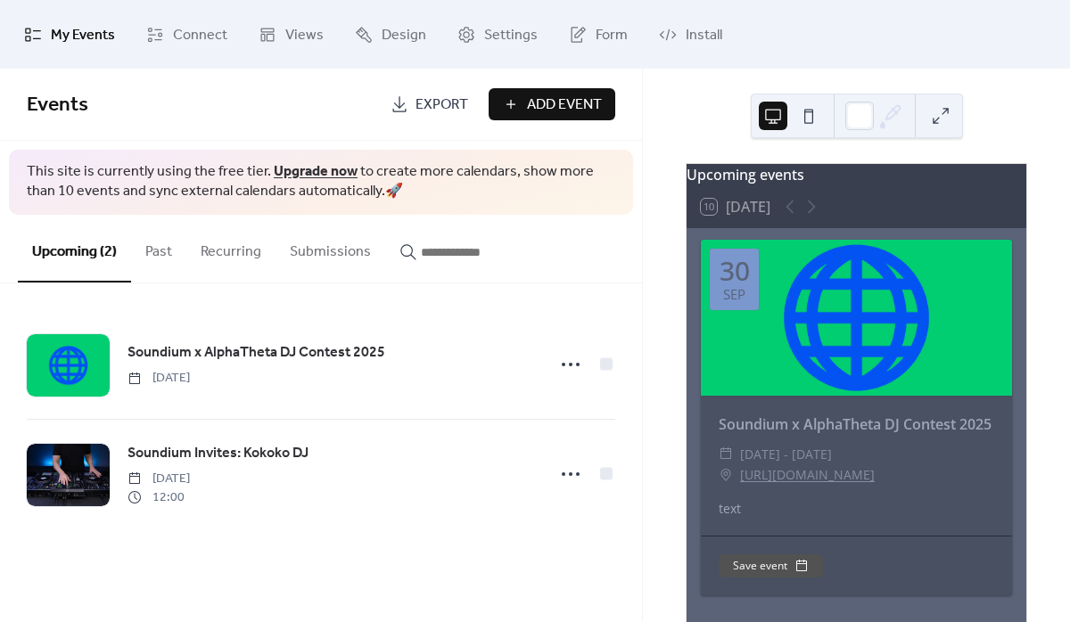
click at [247, 172] on span "This site is currently using the free tier. Upgrade now to create more calendar…" at bounding box center [321, 182] width 588 height 40
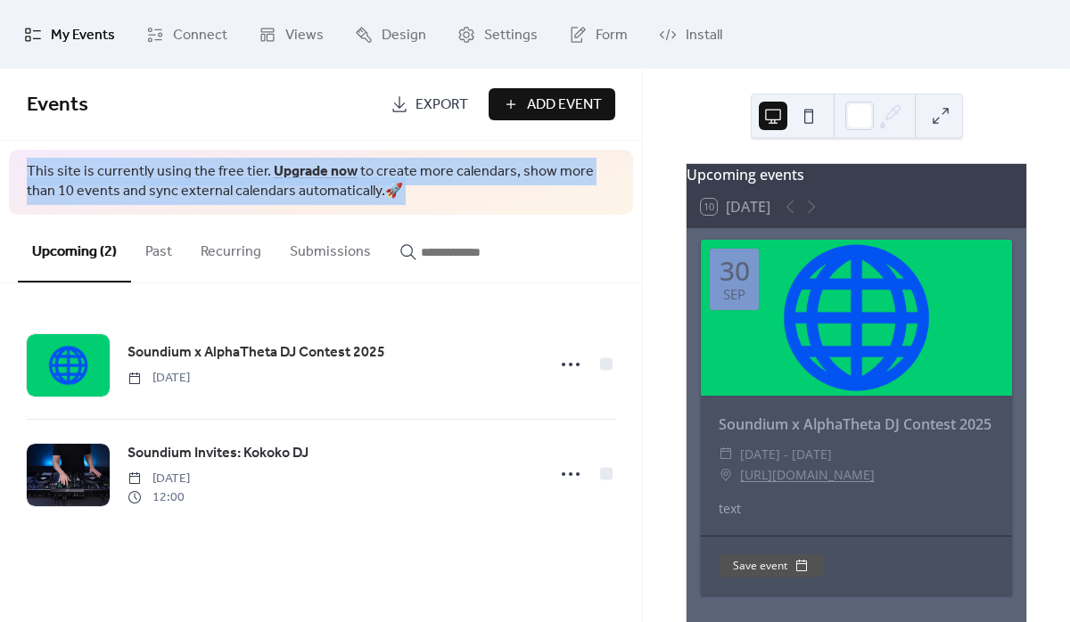
click at [228, 187] on span "This site is currently using the free tier. Upgrade now to create more calendar…" at bounding box center [321, 182] width 588 height 40
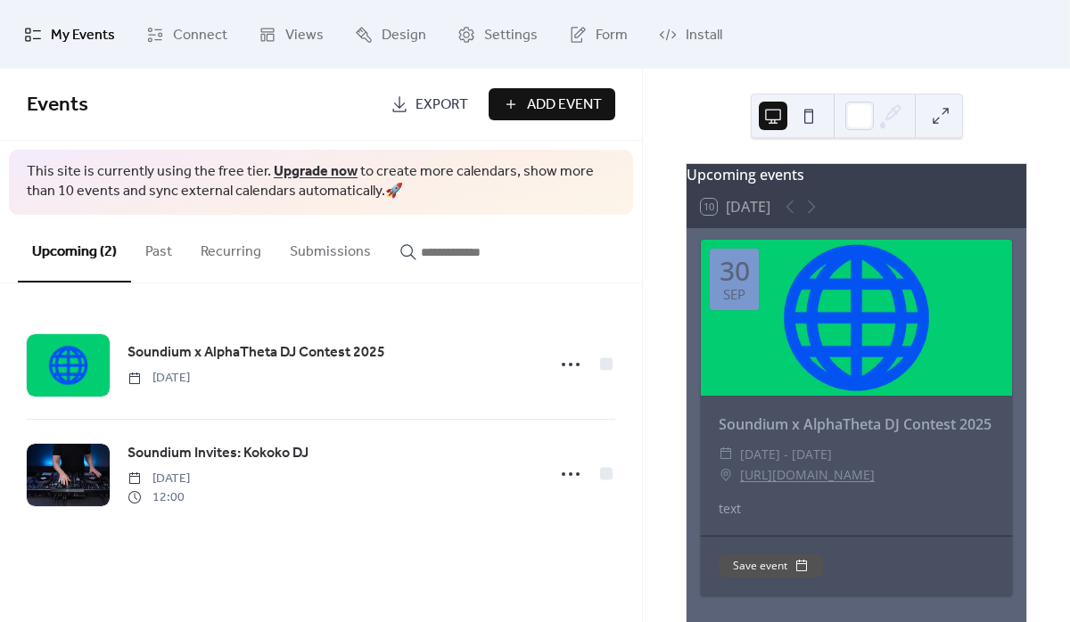
click at [228, 187] on span "This site is currently using the free tier. Upgrade now to create more calendar…" at bounding box center [321, 182] width 588 height 40
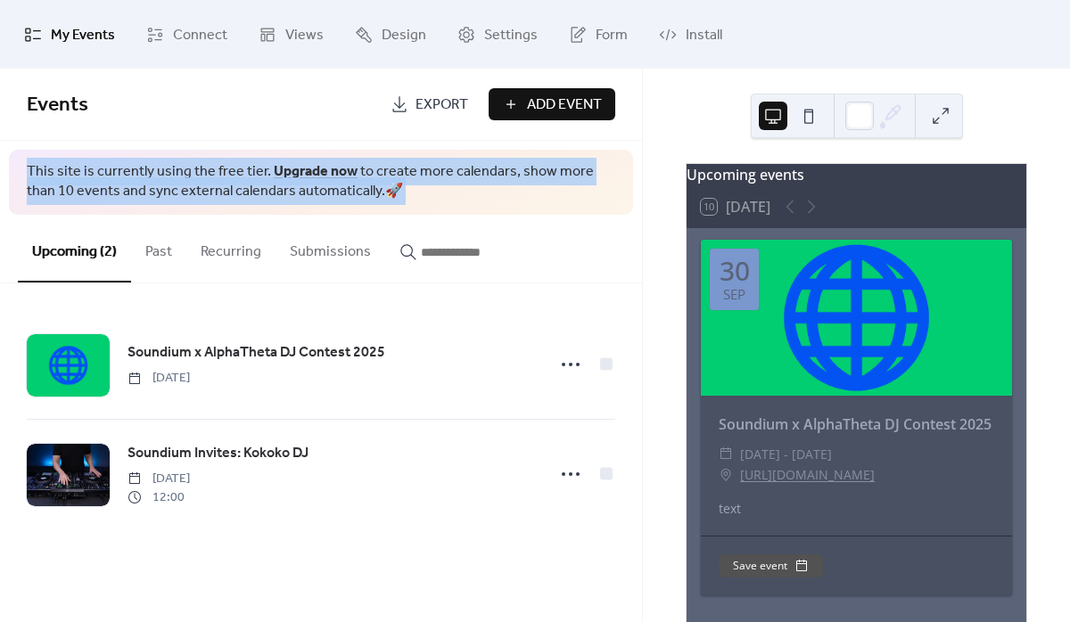
click at [270, 188] on span "This site is currently using the free tier. Upgrade now to create more calendar…" at bounding box center [321, 182] width 588 height 40
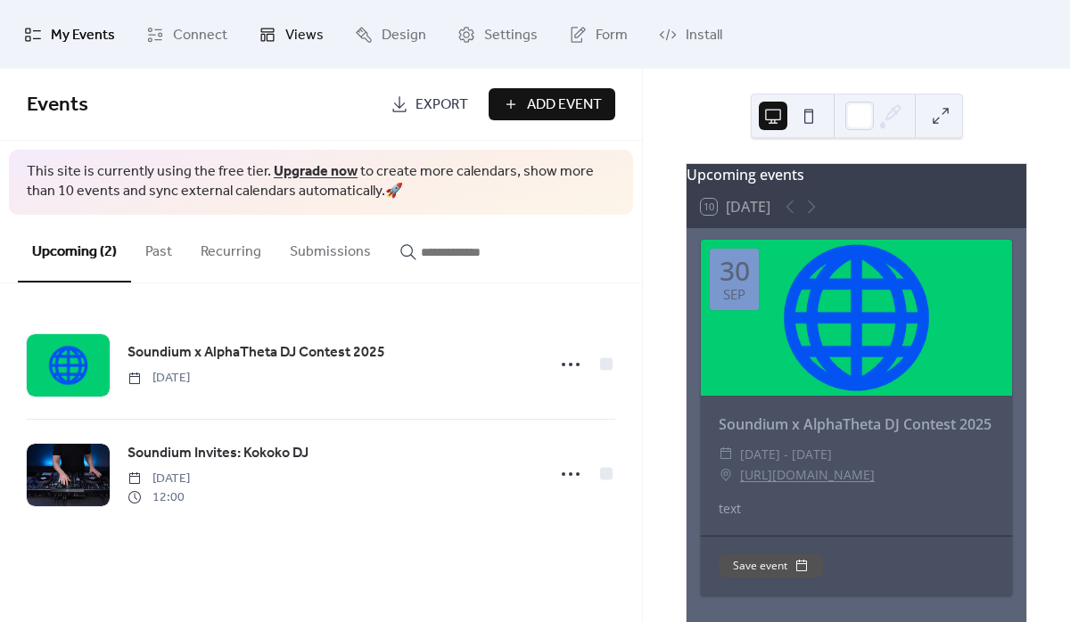
click at [293, 35] on span "Views" at bounding box center [304, 35] width 38 height 28
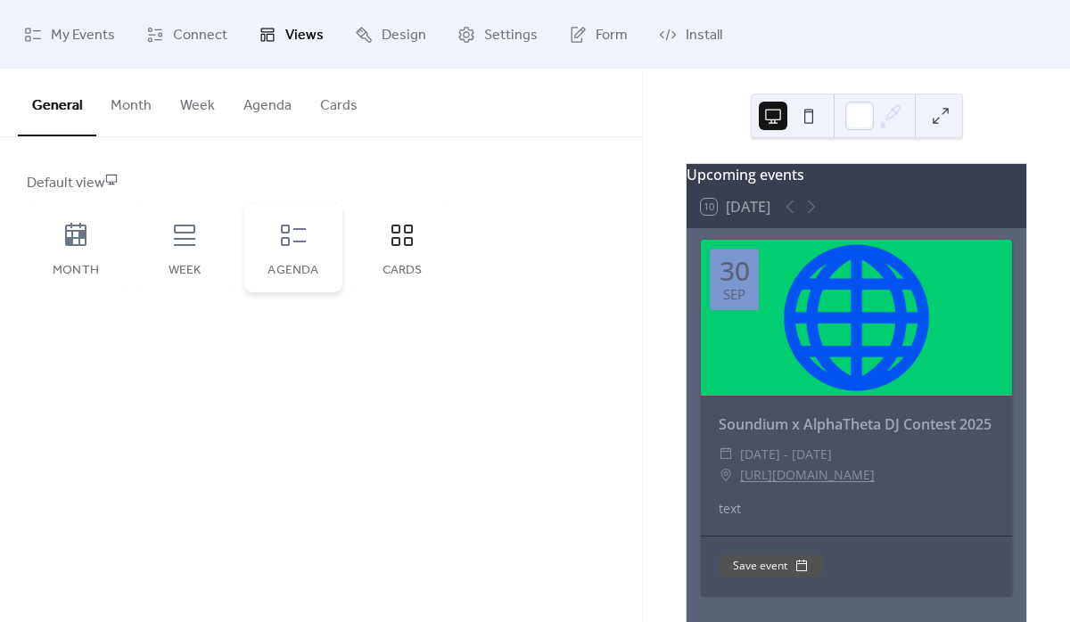
click at [294, 243] on icon at bounding box center [293, 235] width 29 height 29
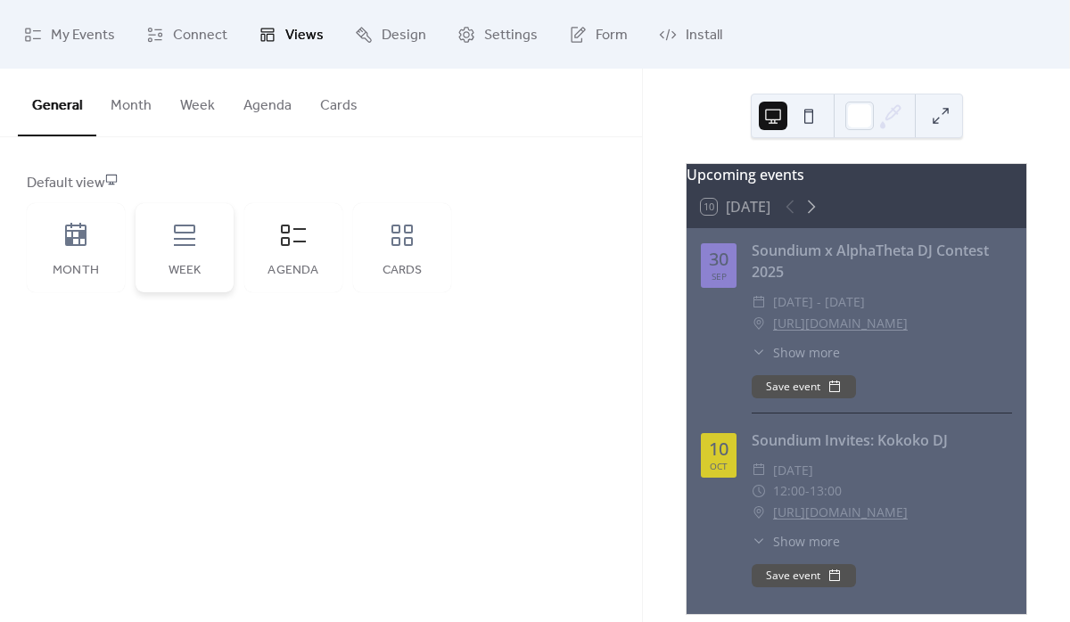
click at [161, 240] on div "Week" at bounding box center [185, 247] width 98 height 89
click at [58, 239] on div "Month" at bounding box center [76, 247] width 98 height 89
click at [87, 243] on icon at bounding box center [76, 235] width 29 height 29
click at [200, 233] on div "Week" at bounding box center [185, 247] width 98 height 89
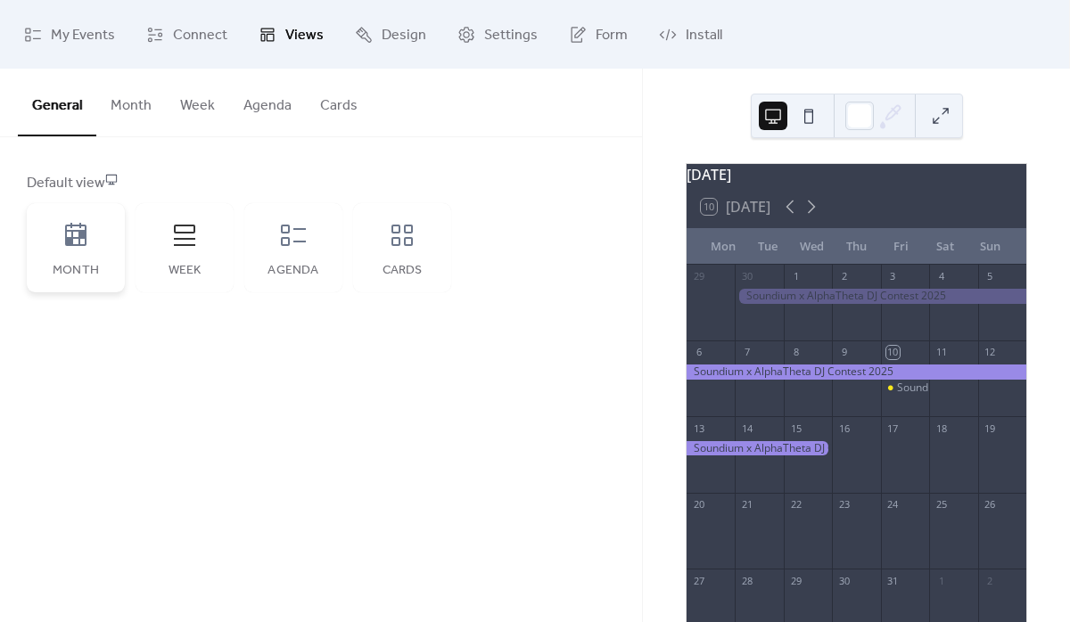
click at [73, 243] on icon at bounding box center [75, 234] width 21 height 23
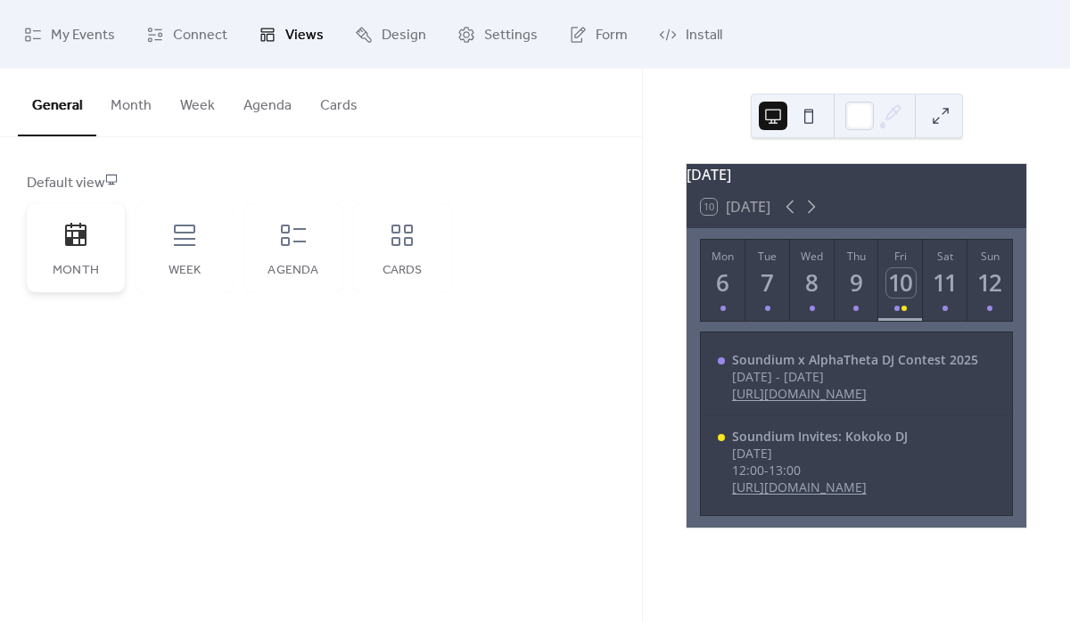
click at [67, 248] on icon at bounding box center [76, 235] width 29 height 29
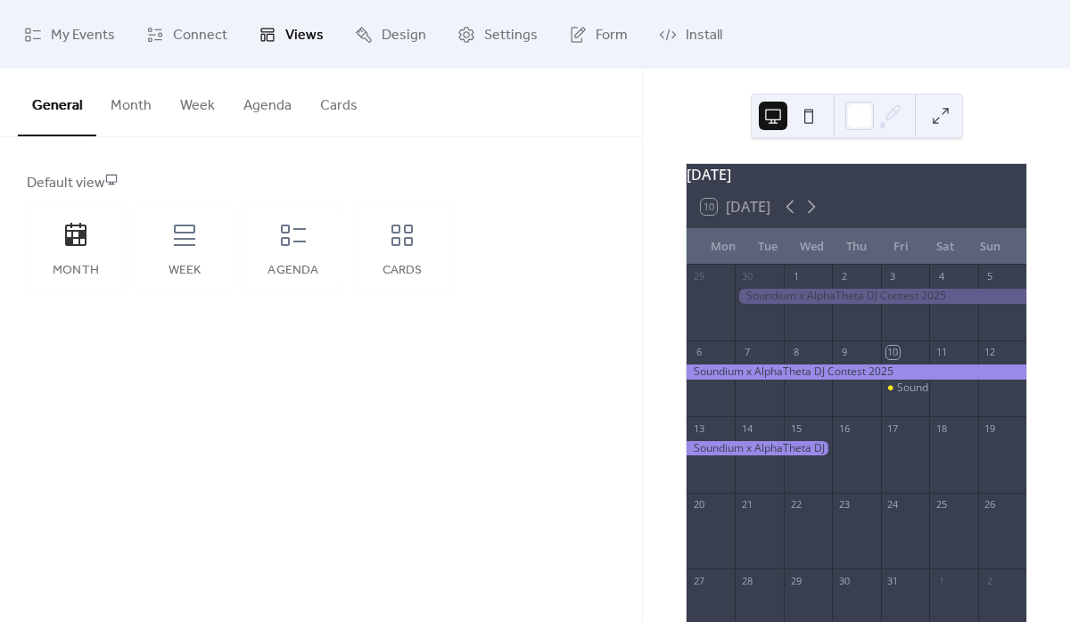
click at [138, 104] on button "Month" at bounding box center [131, 102] width 70 height 66
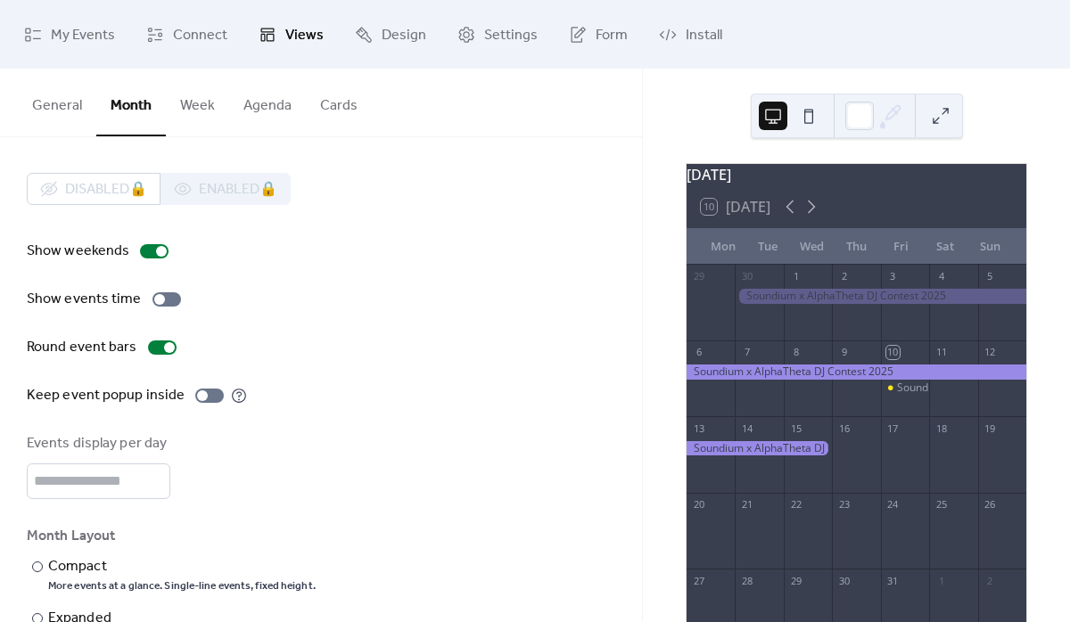
click at [193, 103] on button "Week" at bounding box center [197, 102] width 63 height 66
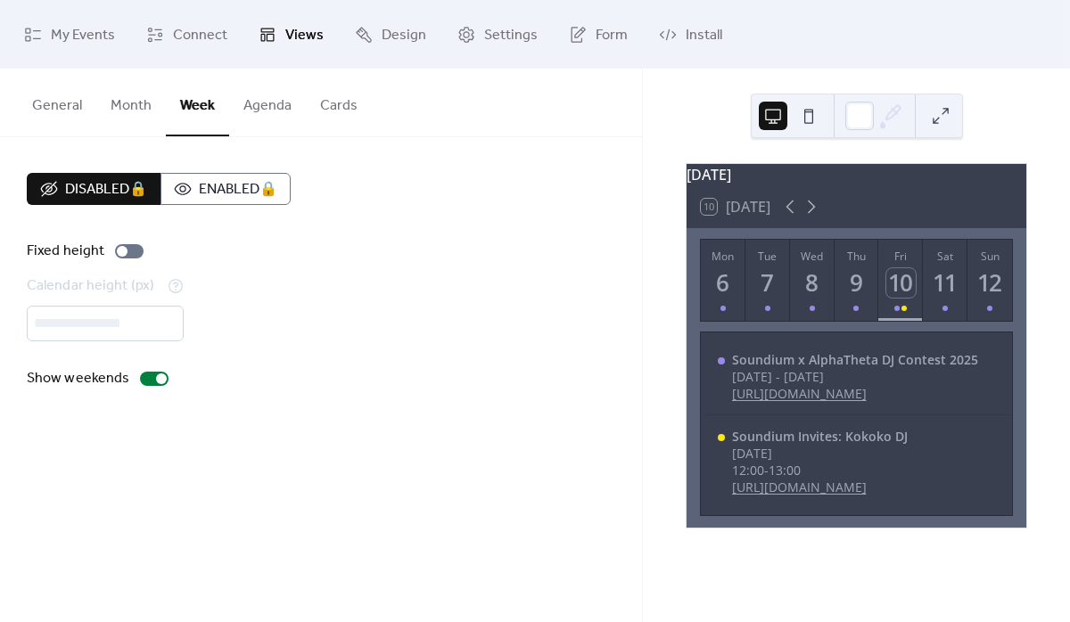
click at [247, 103] on button "Agenda" at bounding box center [267, 102] width 77 height 66
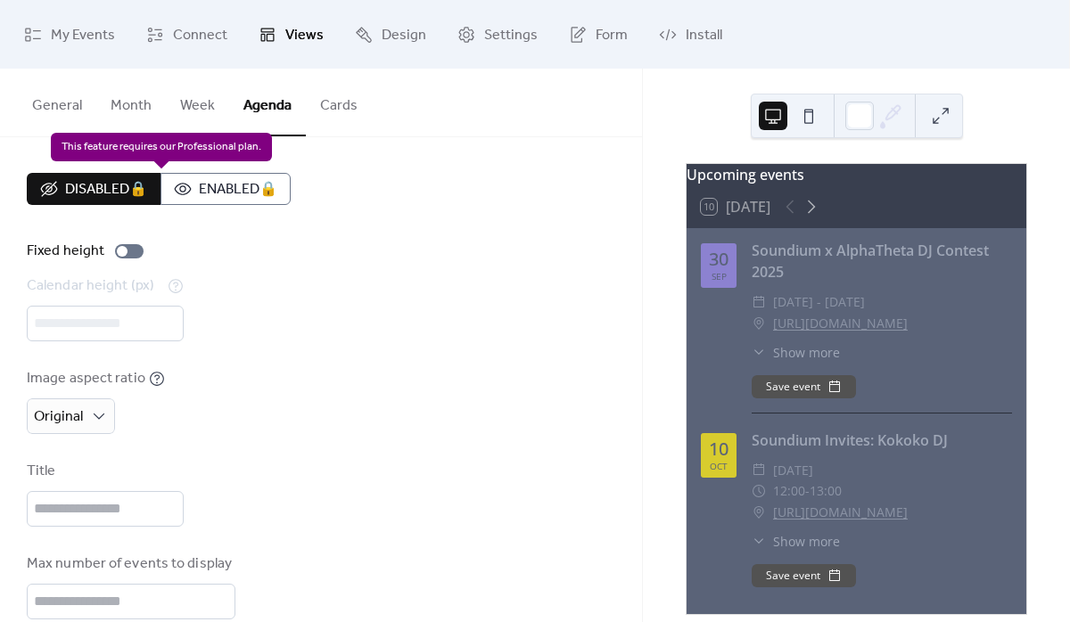
click at [201, 196] on div "Disabled 🔒 Enabled 🔒" at bounding box center [159, 189] width 264 height 32
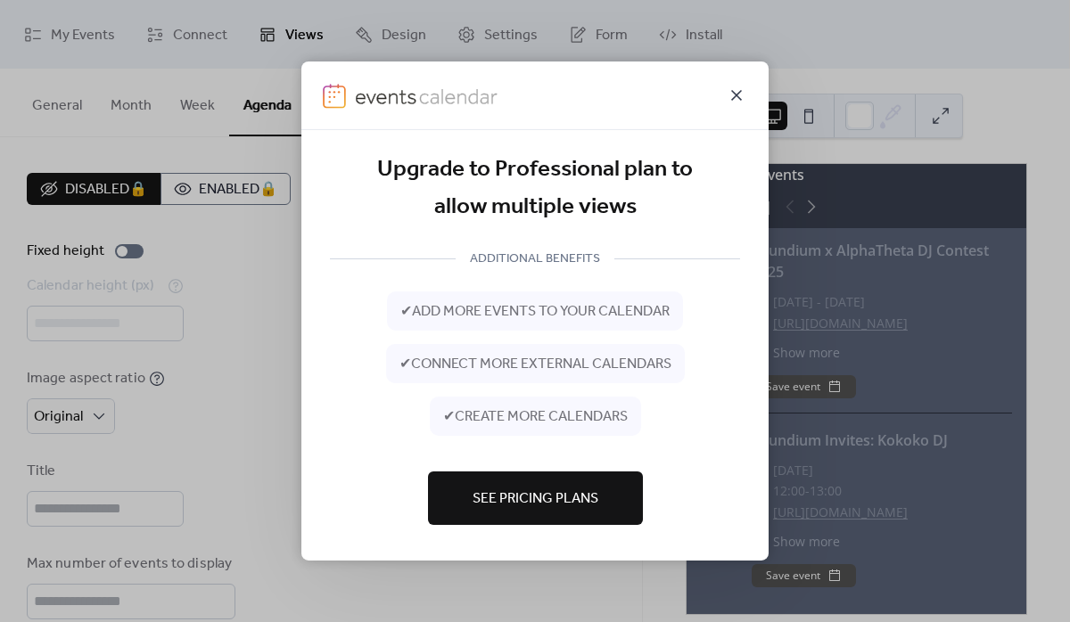
click at [728, 103] on icon at bounding box center [736, 95] width 21 height 21
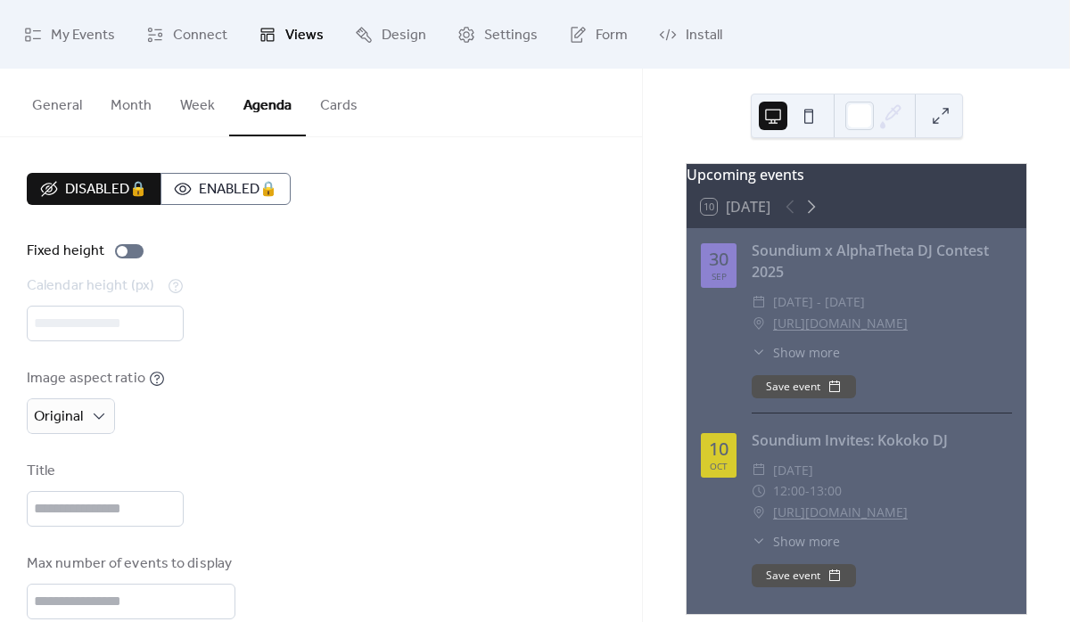
click at [327, 107] on button "Cards" at bounding box center [339, 102] width 66 height 66
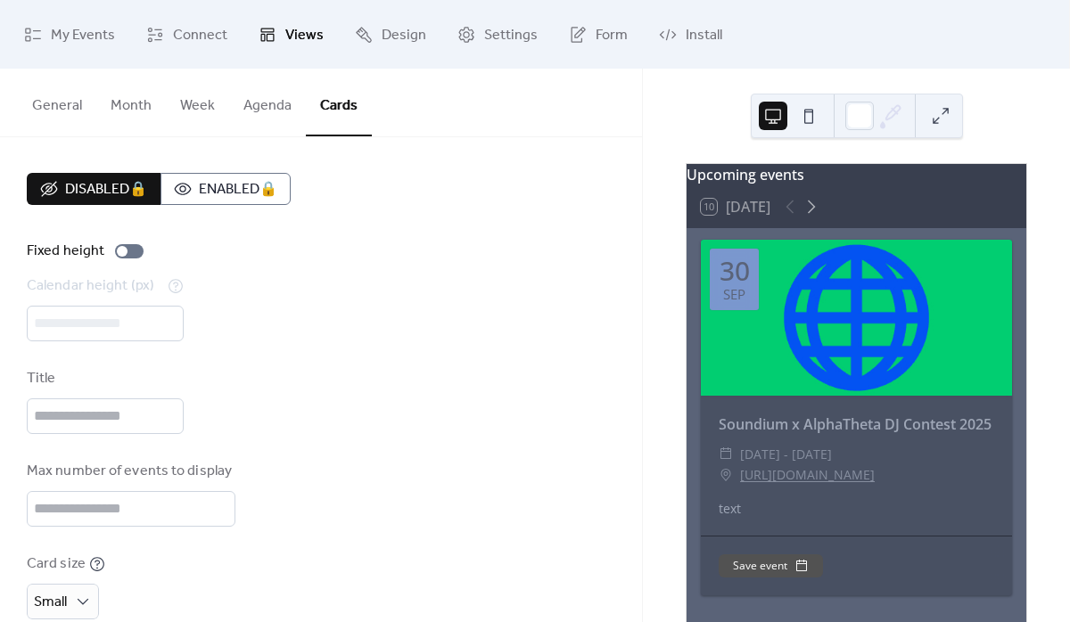
click at [125, 98] on button "Month" at bounding box center [131, 102] width 70 height 66
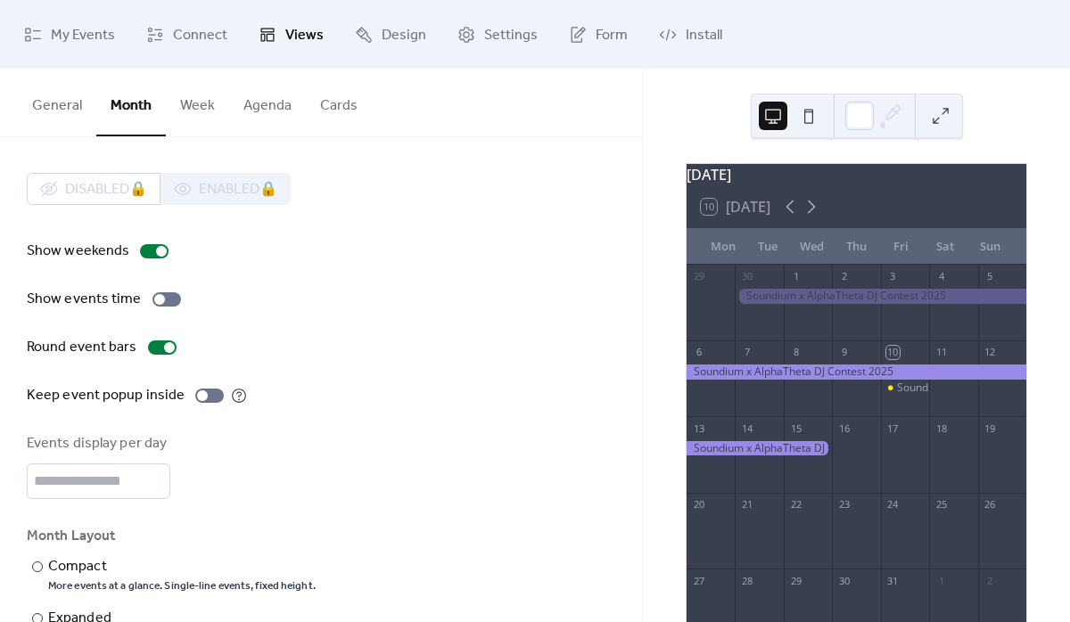
click at [59, 97] on button "General" at bounding box center [57, 102] width 78 height 66
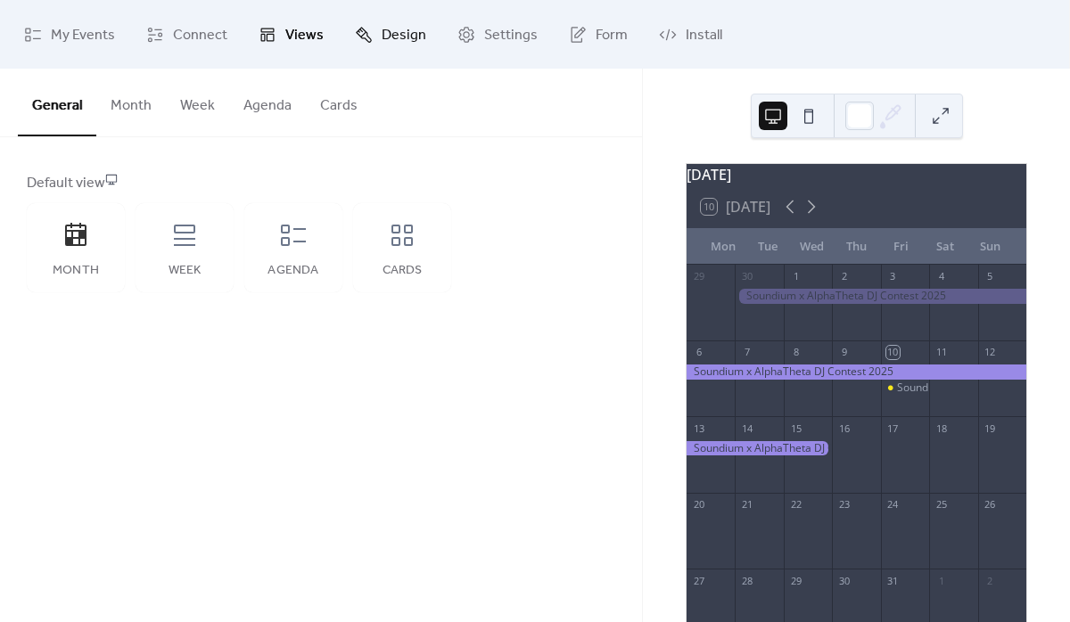
click at [389, 28] on span "Design" at bounding box center [404, 35] width 45 height 28
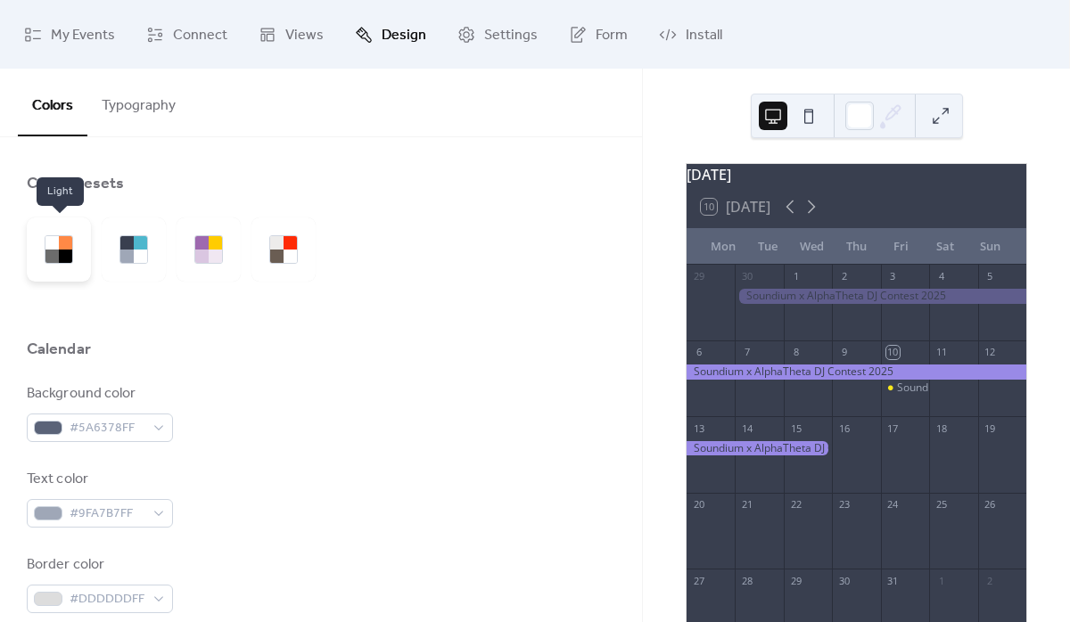
click at [70, 251] on div at bounding box center [65, 256] width 13 height 13
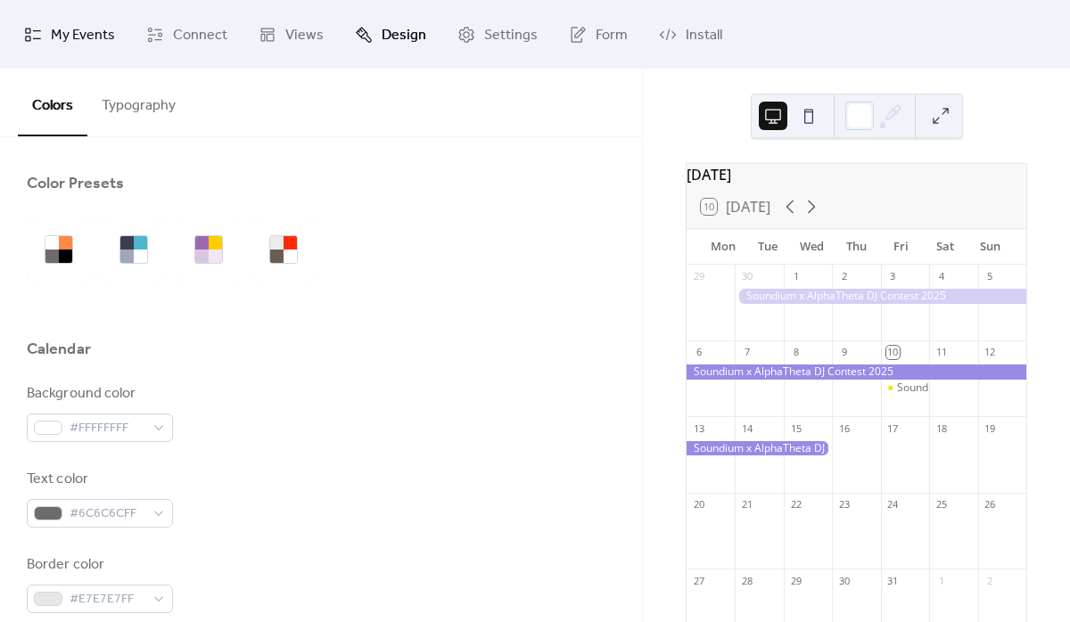
click at [86, 34] on span "My Events" at bounding box center [83, 35] width 64 height 28
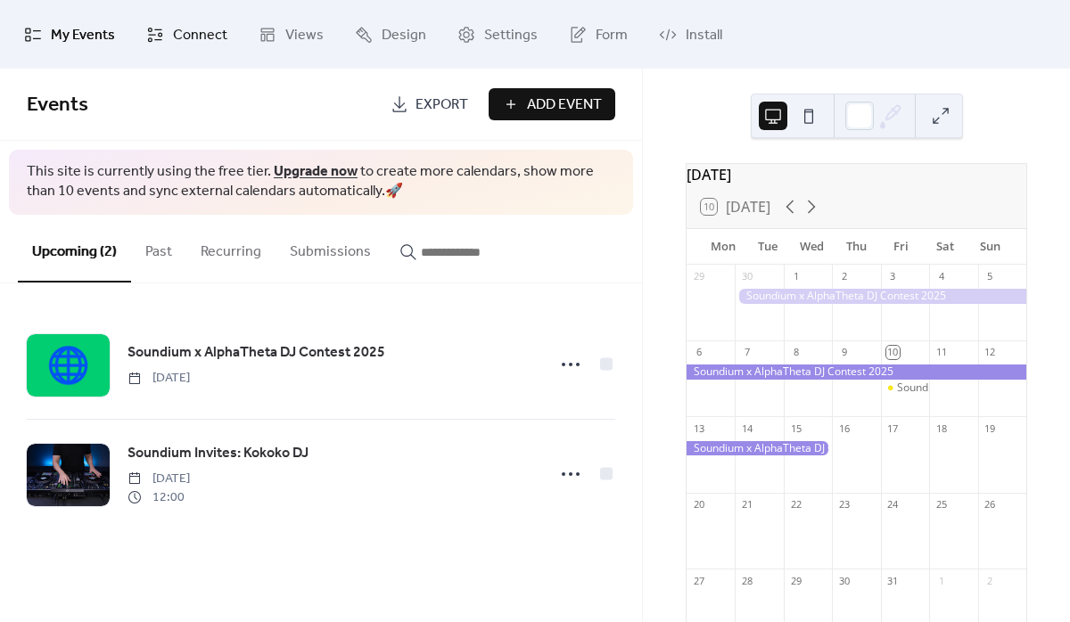
click at [173, 34] on span "Connect" at bounding box center [200, 35] width 54 height 28
